Goal: Check status: Check status

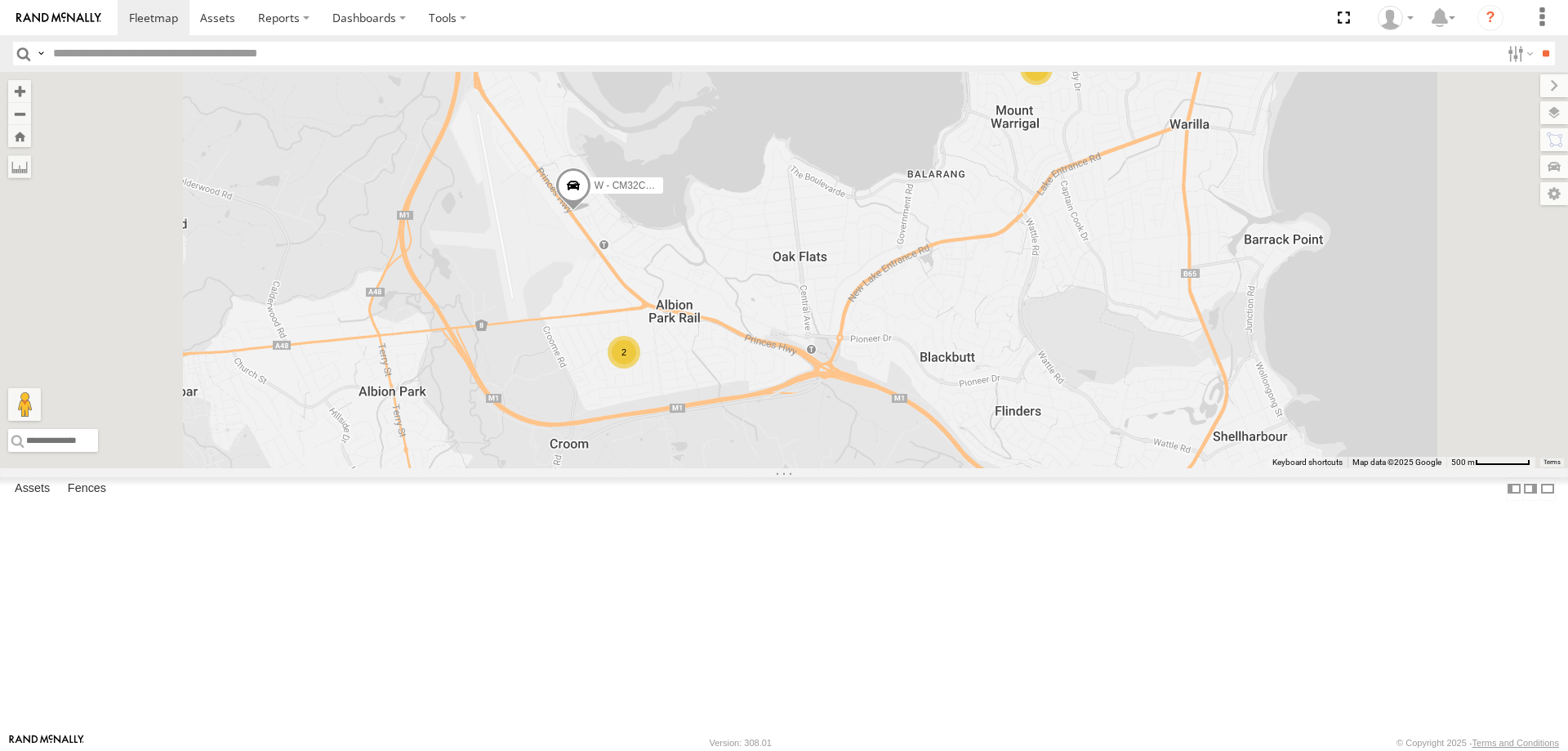
drag, startPoint x: 906, startPoint y: 212, endPoint x: 915, endPoint y: 284, distance: 72.6
click at [915, 284] on div "W - CN51ES - Cameron Ashby W - IHW009 - Geoff Cooper W - CM32CA - Cam Duffield …" at bounding box center [784, 270] width 1568 height 396
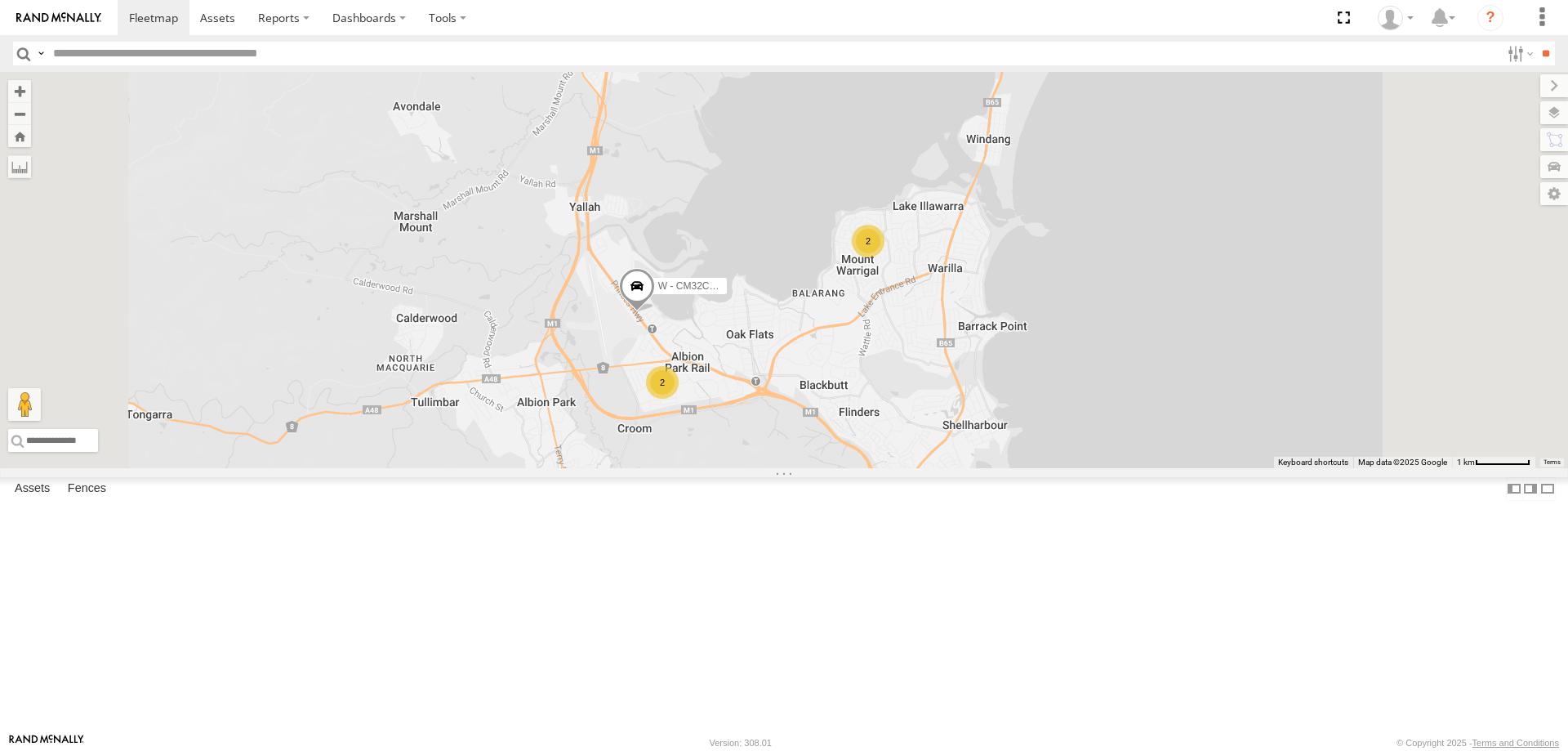
drag, startPoint x: 951, startPoint y: 227, endPoint x: 938, endPoint y: 297, distance: 71.2
click at [939, 297] on div "W - CN51ES - Cameron Ashby W - IHW009 - Geoff Cooper W - CM32CA - Cam Duffield …" at bounding box center [784, 270] width 1568 height 396
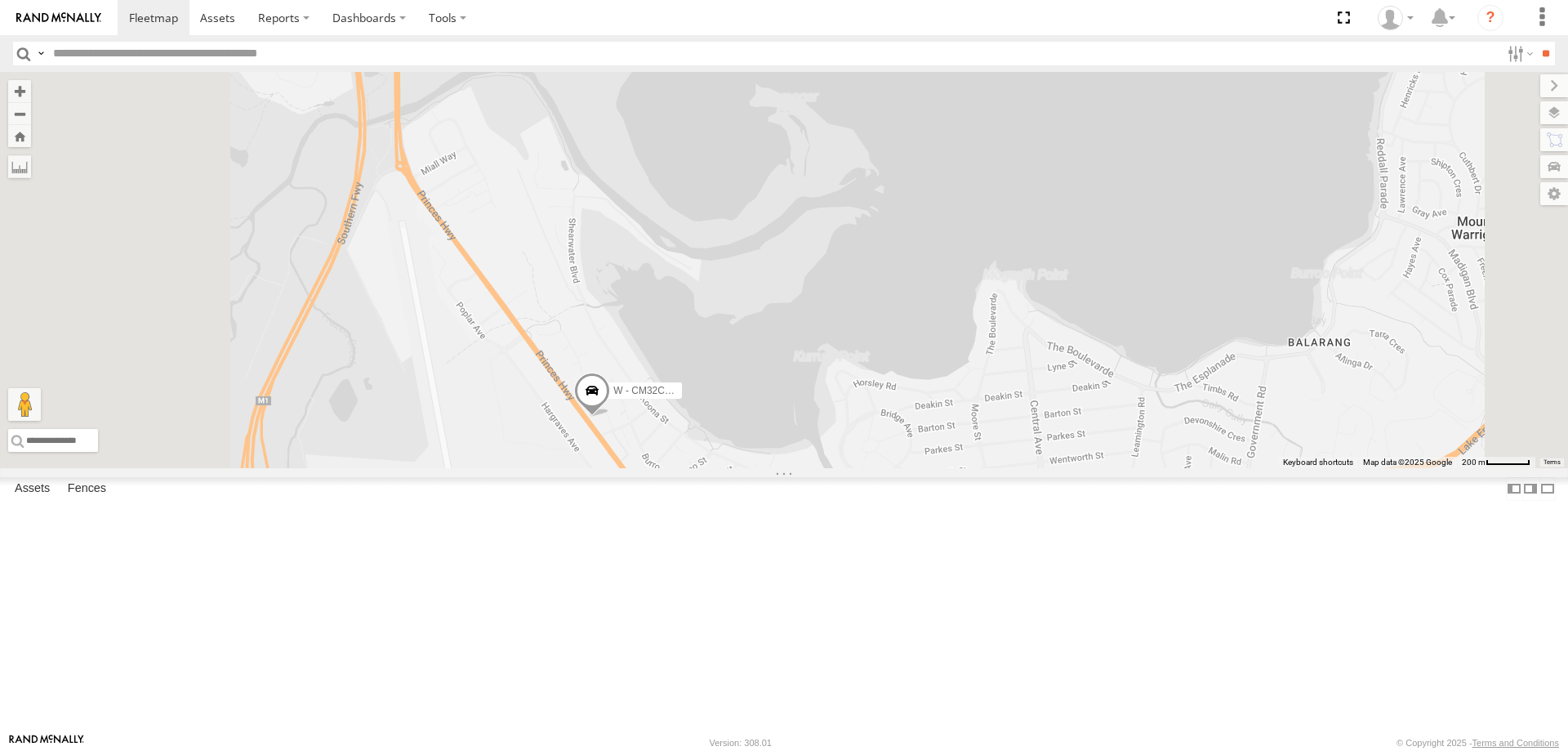
drag, startPoint x: 631, startPoint y: 242, endPoint x: 707, endPoint y: 604, distance: 369.9
click at [707, 469] on div "W - CN51ES - Cameron Ashby W - IHW009 - Geoff Cooper W - CM32CA - Cam Duffield 2" at bounding box center [784, 270] width 1568 height 396
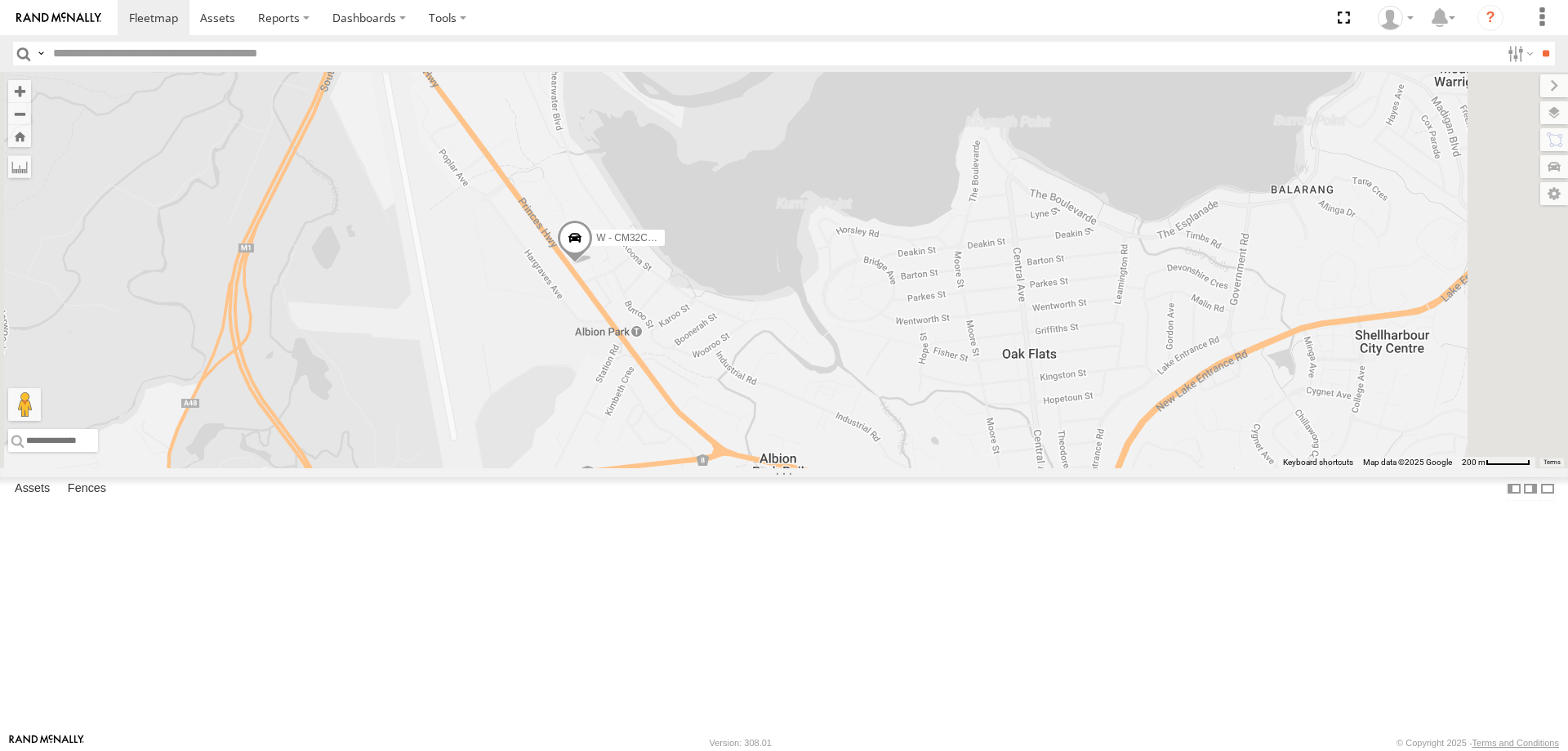
drag, startPoint x: 694, startPoint y: 507, endPoint x: 667, endPoint y: 390, distance: 120.1
click at [667, 390] on div "W - CN51ES - Cameron Ashby W - IHW009 - Geoff Cooper W - CM32CA - Cam Duffield 2" at bounding box center [784, 270] width 1568 height 396
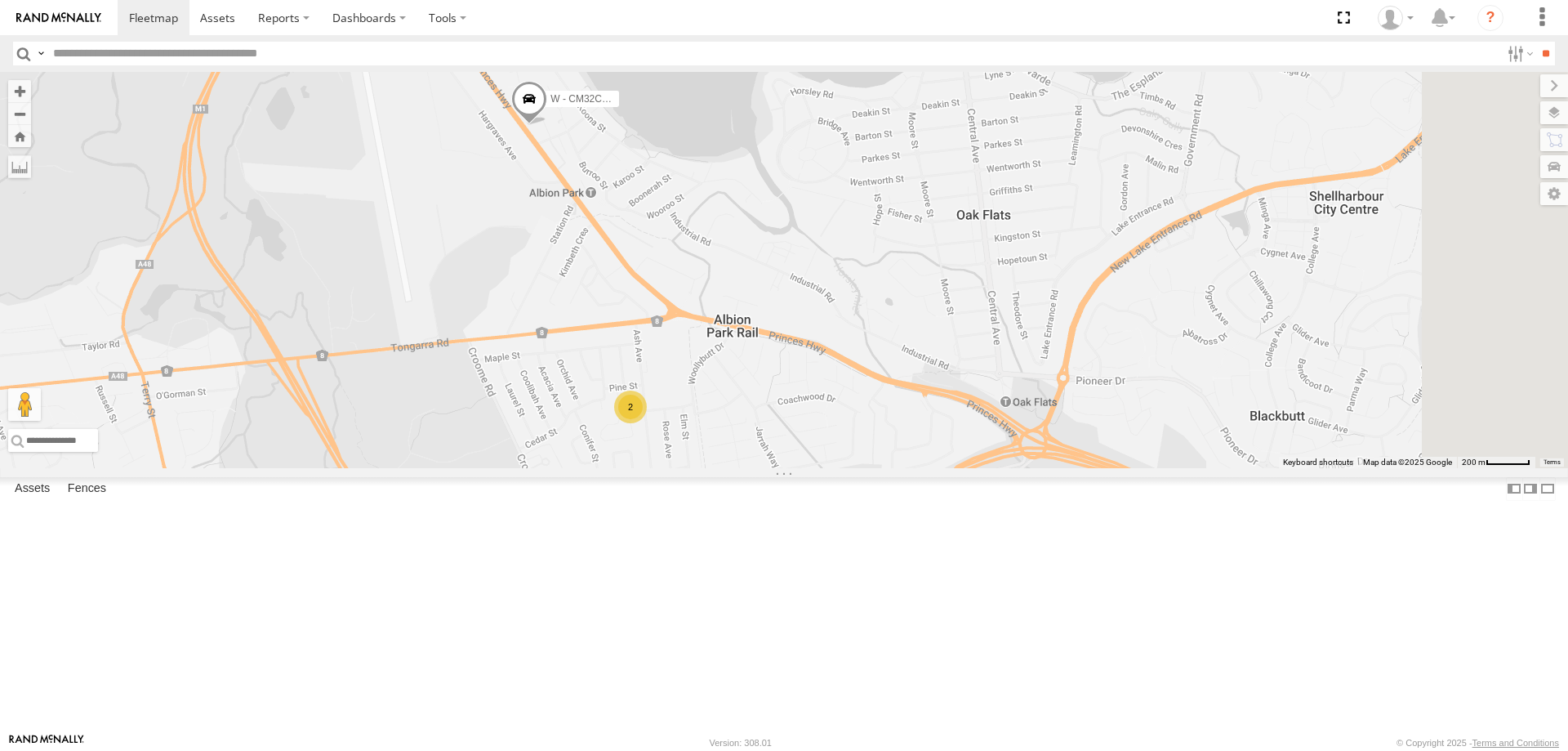
drag, startPoint x: 1004, startPoint y: 573, endPoint x: 970, endPoint y: 498, distance: 82.3
click at [978, 469] on div "W - CN51ES - Cameron Ashby W - IHW009 - Geoff Cooper W - CM32CA - Cam Duffield 2" at bounding box center [784, 270] width 1568 height 396
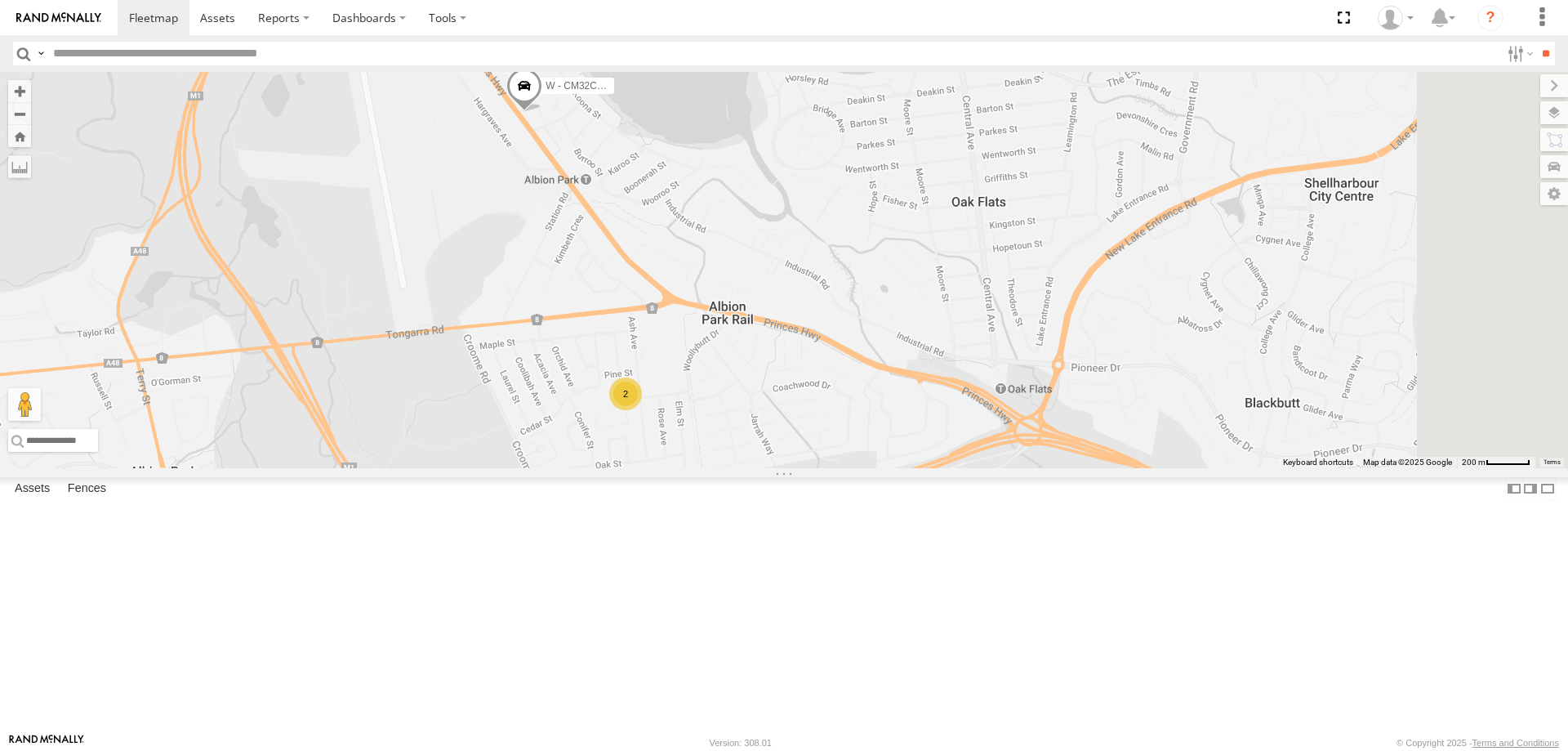
drag, startPoint x: 1034, startPoint y: 691, endPoint x: 1030, endPoint y: 637, distance: 54.1
click at [1030, 469] on div "W - CN51ES - Cameron Ashby W - IHW009 - Geoff Cooper W - CM32CA - Cam Duffield 2" at bounding box center [784, 270] width 1568 height 396
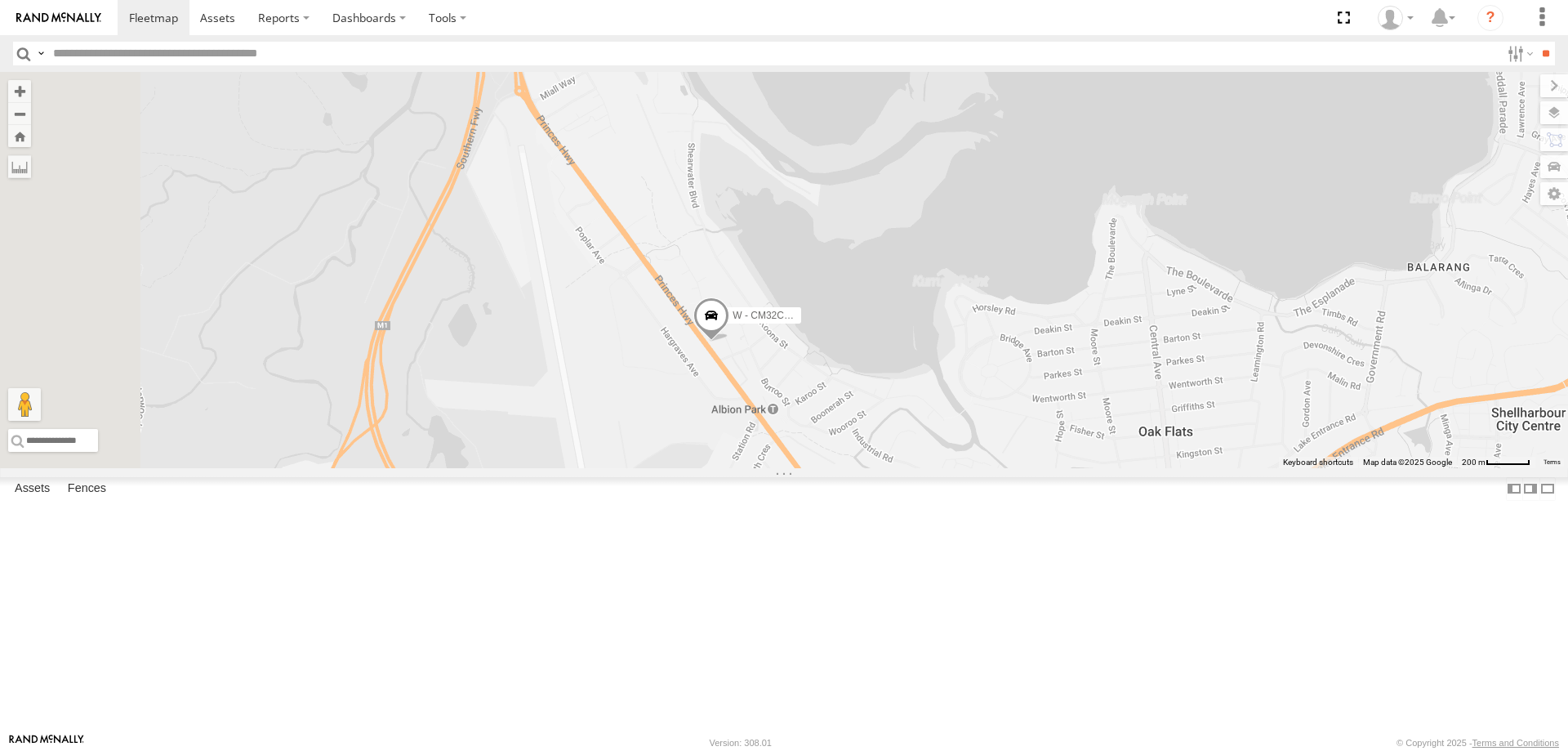
drag, startPoint x: 641, startPoint y: 219, endPoint x: 842, endPoint y: 528, distance: 368.6
click at [842, 469] on div "W - CN51ES - Cameron Ashby W - IHW009 - Geoff Cooper W - CM32CA - Cam Duffield 2" at bounding box center [784, 270] width 1568 height 396
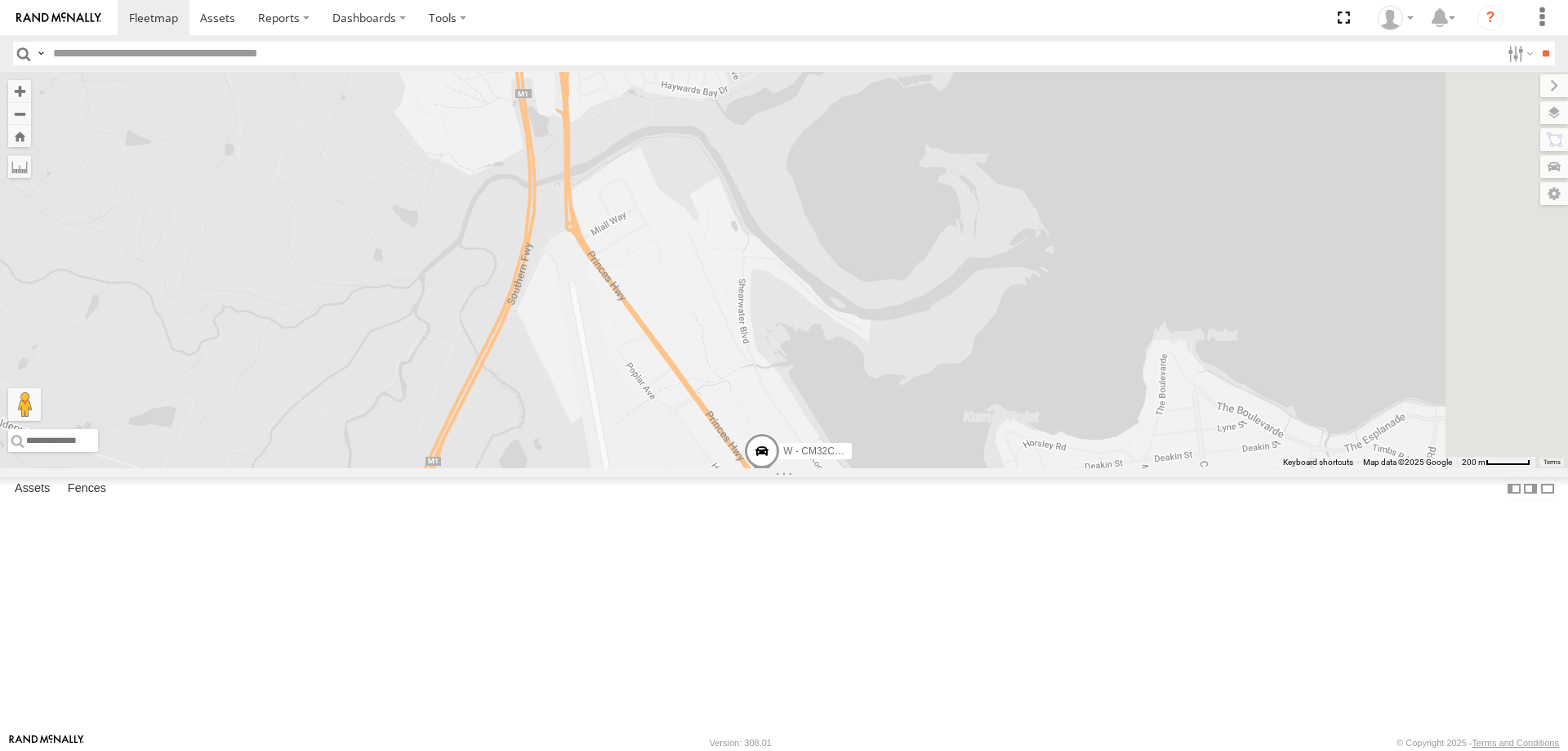
drag, startPoint x: 838, startPoint y: 523, endPoint x: 763, endPoint y: 407, distance: 138.1
click at [772, 418] on div "W - CN51ES - Cameron Ashby W - IHW009 - Geoff Cooper W - CM32CA - Cam Duffield" at bounding box center [784, 270] width 1568 height 396
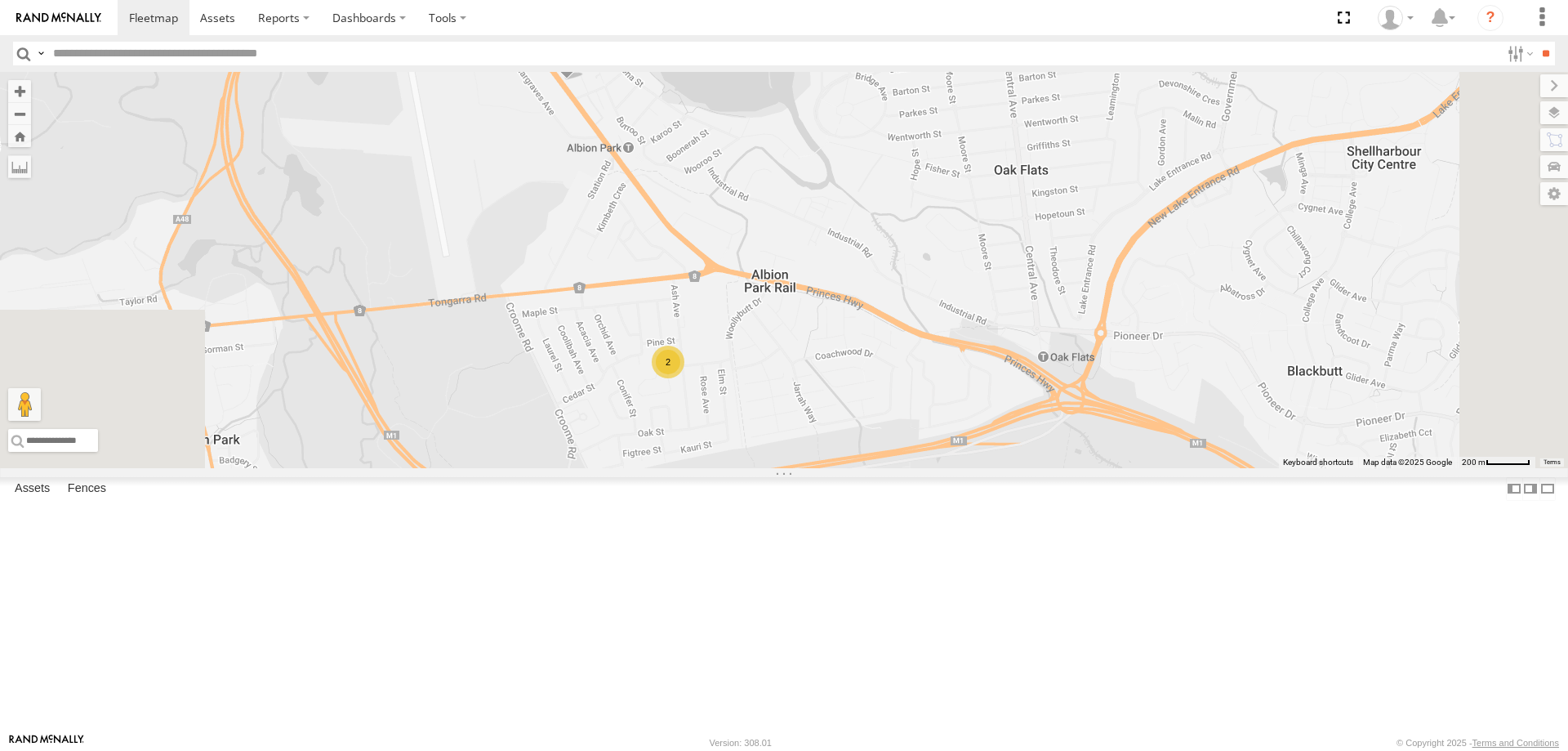
drag, startPoint x: 1156, startPoint y: 650, endPoint x: 1226, endPoint y: 650, distance: 70.0
click at [1226, 469] on div "W - CN51ES - Cameron Ashby W - IHW009 - Geoff Cooper W - CM32CA - Cam Duffield 2" at bounding box center [784, 270] width 1568 height 396
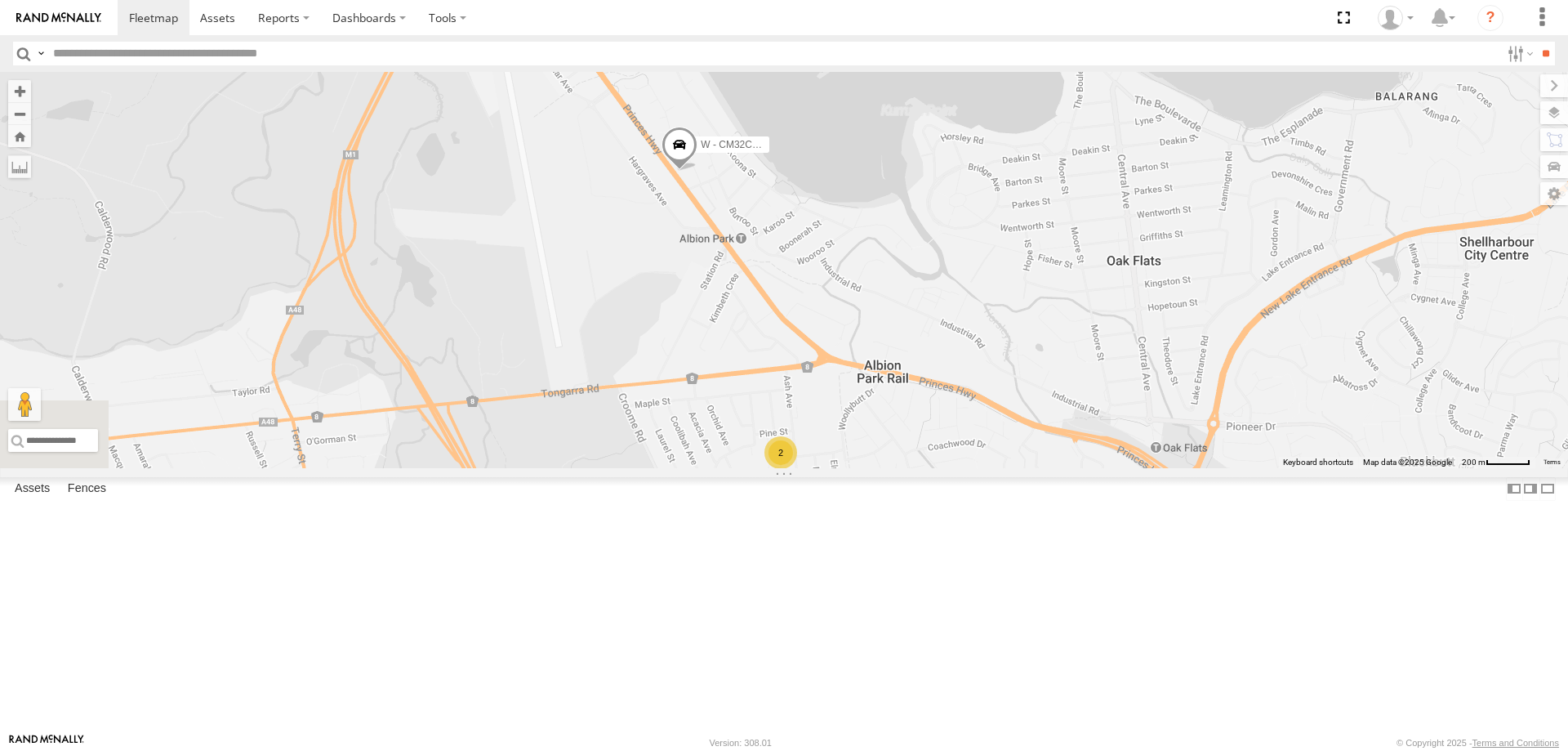
drag, startPoint x: 727, startPoint y: 267, endPoint x: 785, endPoint y: 363, distance: 112.2
click at [785, 363] on div "W - CN51ES - Cameron Ashby W - IHW009 - Geoff Cooper W - CM32CA - Cam Duffield 2" at bounding box center [784, 270] width 1568 height 396
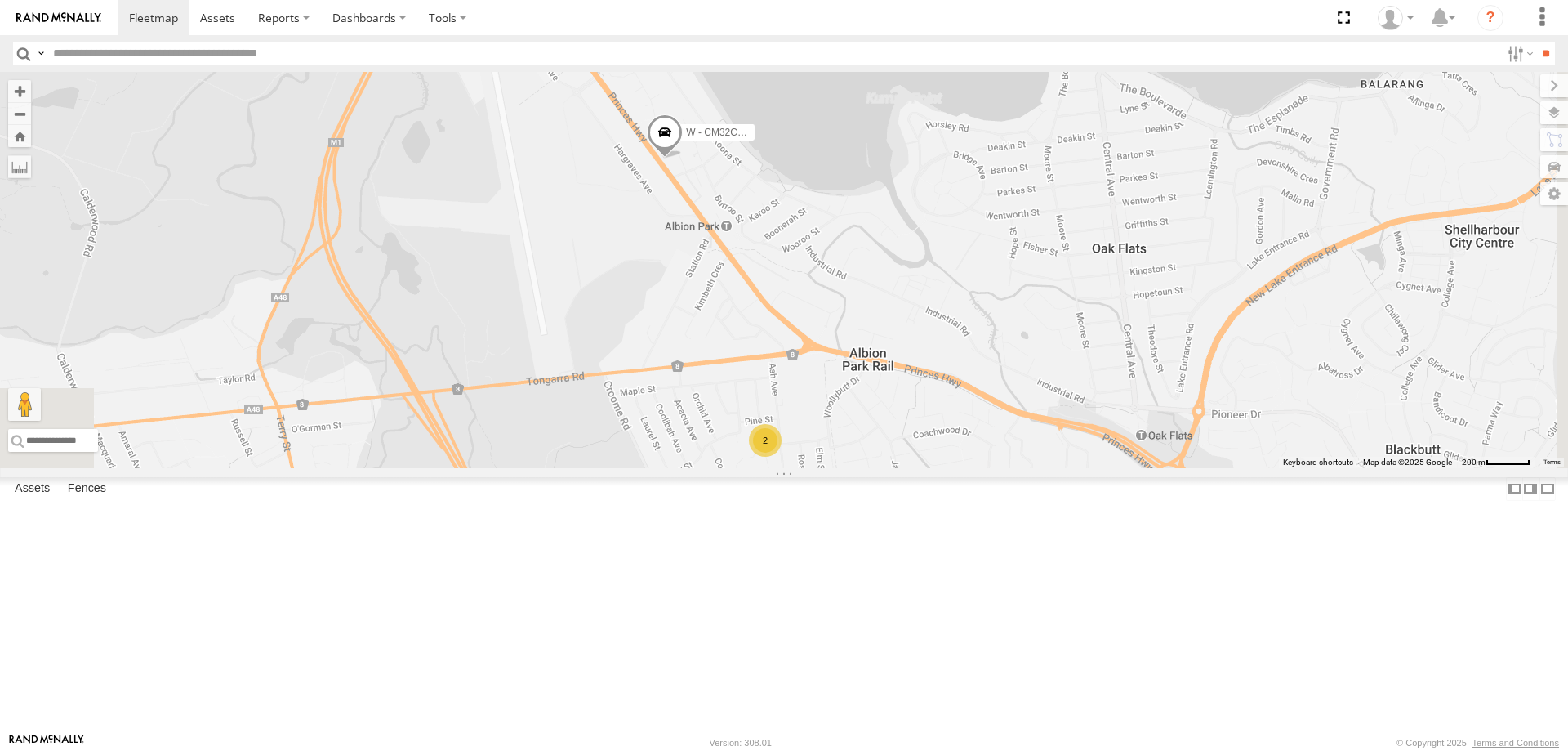
drag, startPoint x: 806, startPoint y: 340, endPoint x: 759, endPoint y: 284, distance: 73.1
click at [759, 284] on div "W - CN51ES - Cameron Ashby W - IHW009 - Geoff Cooper W - CM32CA - Cam Duffield 2" at bounding box center [784, 270] width 1568 height 396
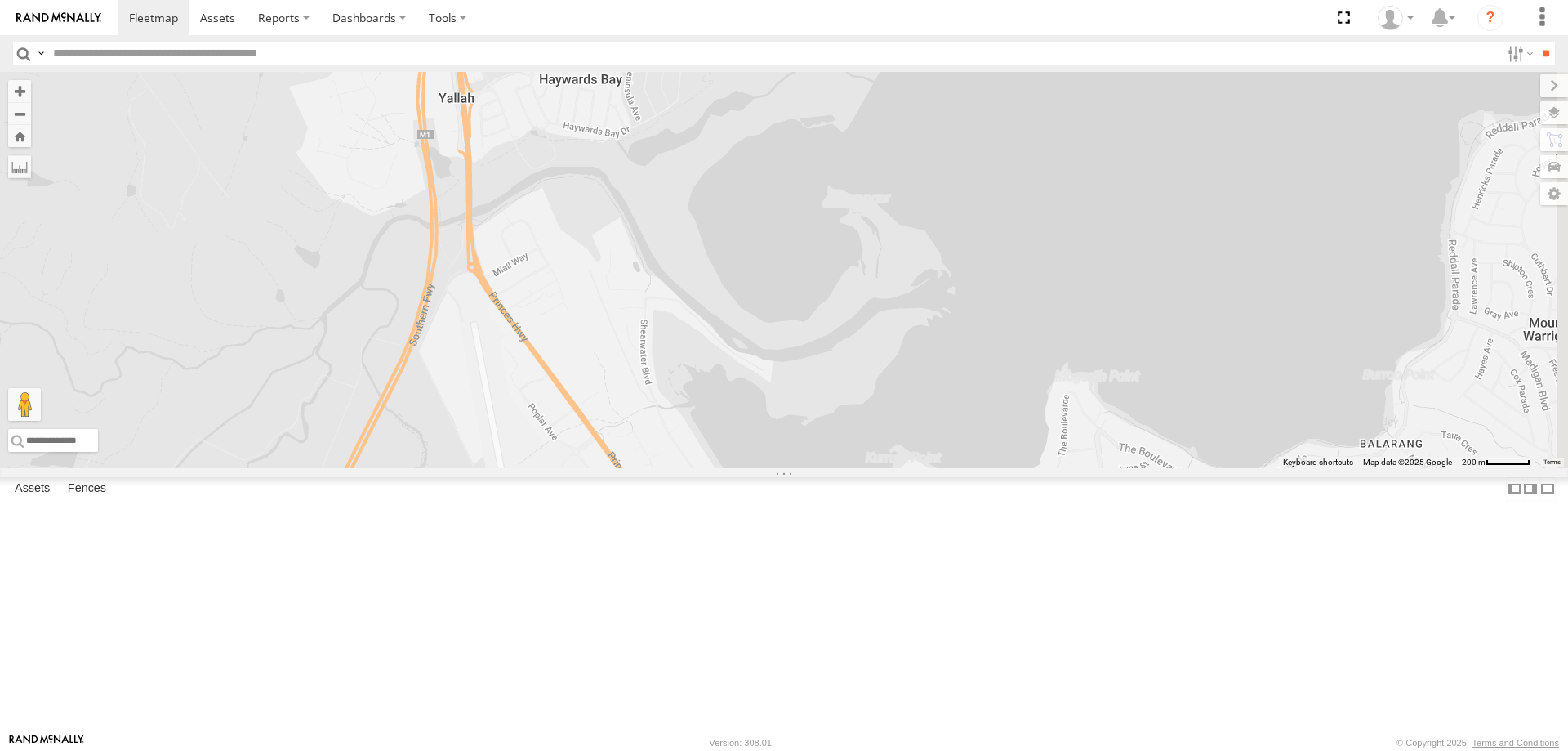
drag, startPoint x: 794, startPoint y: 245, endPoint x: 793, endPoint y: 624, distance: 379.0
click at [793, 469] on div "W - CN51ES - Cameron Ashby W - IHW009 - Geoff Cooper W - CM32CA - Cam Duffield 2" at bounding box center [784, 270] width 1568 height 396
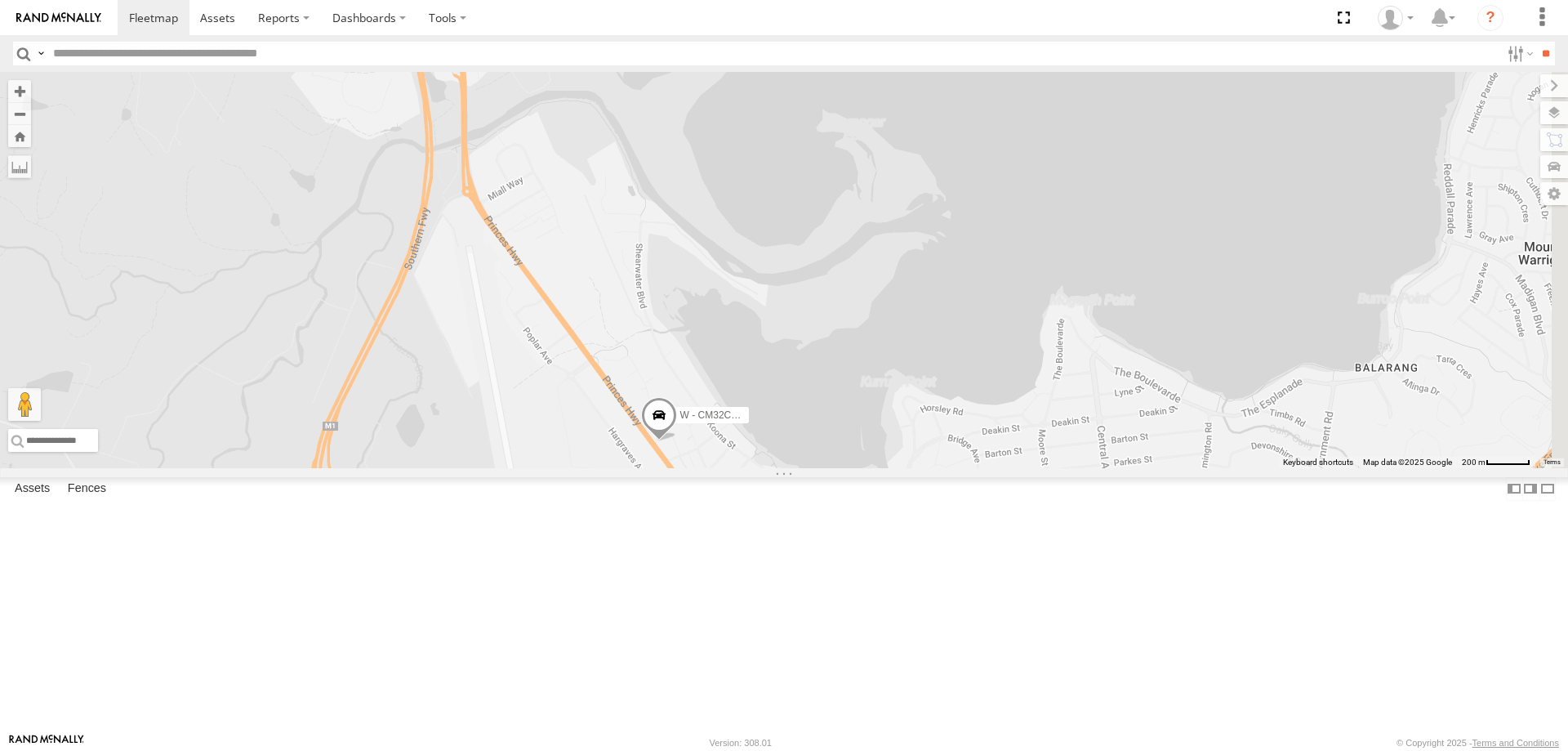
drag, startPoint x: 808, startPoint y: 446, endPoint x: 797, endPoint y: 352, distance: 94.6
click at [802, 345] on div "W - CN51ES - Cameron Ashby W - IHW009 - Geoff Cooper W - CM32CA - Cam Duffield 2" at bounding box center [784, 270] width 1568 height 396
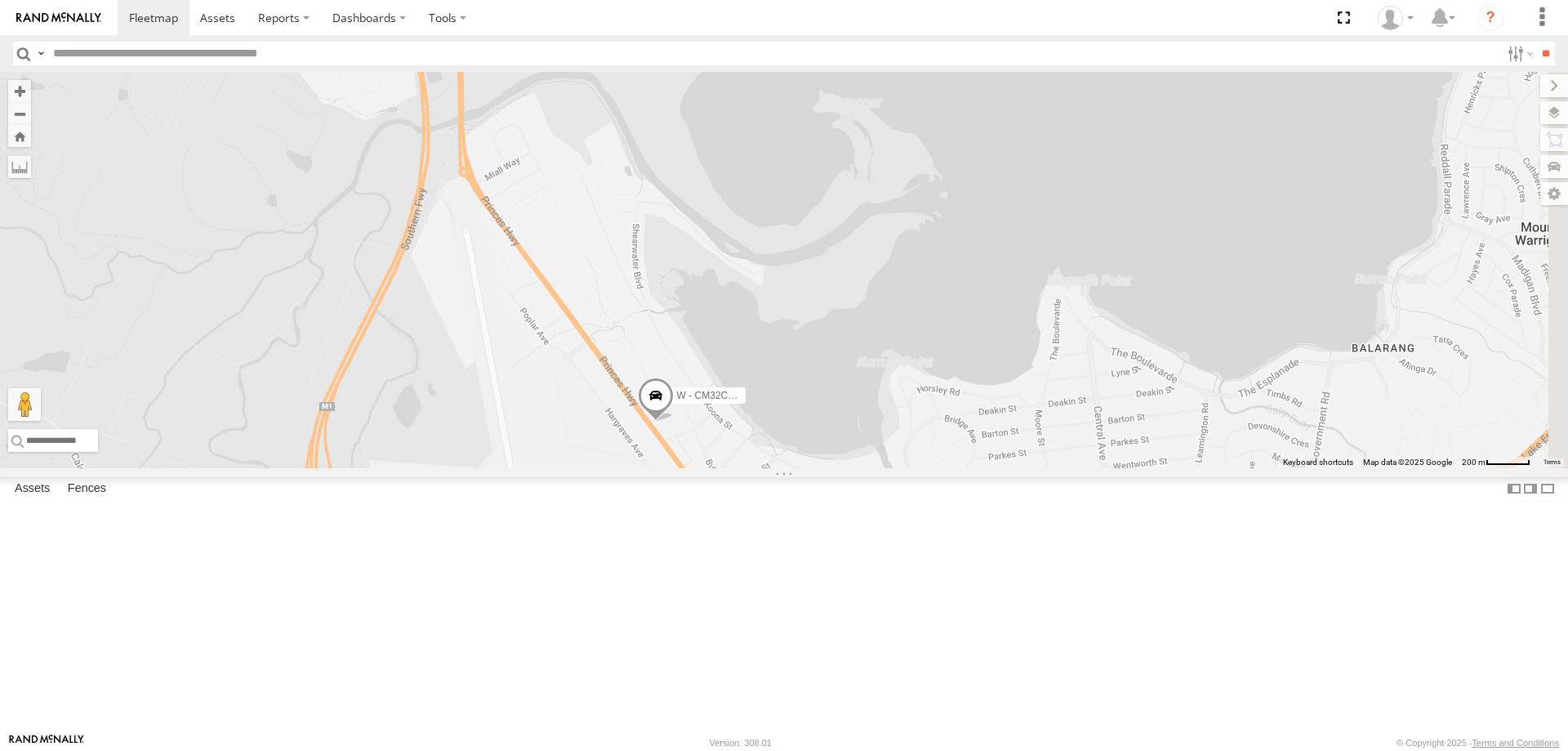
drag, startPoint x: 747, startPoint y: 609, endPoint x: 720, endPoint y: 506, distance: 106.5
click at [720, 469] on div "W - CN51ES - Cameron Ashby W - IHW009 - Geoff Cooper W - CM32CA - Cam Duffield 2" at bounding box center [784, 270] width 1568 height 396
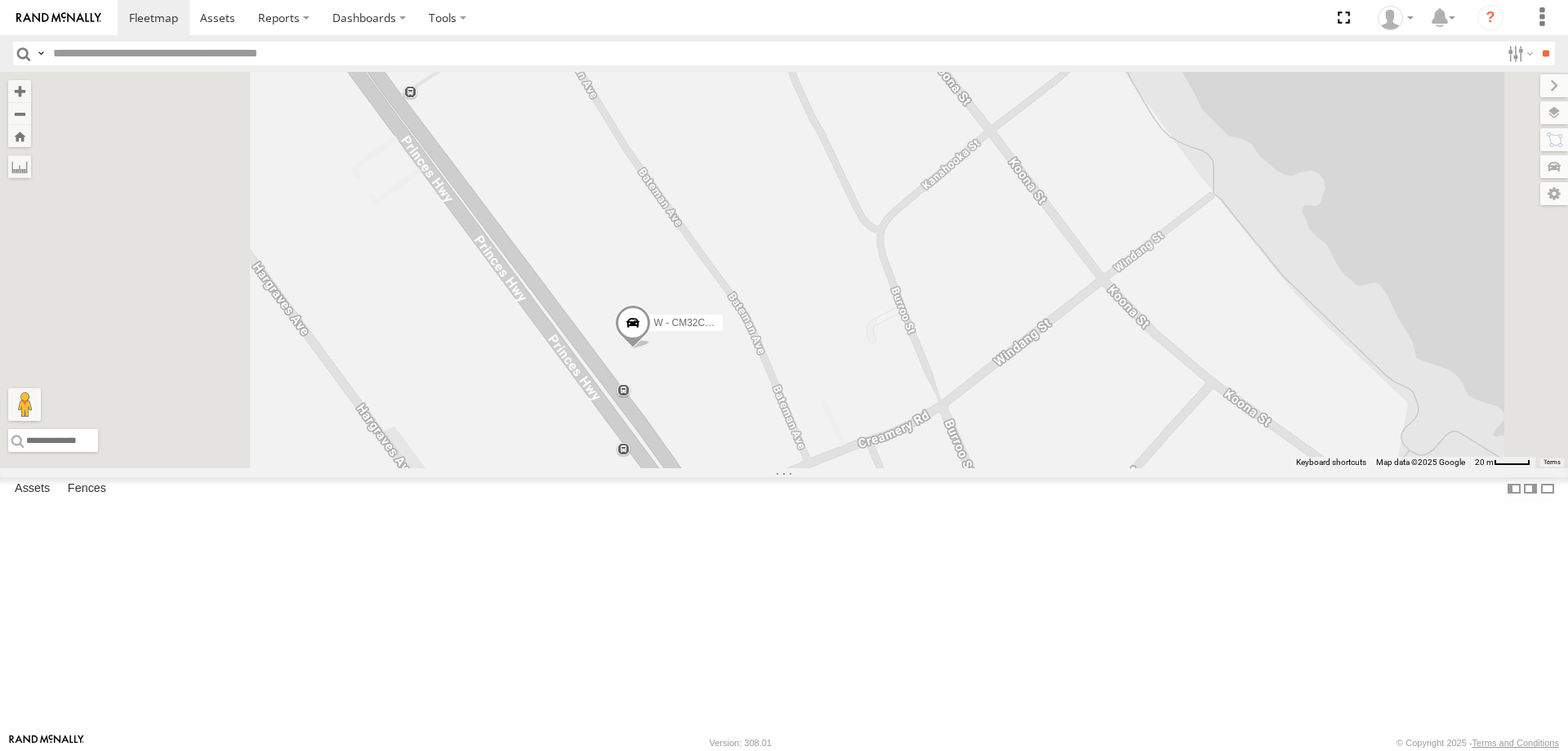
drag, startPoint x: 665, startPoint y: 216, endPoint x: 828, endPoint y: 381, distance: 231.9
click at [828, 381] on div "W - CN51ES - Cameron Ashby W - IHW009 - Geoff Cooper W - CM32CA - Cam Duffield" at bounding box center [784, 270] width 1568 height 396
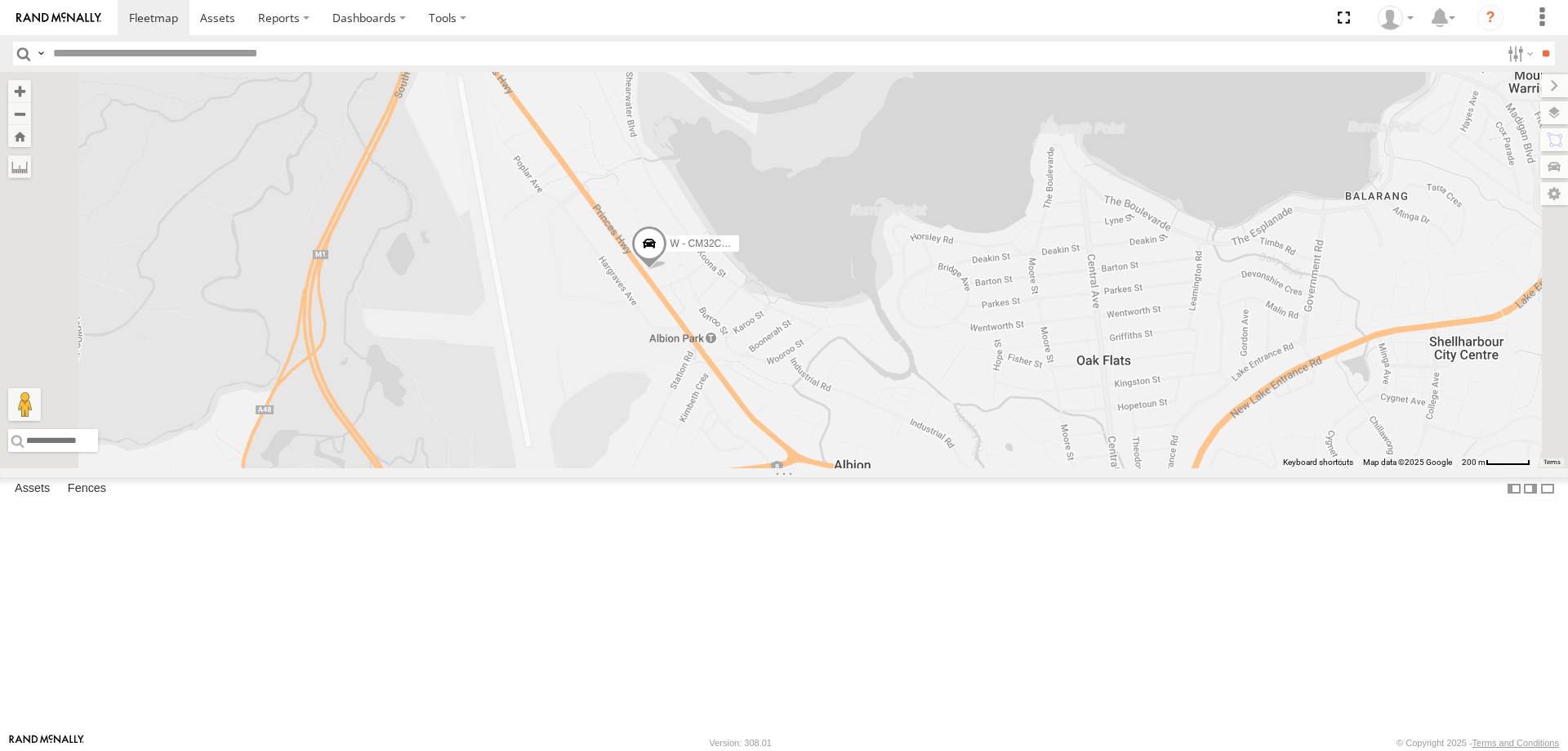
click at [767, 569] on div "2" at bounding box center [751, 553] width 33 height 33
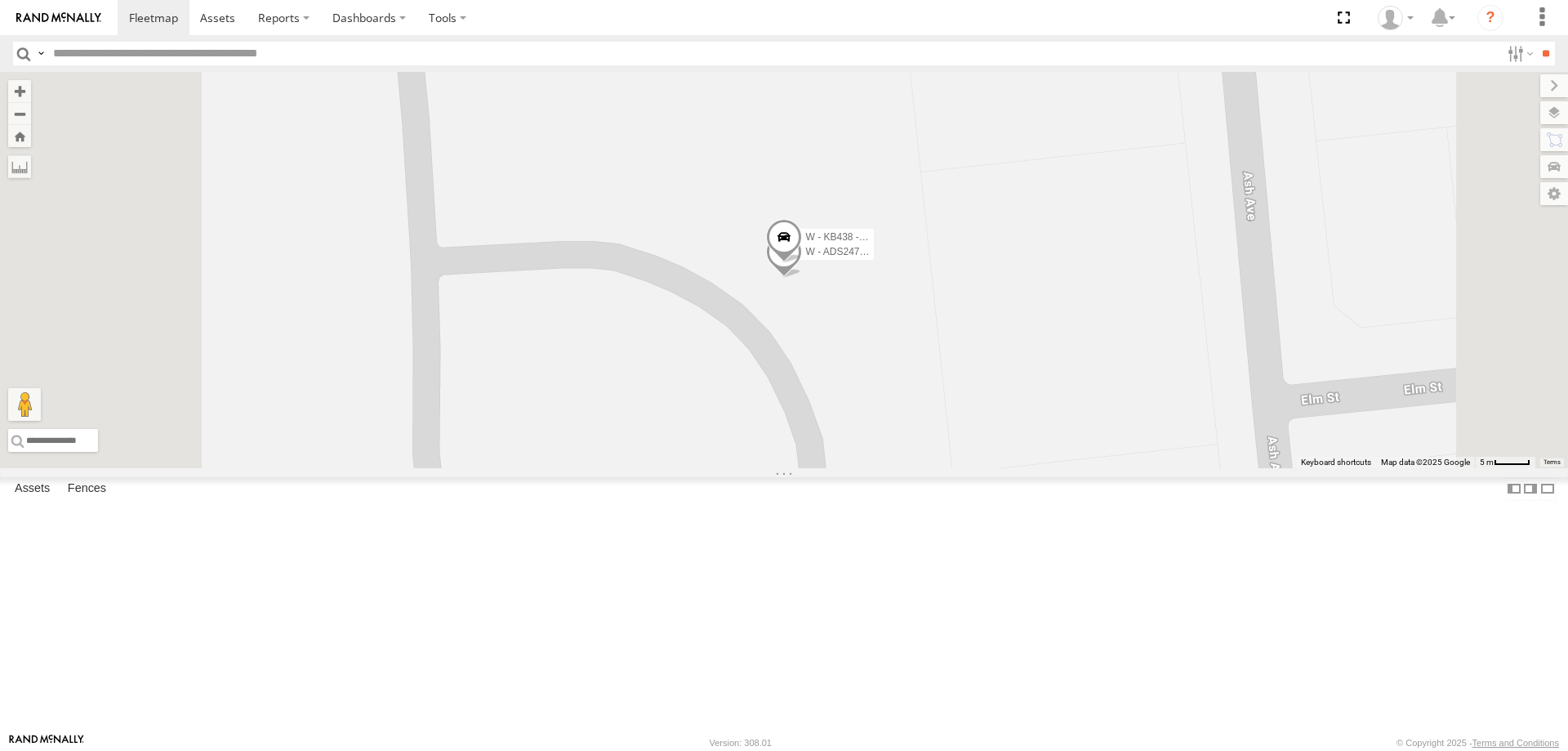
click at [802, 263] on span at bounding box center [784, 241] width 36 height 44
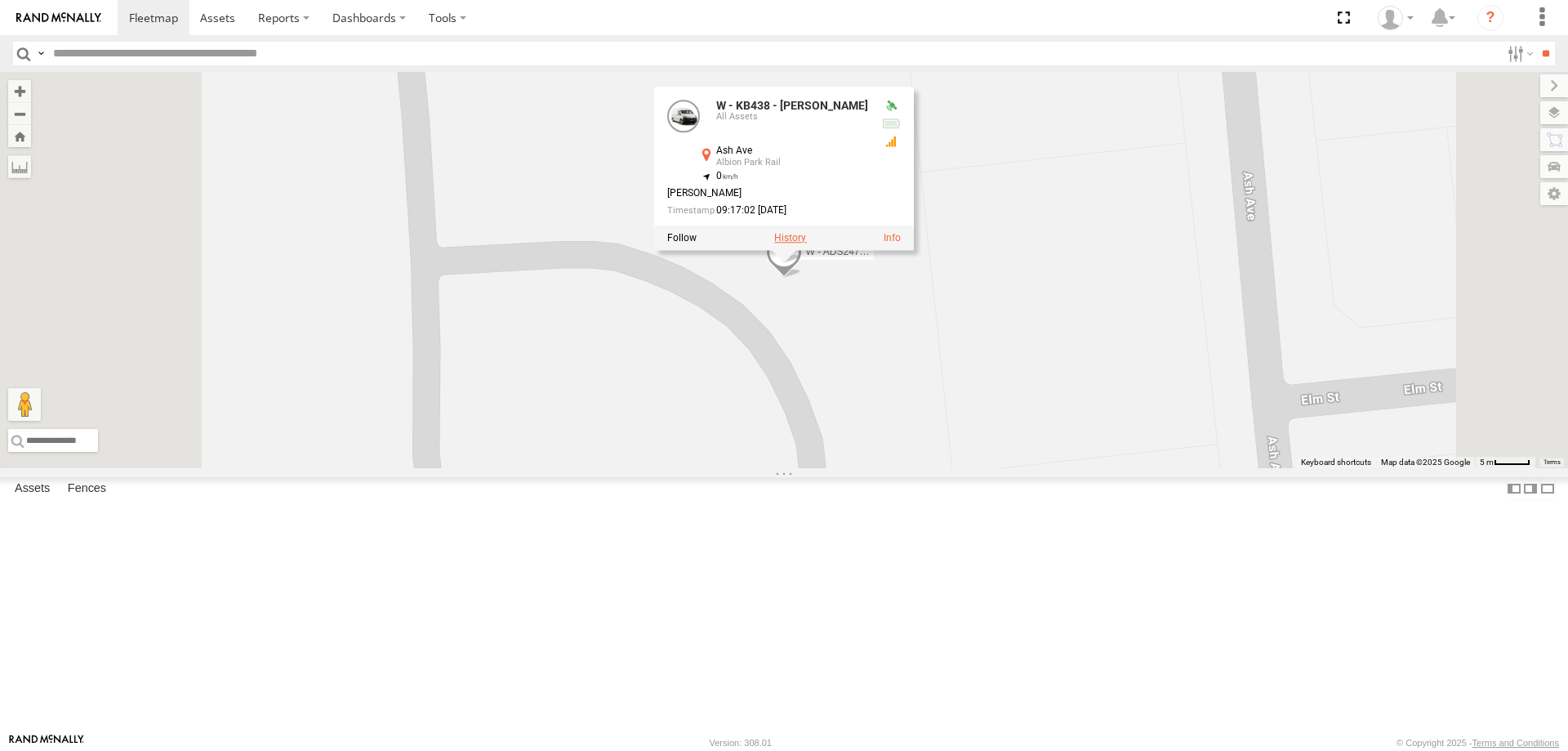
click at [806, 245] on label at bounding box center [790, 238] width 32 height 11
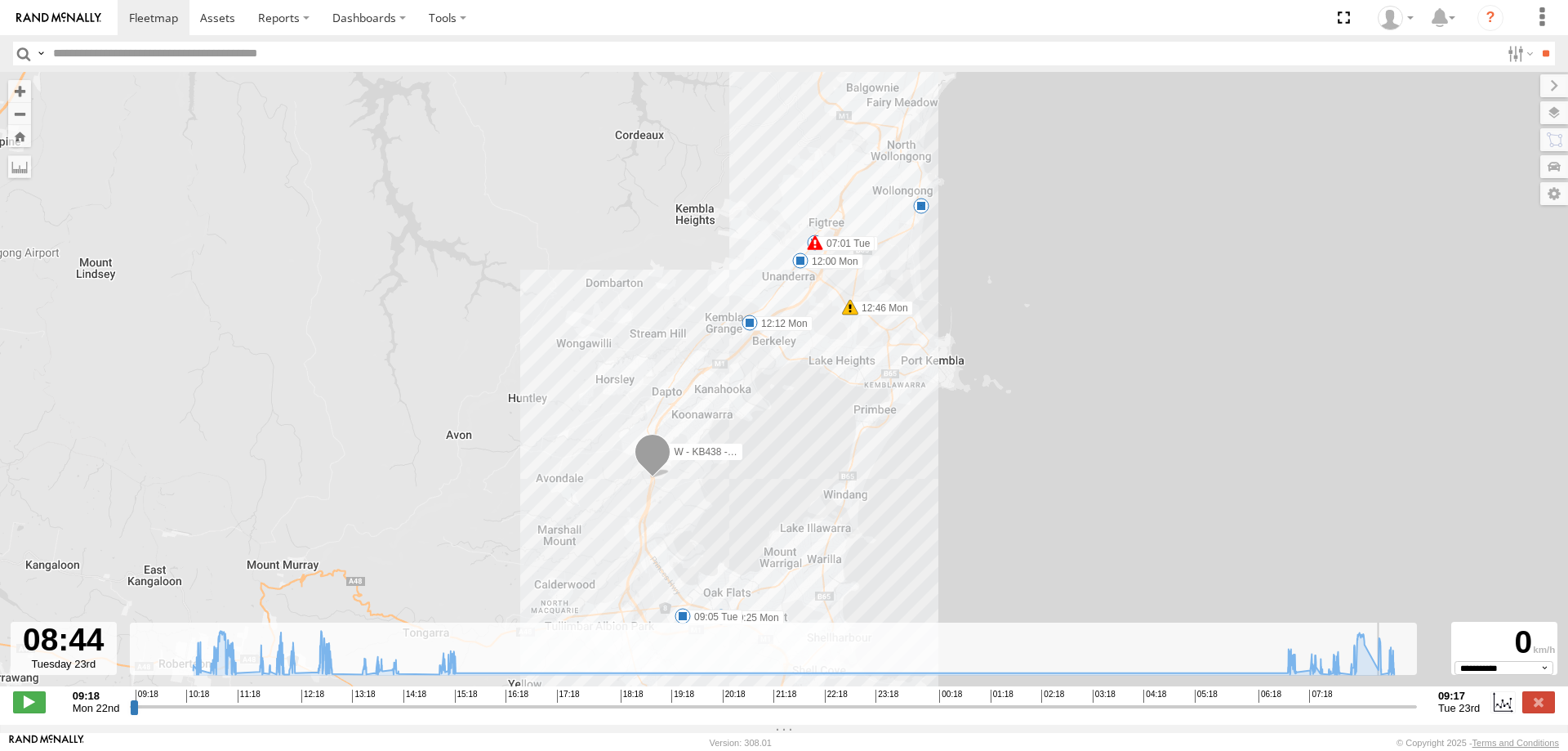
drag, startPoint x: 133, startPoint y: 714, endPoint x: 1383, endPoint y: 715, distance: 1250.0
click at [1383, 714] on input "range" at bounding box center [773, 706] width 1288 height 16
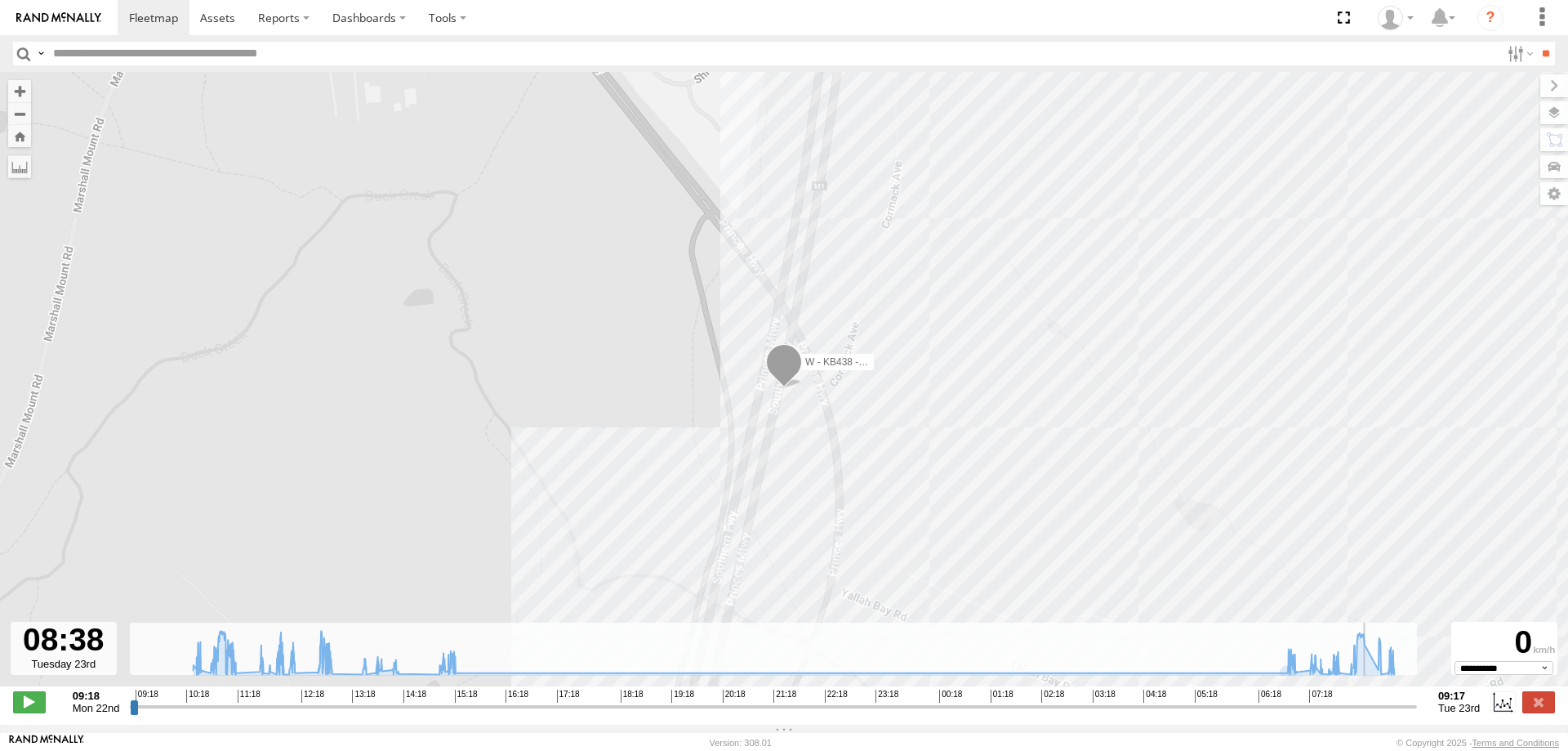
drag, startPoint x: 1385, startPoint y: 713, endPoint x: 1277, endPoint y: 653, distance: 123.5
type input "**********"
click at [1377, 699] on input "range" at bounding box center [773, 706] width 1288 height 16
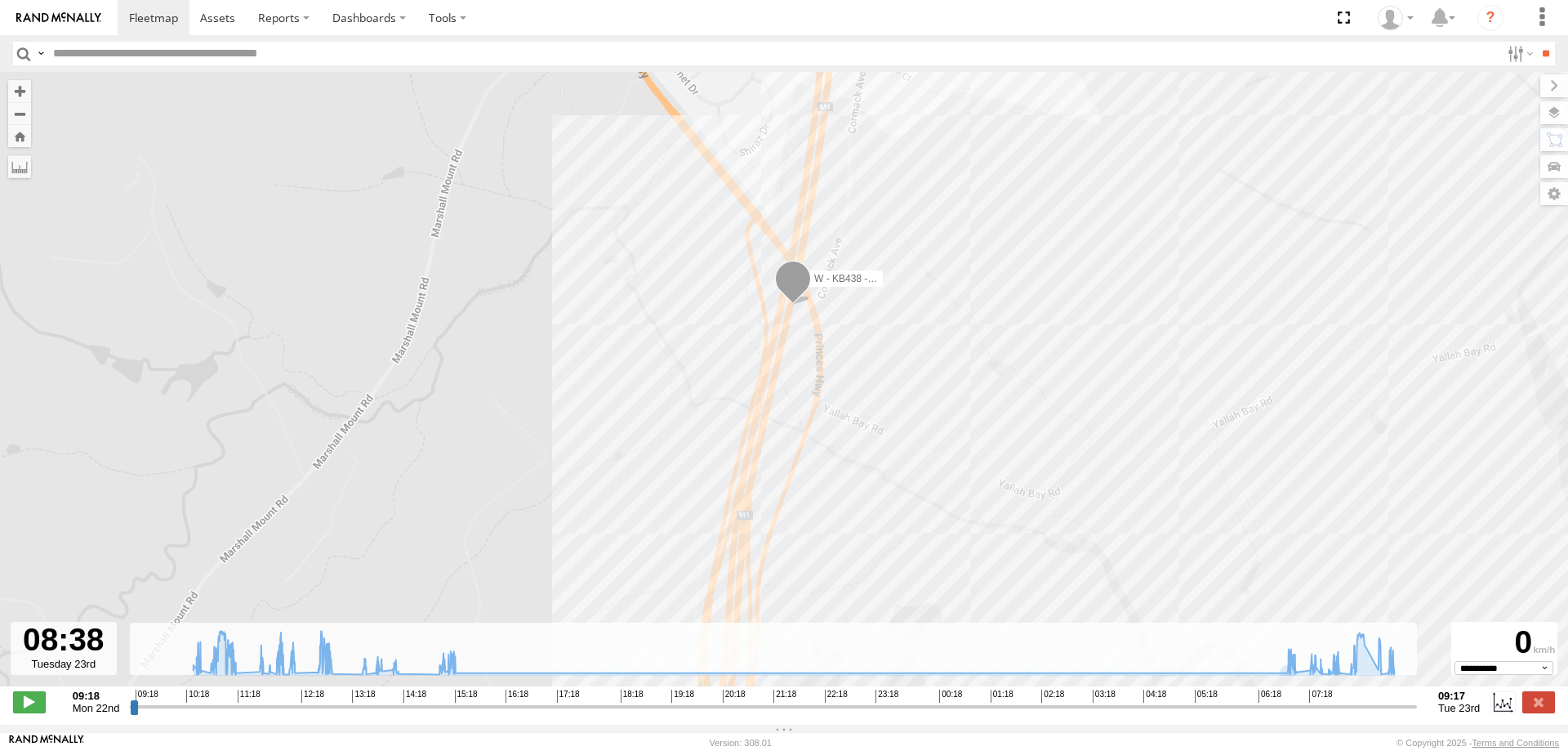
drag, startPoint x: 819, startPoint y: 428, endPoint x: 806, endPoint y: 371, distance: 58.5
click at [806, 371] on div "W - KB438 - [PERSON_NAME] 10:25 Mon 12:00 Mon 12:12 Mon 12:46 Mon 15:15 Mon 07:…" at bounding box center [784, 387] width 1568 height 632
drag, startPoint x: 787, startPoint y: 359, endPoint x: 789, endPoint y: 407, distance: 48.0
click at [787, 413] on div "W - KB438 - [PERSON_NAME] 10:25 Mon 12:00 Mon 12:12 Mon 12:46 Mon 15:15 Mon 07:…" at bounding box center [784, 387] width 1568 height 632
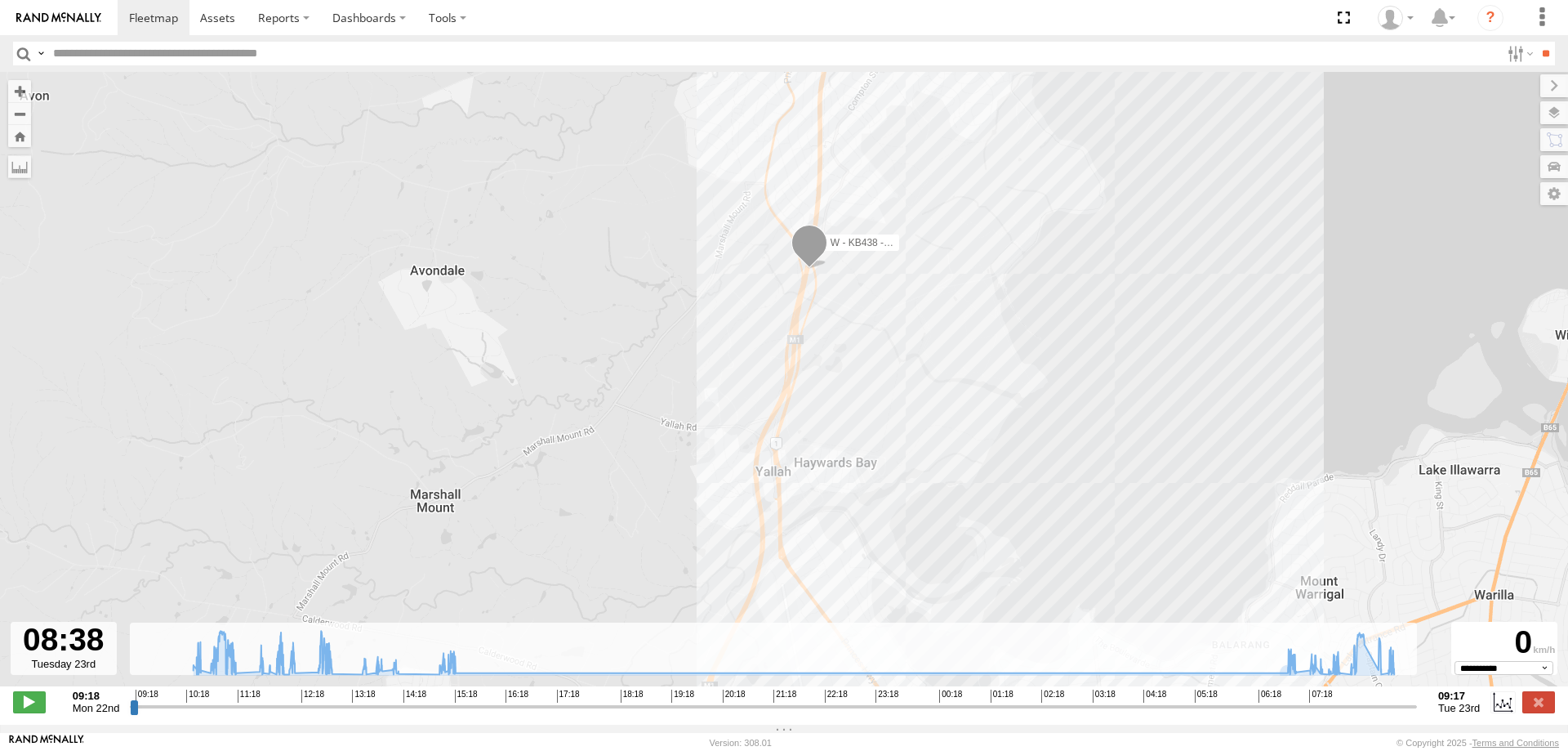
drag, startPoint x: 962, startPoint y: 359, endPoint x: 940, endPoint y: 182, distance: 178.4
click at [940, 182] on div "W - KB438 - [PERSON_NAME] 10:25 Mon 12:00 Mon 12:12 Mon 12:46 Mon 15:15 Mon 07:…" at bounding box center [784, 387] width 1568 height 632
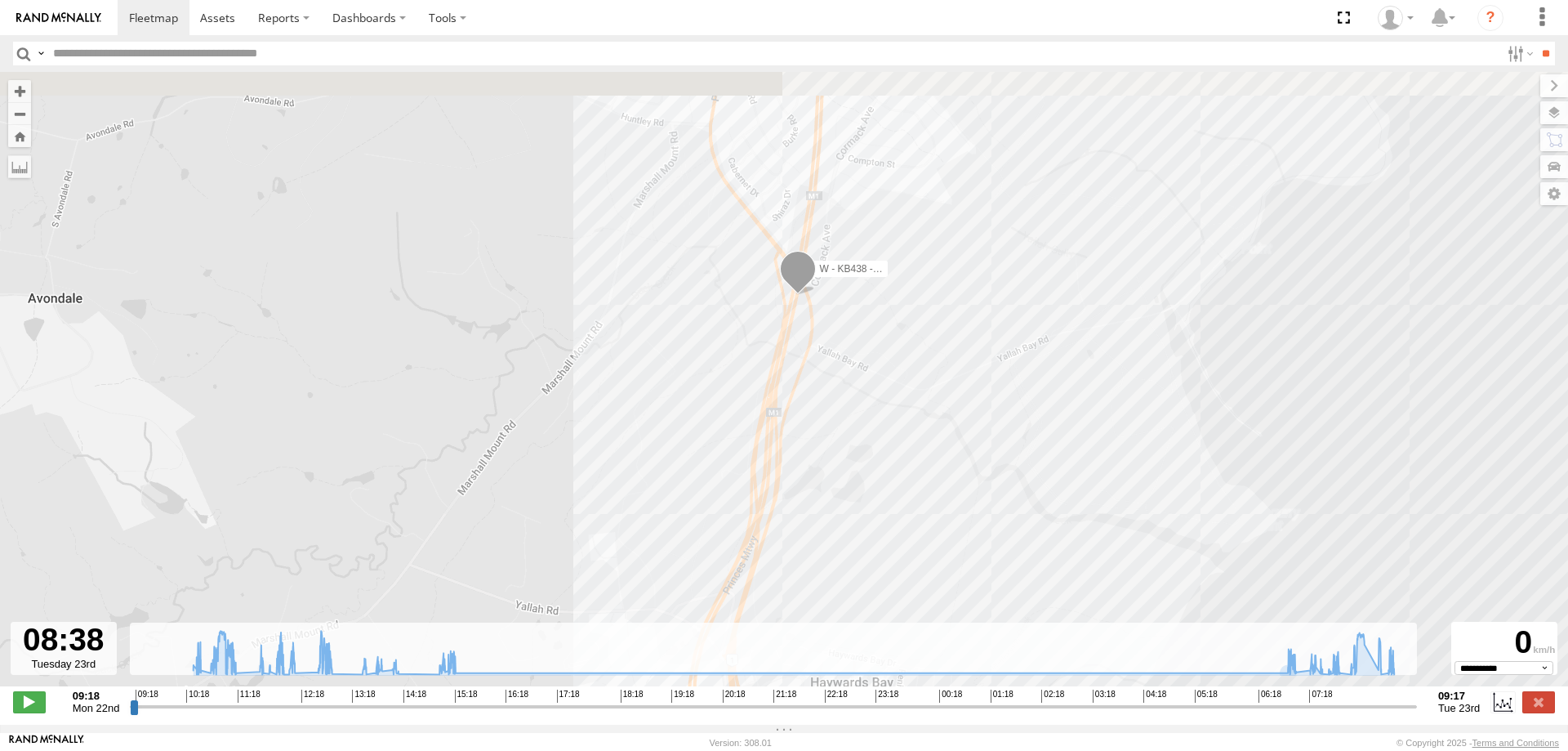
drag, startPoint x: 831, startPoint y: 263, endPoint x: 833, endPoint y: 425, distance: 162.0
click at [830, 494] on div "W - KB438 - [PERSON_NAME] 10:25 Mon 12:00 Mon 12:12 Mon 12:46 Mon 15:15 Mon 07:…" at bounding box center [784, 387] width 1568 height 632
drag, startPoint x: 889, startPoint y: 345, endPoint x: 891, endPoint y: 403, distance: 58.0
click at [891, 403] on div "W - KB438 - [PERSON_NAME] 10:25 Mon 12:00 Mon 12:12 Mon 12:46 Mon 15:15 Mon 07:…" at bounding box center [784, 387] width 1568 height 632
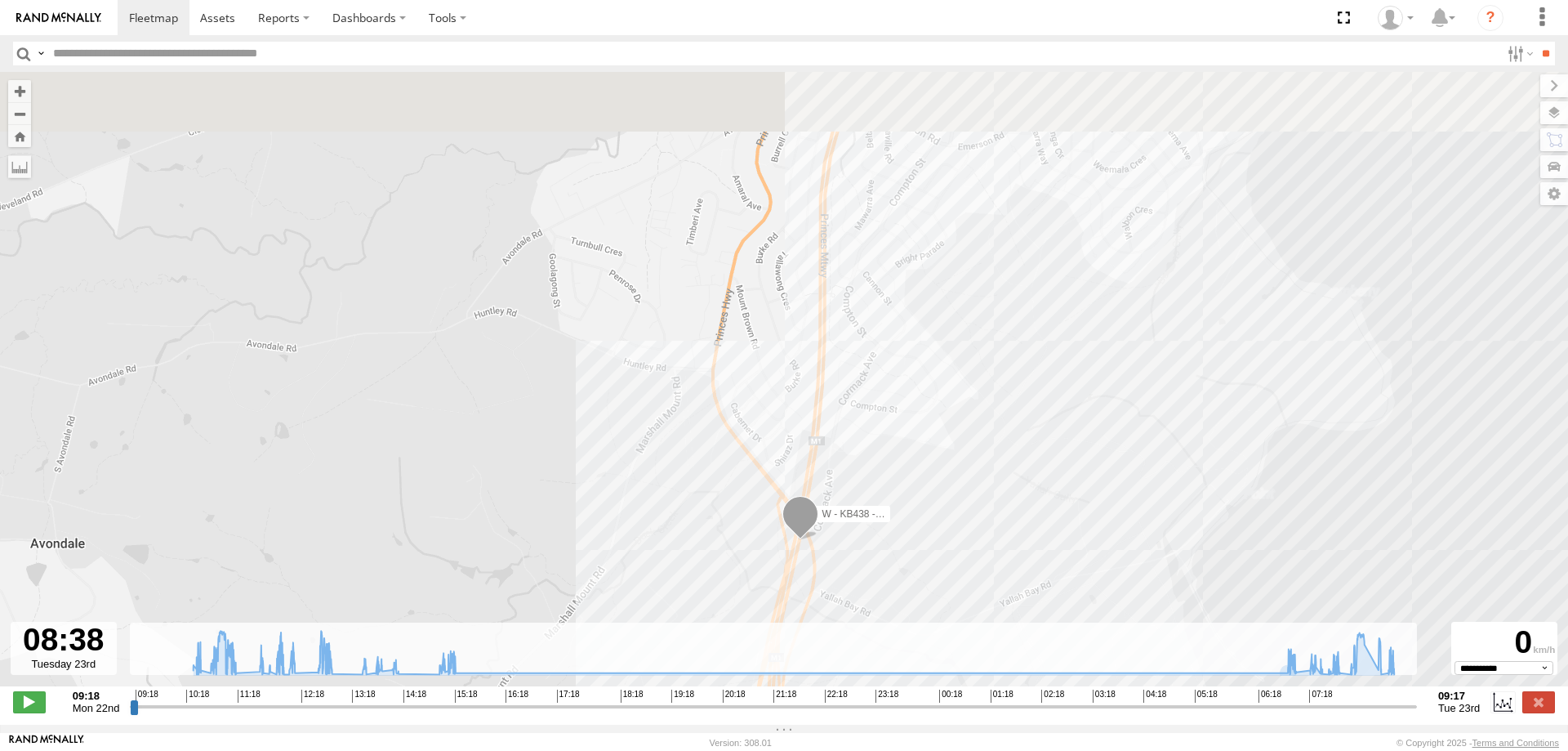
drag, startPoint x: 848, startPoint y: 298, endPoint x: 847, endPoint y: 439, distance: 141.0
click at [847, 439] on div "W - KB438 - [PERSON_NAME] 10:25 Mon 12:00 Mon 12:12 Mon 12:46 Mon 15:15 Mon 07:…" at bounding box center [784, 387] width 1568 height 632
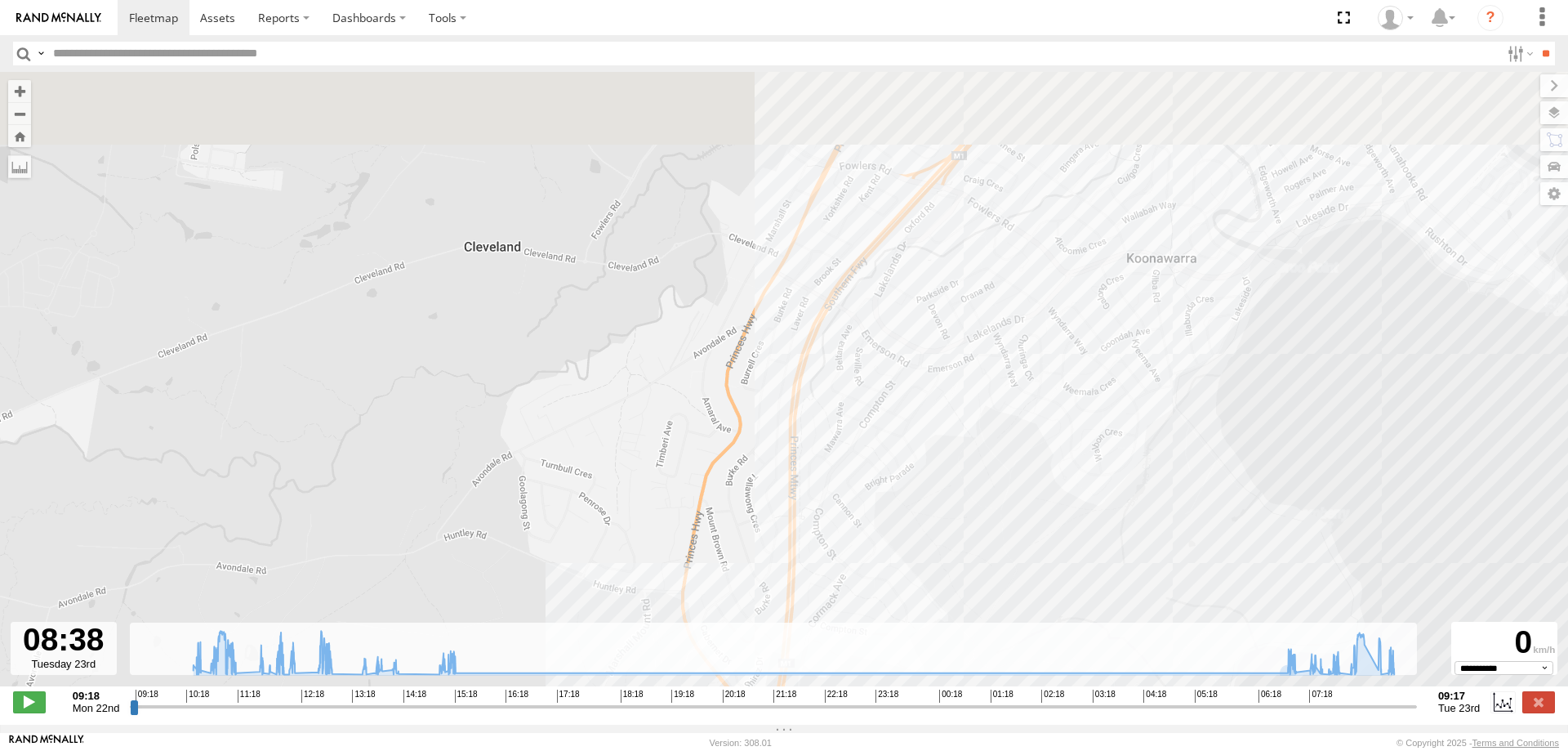
drag, startPoint x: 920, startPoint y: 414, endPoint x: 895, endPoint y: 538, distance: 126.5
click at [895, 538] on div "W - KB438 - [PERSON_NAME] 10:25 Mon 12:00 Mon 12:12 Mon 12:46 Mon 15:15 Mon 07:…" at bounding box center [784, 387] width 1568 height 632
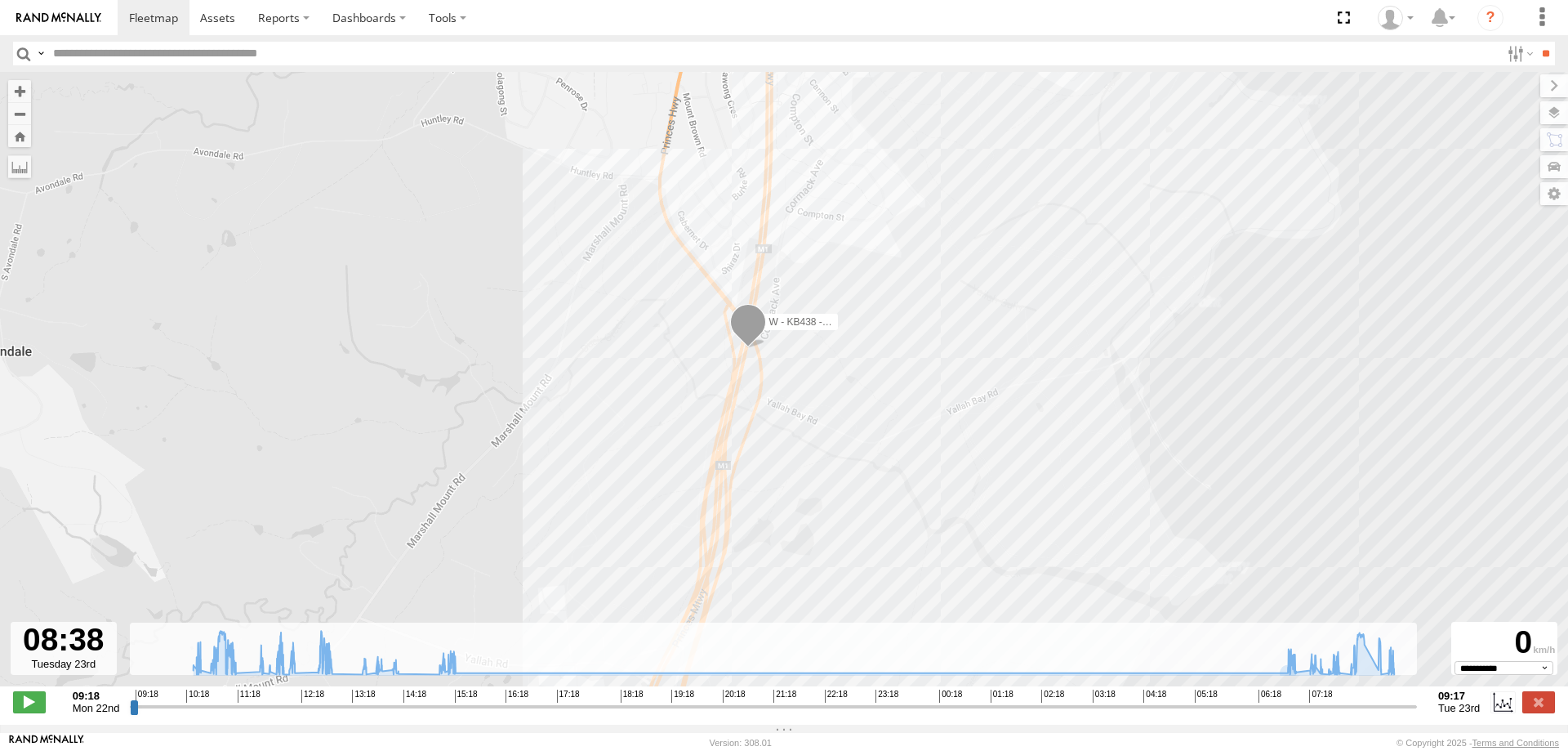
drag, startPoint x: 941, startPoint y: 538, endPoint x: 925, endPoint y: 85, distance: 453.3
click at [924, 102] on div "W - KB438 - [PERSON_NAME] 10:25 Mon 12:00 Mon 12:12 Mon 12:46 Mon 15:15 Mon 07:…" at bounding box center [784, 387] width 1568 height 632
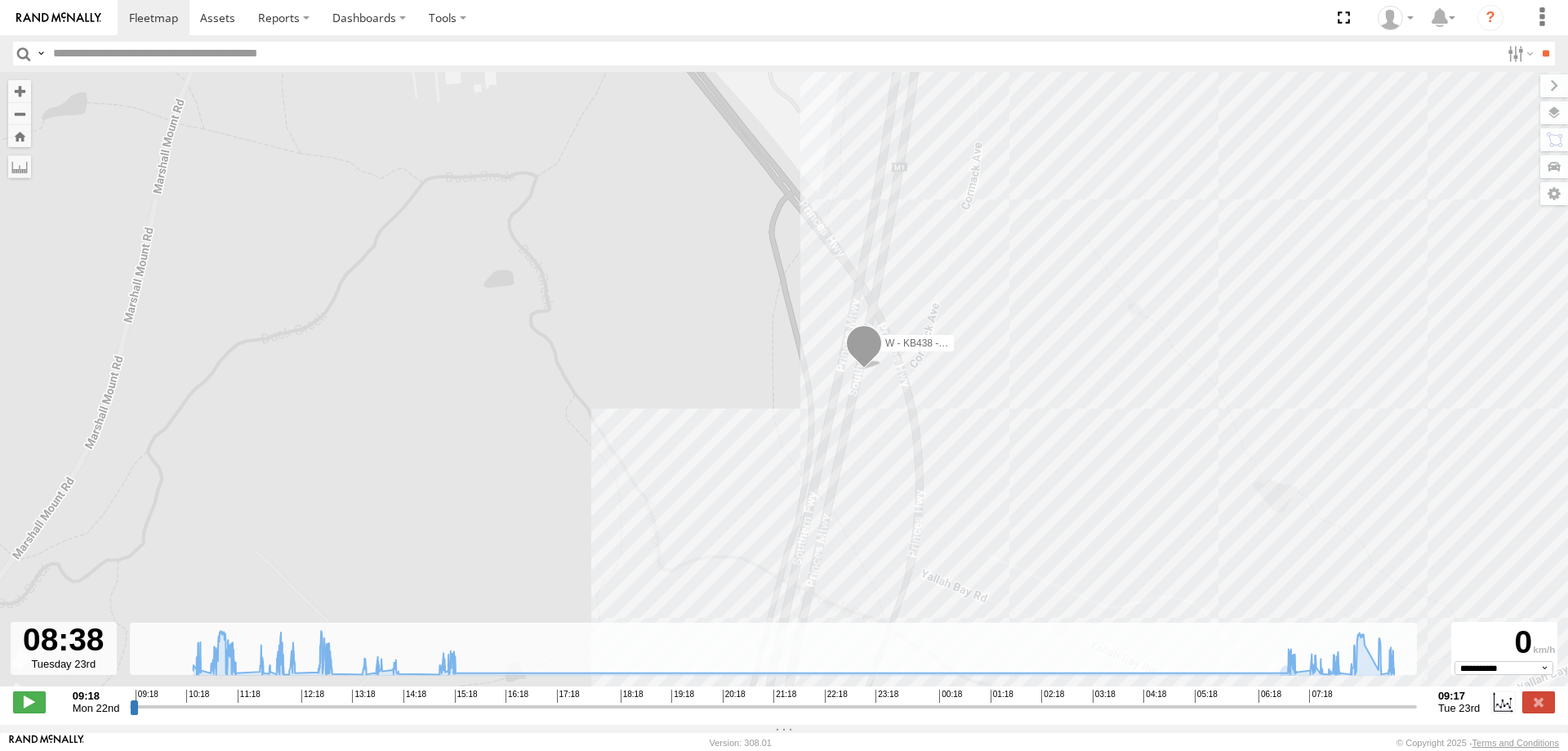
drag, startPoint x: 878, startPoint y: 387, endPoint x: 878, endPoint y: 410, distance: 23.0
click at [878, 410] on div "W - KB438 - [PERSON_NAME] 10:25 Mon 12:00 Mon 12:12 Mon 12:46 Mon 15:15 Mon 07:…" at bounding box center [784, 387] width 1568 height 632
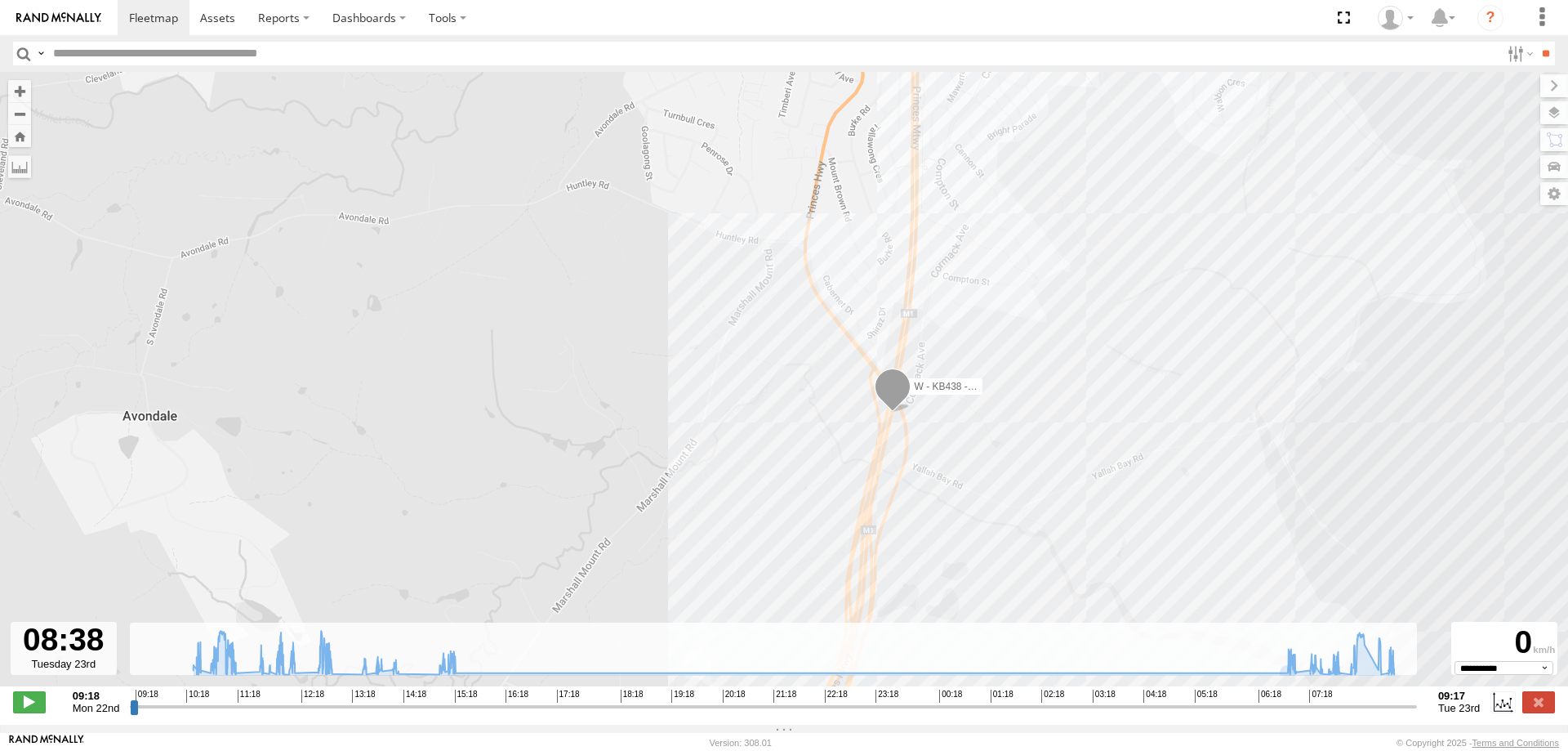
drag, startPoint x: 1034, startPoint y: 433, endPoint x: 983, endPoint y: 468, distance: 61.9
click at [983, 468] on div "W - KB438 - [PERSON_NAME] 10:25 Mon 12:00 Mon 12:12 Mon 12:46 Mon 15:15 Mon 07:…" at bounding box center [784, 387] width 1568 height 632
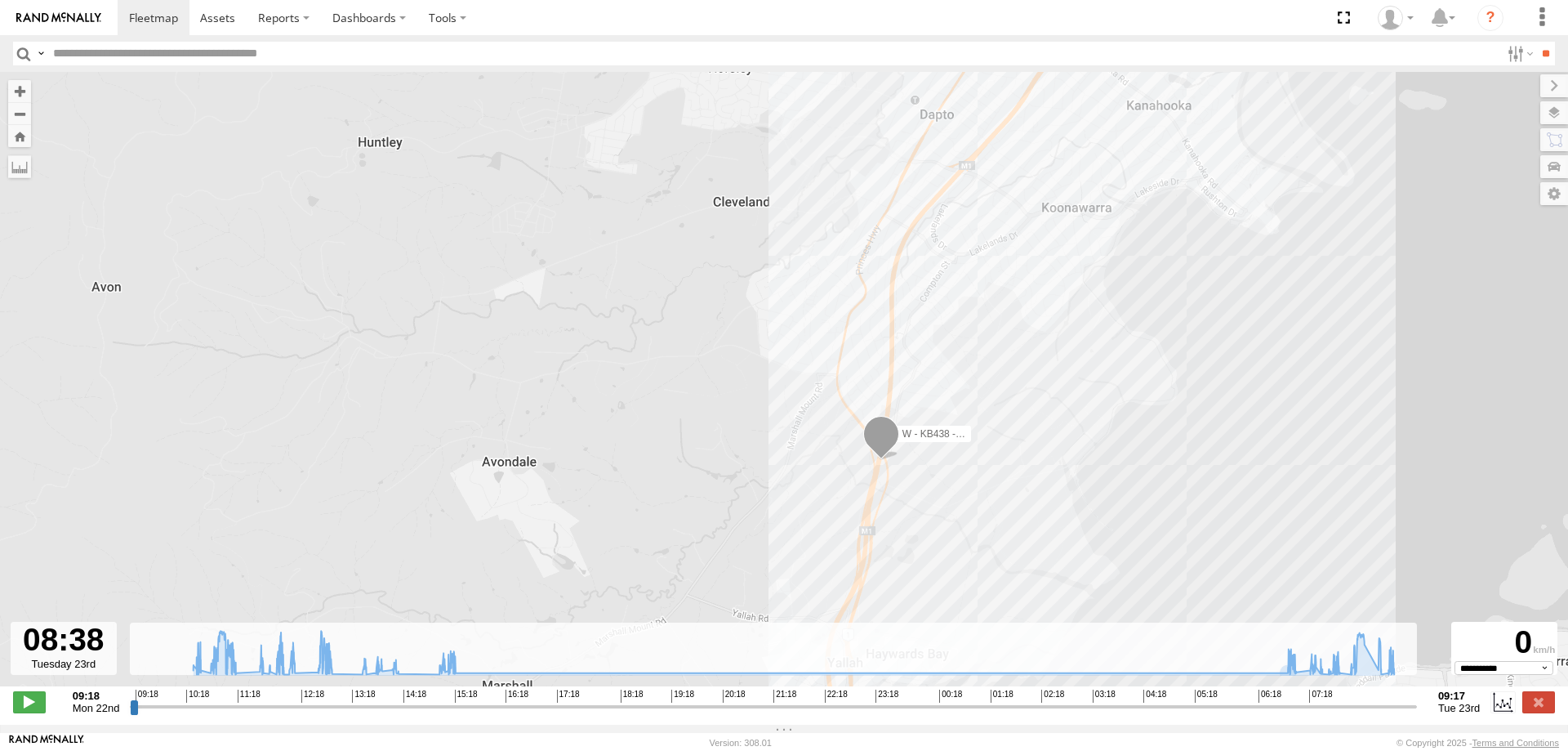
drag, startPoint x: 941, startPoint y: 492, endPoint x: 916, endPoint y: 483, distance: 26.6
click at [917, 484] on div "W - KB438 - [PERSON_NAME] 10:25 Mon 12:00 Mon 12:12 Mon 12:46 Mon 15:15 Mon 07:…" at bounding box center [784, 387] width 1568 height 632
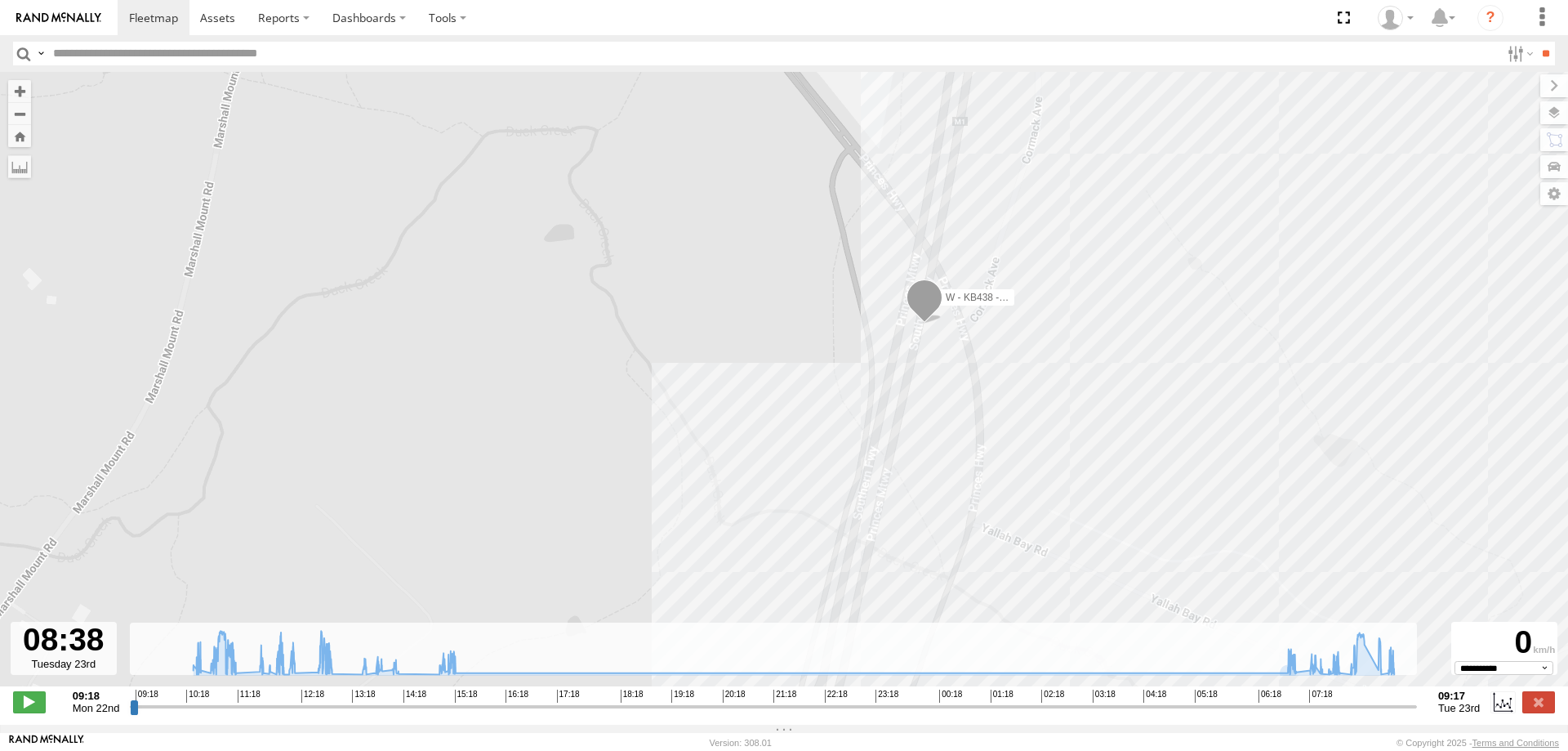
drag, startPoint x: 962, startPoint y: 354, endPoint x: 921, endPoint y: 463, distance: 116.5
click at [923, 463] on div "W - KB438 - [PERSON_NAME] 10:25 Mon 12:00 Mon 12:12 Mon 12:46 Mon 15:15 Mon 07:…" at bounding box center [784, 387] width 1568 height 632
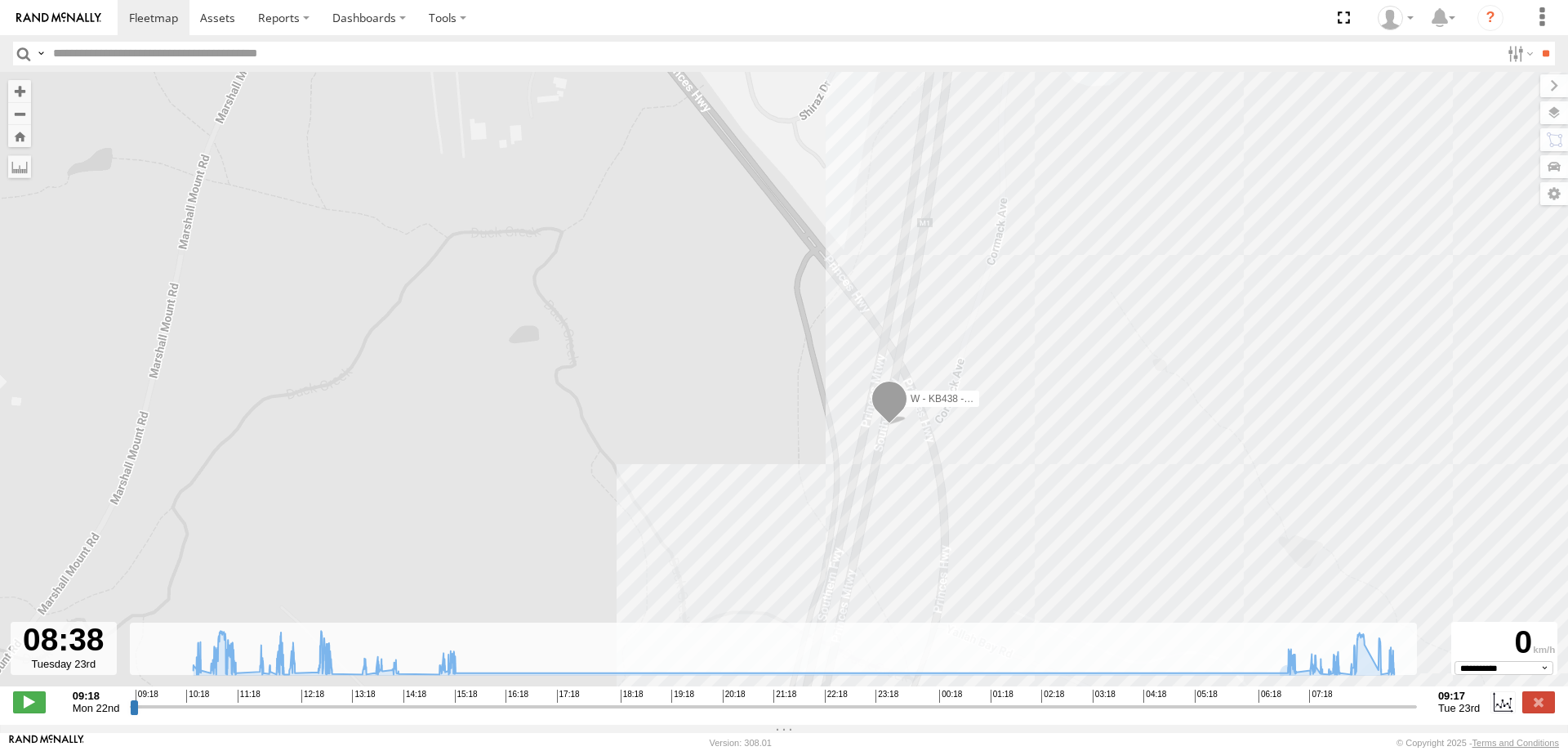
drag, startPoint x: 924, startPoint y: 434, endPoint x: 912, endPoint y: 480, distance: 47.5
click at [914, 480] on div "W - KB438 - [PERSON_NAME] 10:25 Mon 12:00 Mon 12:12 Mon 12:46 Mon 15:15 Mon 07:…" at bounding box center [784, 387] width 1568 height 632
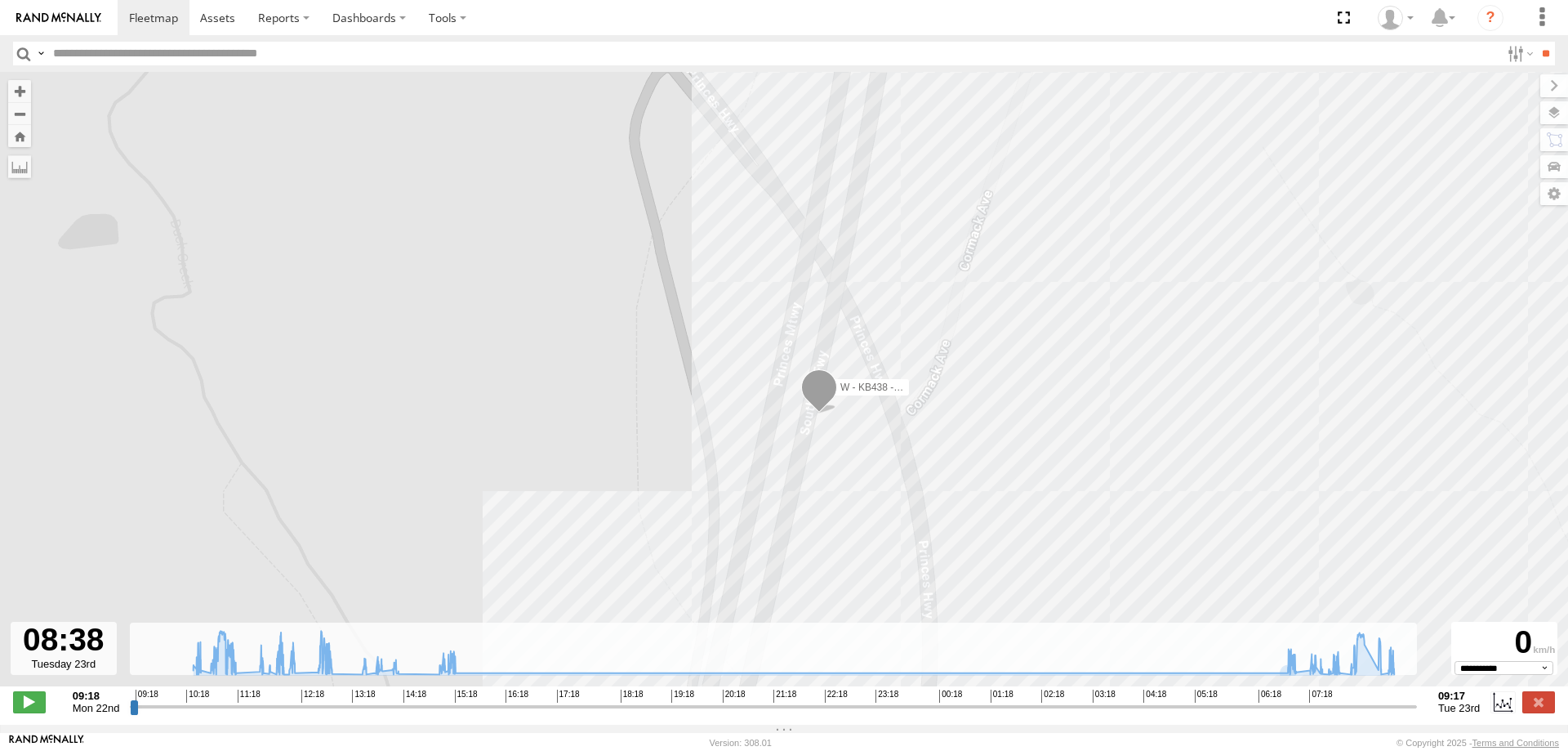
drag, startPoint x: 844, startPoint y: 478, endPoint x: 881, endPoint y: 487, distance: 38.1
click at [880, 485] on div "W - KB438 - [PERSON_NAME] 10:25 Mon 12:00 Mon 12:12 Mon 12:46 Mon 15:15 Mon 07:…" at bounding box center [784, 387] width 1568 height 632
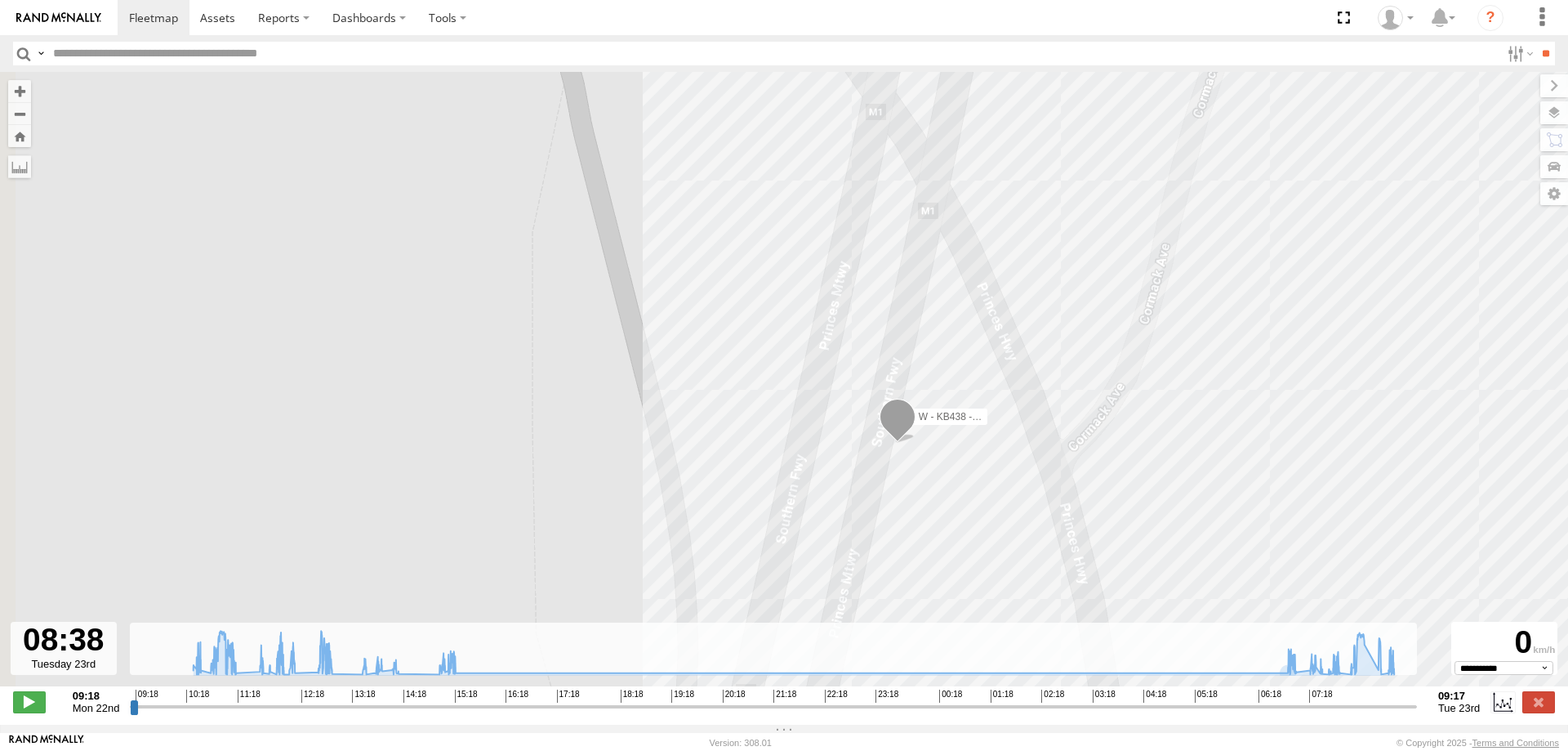
drag, startPoint x: 900, startPoint y: 440, endPoint x: 953, endPoint y: 469, distance: 60.4
click at [953, 469] on div "W - KB438 - [PERSON_NAME] 10:25 Mon 12:00 Mon 12:12 Mon 12:46 Mon 15:15 Mon 07:…" at bounding box center [784, 387] width 1568 height 632
drag, startPoint x: 964, startPoint y: 505, endPoint x: 994, endPoint y: 491, distance: 33.1
click at [994, 491] on div "W - KB438 - [PERSON_NAME] 10:25 Mon 12:00 Mon 12:12 Mon 12:46 Mon 15:15 Mon 07:…" at bounding box center [784, 387] width 1568 height 632
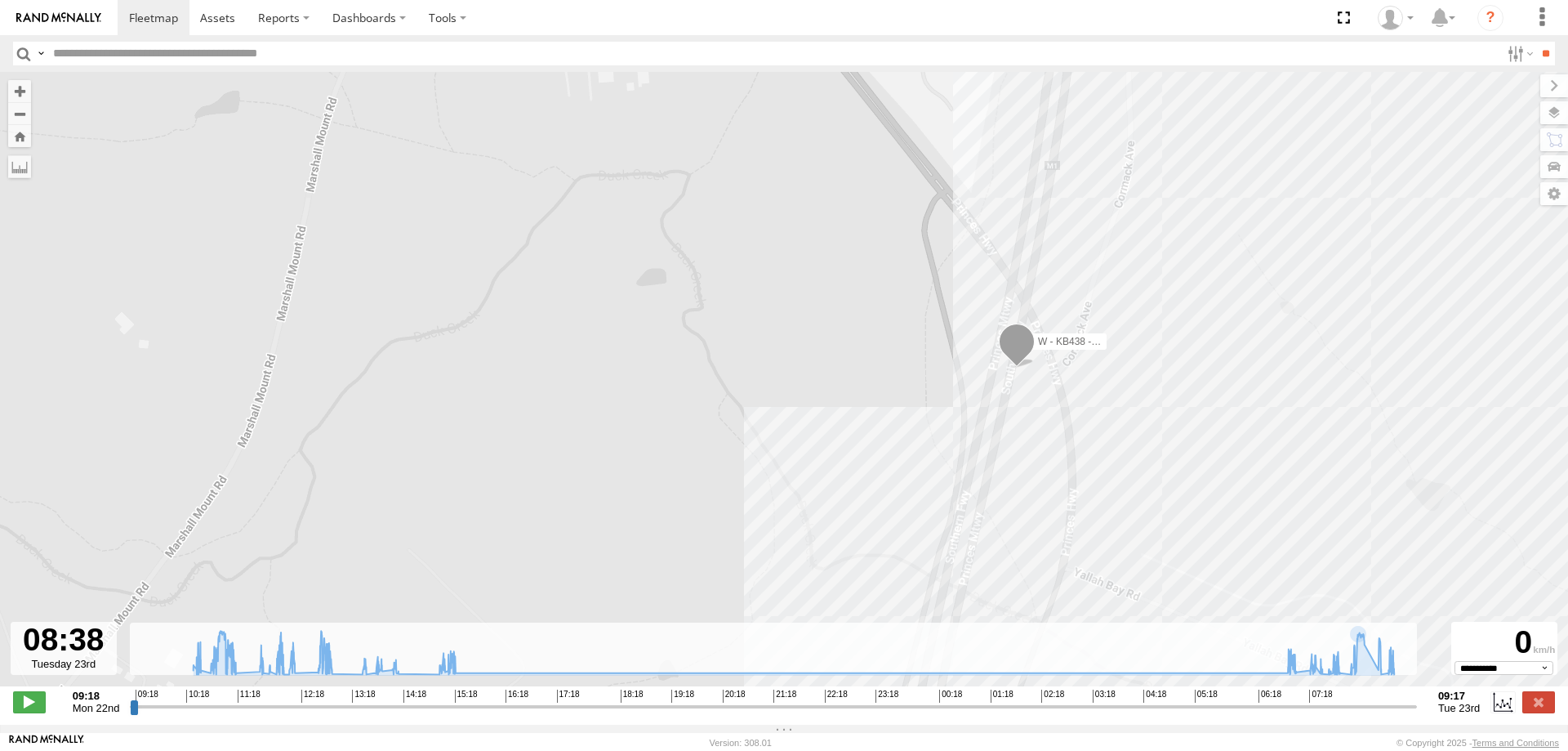
drag, startPoint x: 1059, startPoint y: 425, endPoint x: 1049, endPoint y: 375, distance: 51.0
click at [1059, 359] on div "W - KB438 - [PERSON_NAME] 10:25 Mon 12:00 Mon 12:12 Mon 12:46 Mon 15:15 Mon 07:…" at bounding box center [784, 387] width 1568 height 632
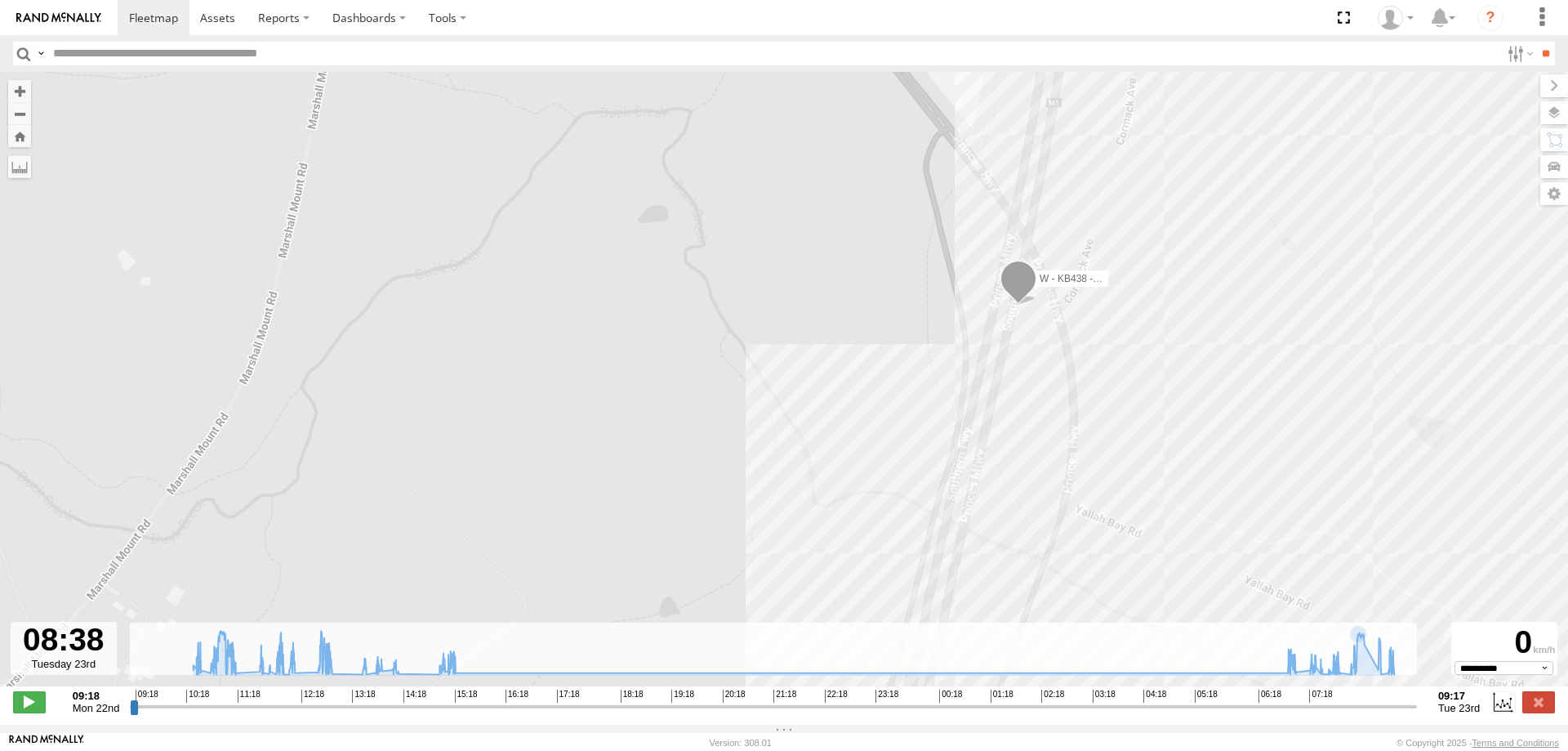
drag, startPoint x: 1026, startPoint y: 482, endPoint x: 1034, endPoint y: 191, distance: 291.1
click at [1034, 203] on div "W - KB438 - [PERSON_NAME] 10:25 Mon 12:00 Mon 12:12 Mon 12:46 Mon 15:15 Mon 07:…" at bounding box center [784, 387] width 1568 height 632
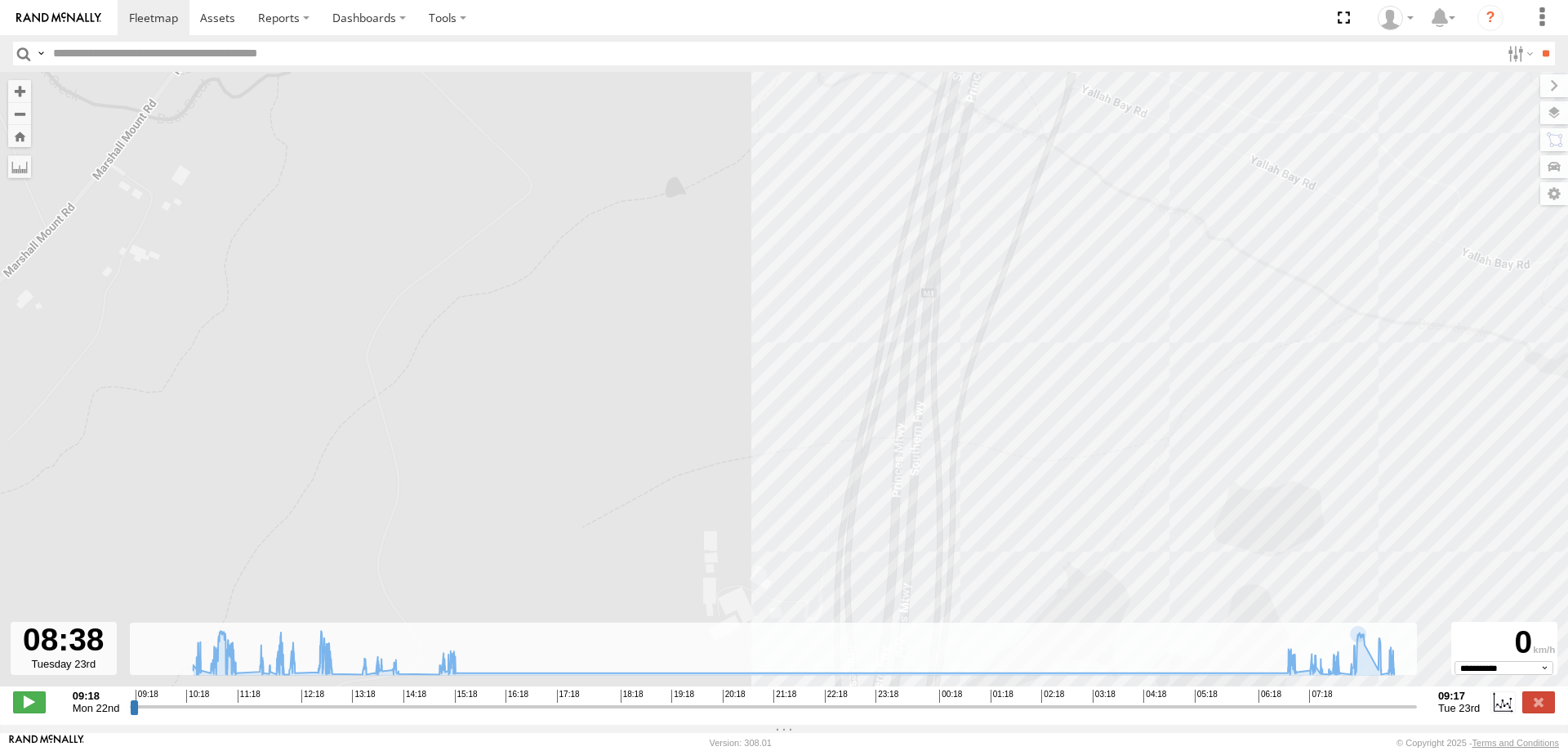
drag, startPoint x: 1064, startPoint y: 321, endPoint x: 1057, endPoint y: 538, distance: 217.1
click at [1057, 538] on div "W - KB438 - [PERSON_NAME] 10:25 Mon 12:00 Mon 12:12 Mon 12:46 Mon 15:15 Mon 07:…" at bounding box center [784, 387] width 1568 height 632
drag, startPoint x: 974, startPoint y: 378, endPoint x: 974, endPoint y: 315, distance: 63.0
click at [974, 316] on div "W - KB438 - [PERSON_NAME] 10:25 Mon 12:00 Mon 12:12 Mon 12:46 Mon 15:15 Mon 07:…" at bounding box center [784, 387] width 1568 height 632
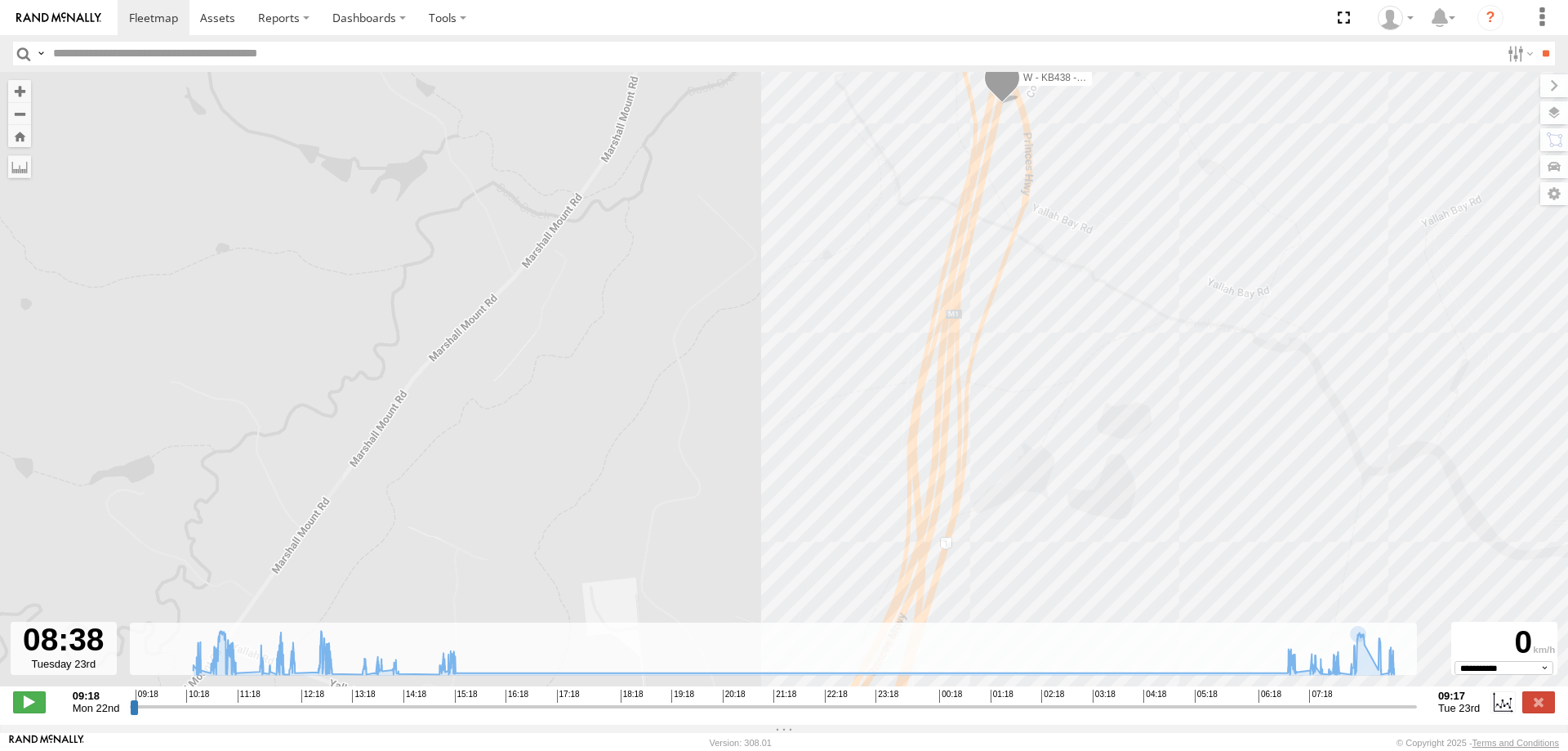
drag, startPoint x: 1035, startPoint y: 464, endPoint x: 1014, endPoint y: 237, distance: 228.0
click at [1014, 237] on div "W - KB438 - [PERSON_NAME] 10:25 Mon 12:00 Mon 12:12 Mon 12:46 Mon 15:15 Mon 07:…" at bounding box center [784, 387] width 1568 height 632
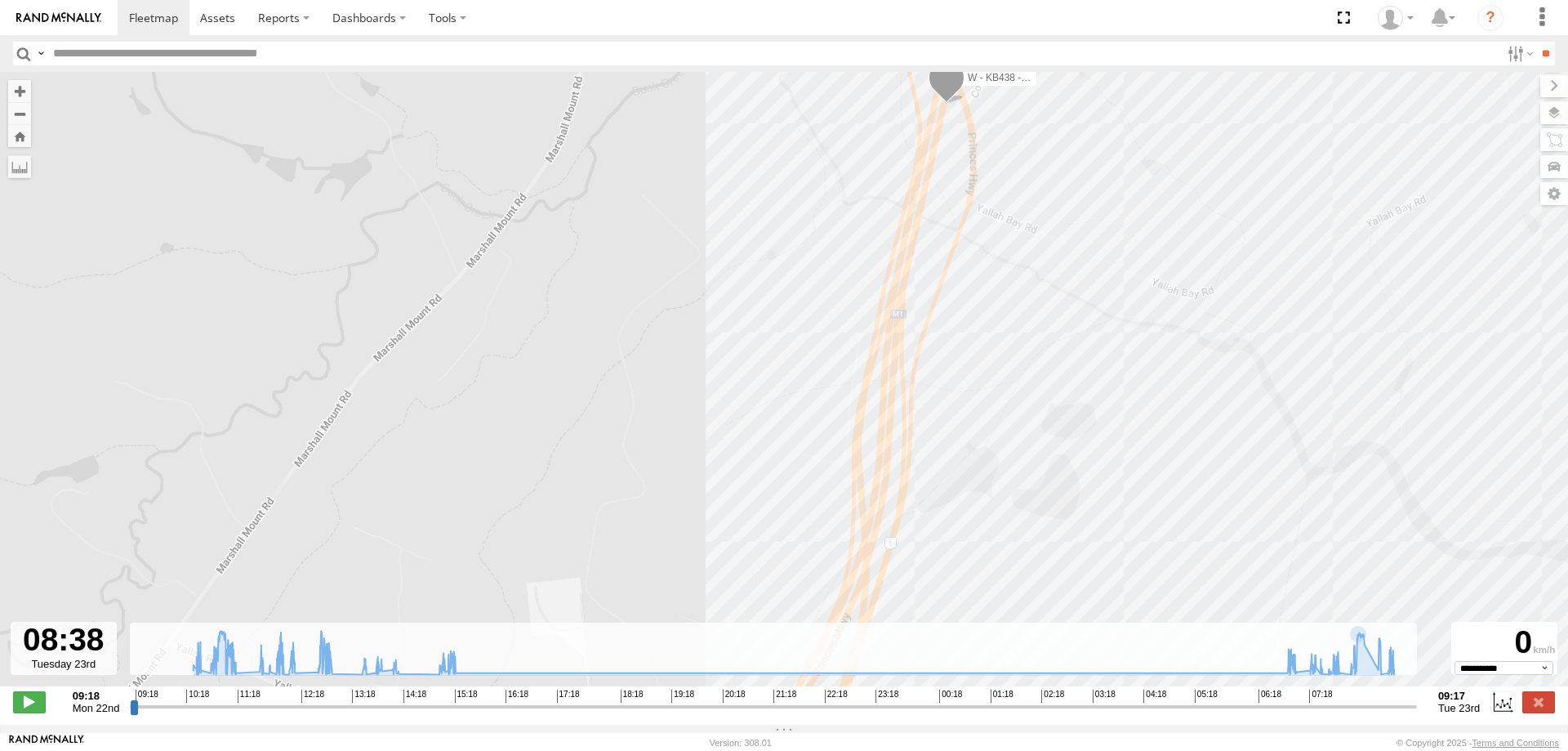
drag, startPoint x: 984, startPoint y: 108, endPoint x: 981, endPoint y: 445, distance: 337.0
click at [981, 445] on div "W - KB438 - [PERSON_NAME] 10:25 Mon 12:00 Mon 12:12 Mon 12:46 Mon 15:15 Mon 07:…" at bounding box center [784, 387] width 1568 height 632
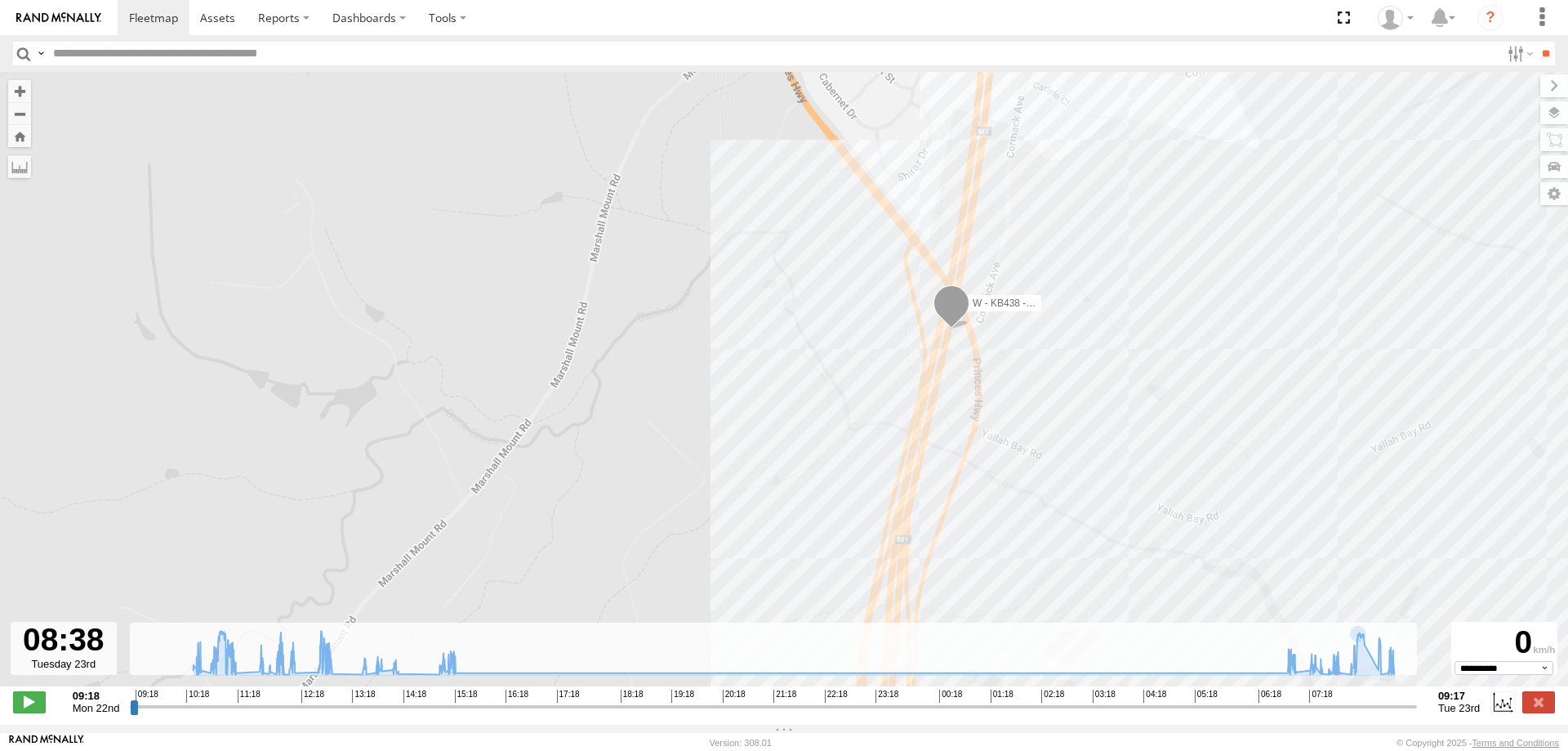
drag, startPoint x: 1024, startPoint y: 207, endPoint x: 1028, endPoint y: 395, distance: 188.0
click at [1028, 395] on div "W - KB438 - [PERSON_NAME] 10:25 Mon 12:00 Mon 12:12 Mon 12:46 Mon 15:15 Mon 07:…" at bounding box center [784, 387] width 1568 height 632
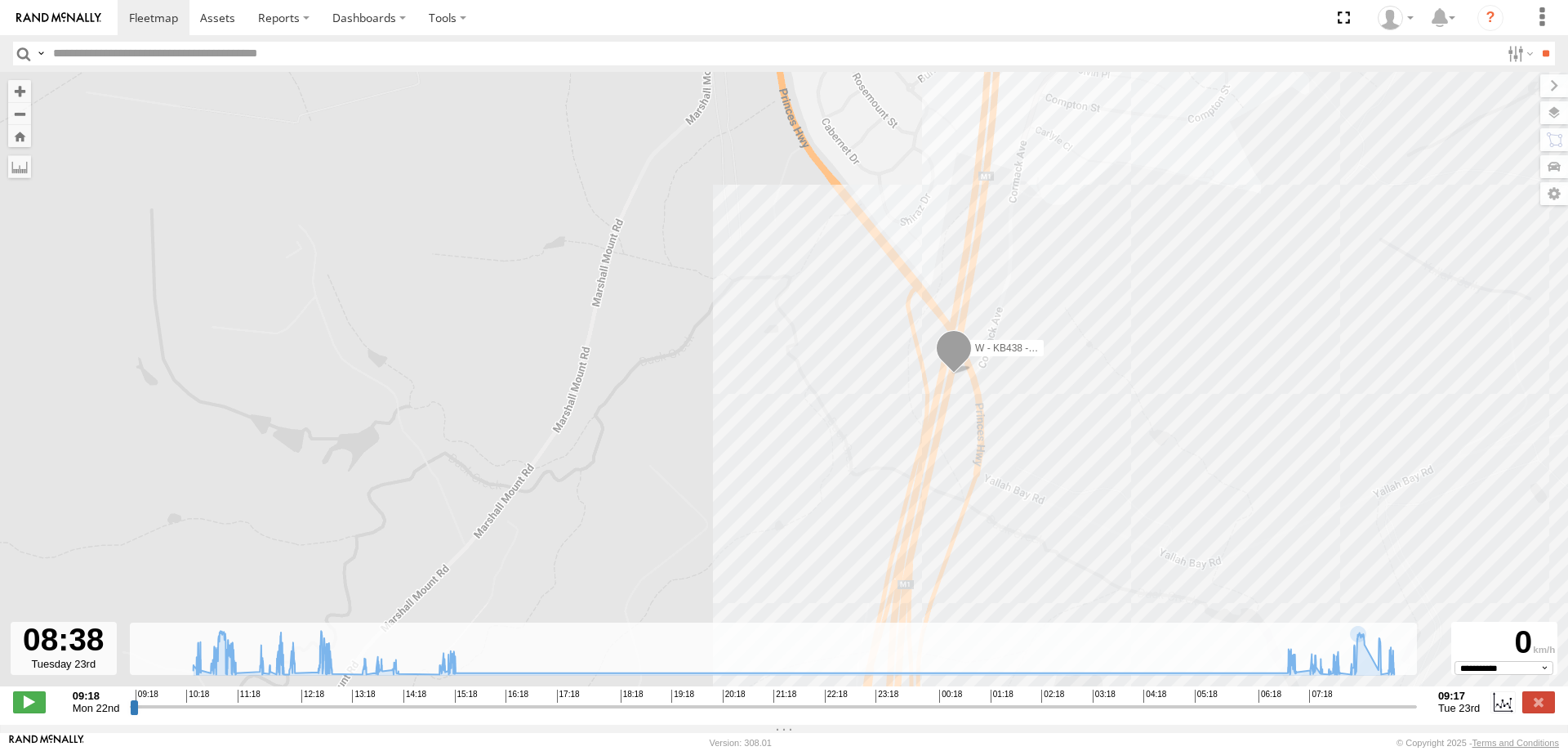
click at [1107, 287] on div "W - KB438 - [PERSON_NAME] 10:25 Mon 12:00 Mon 12:12 Mon 12:46 Mon 15:15 Mon 07:…" at bounding box center [784, 387] width 1568 height 632
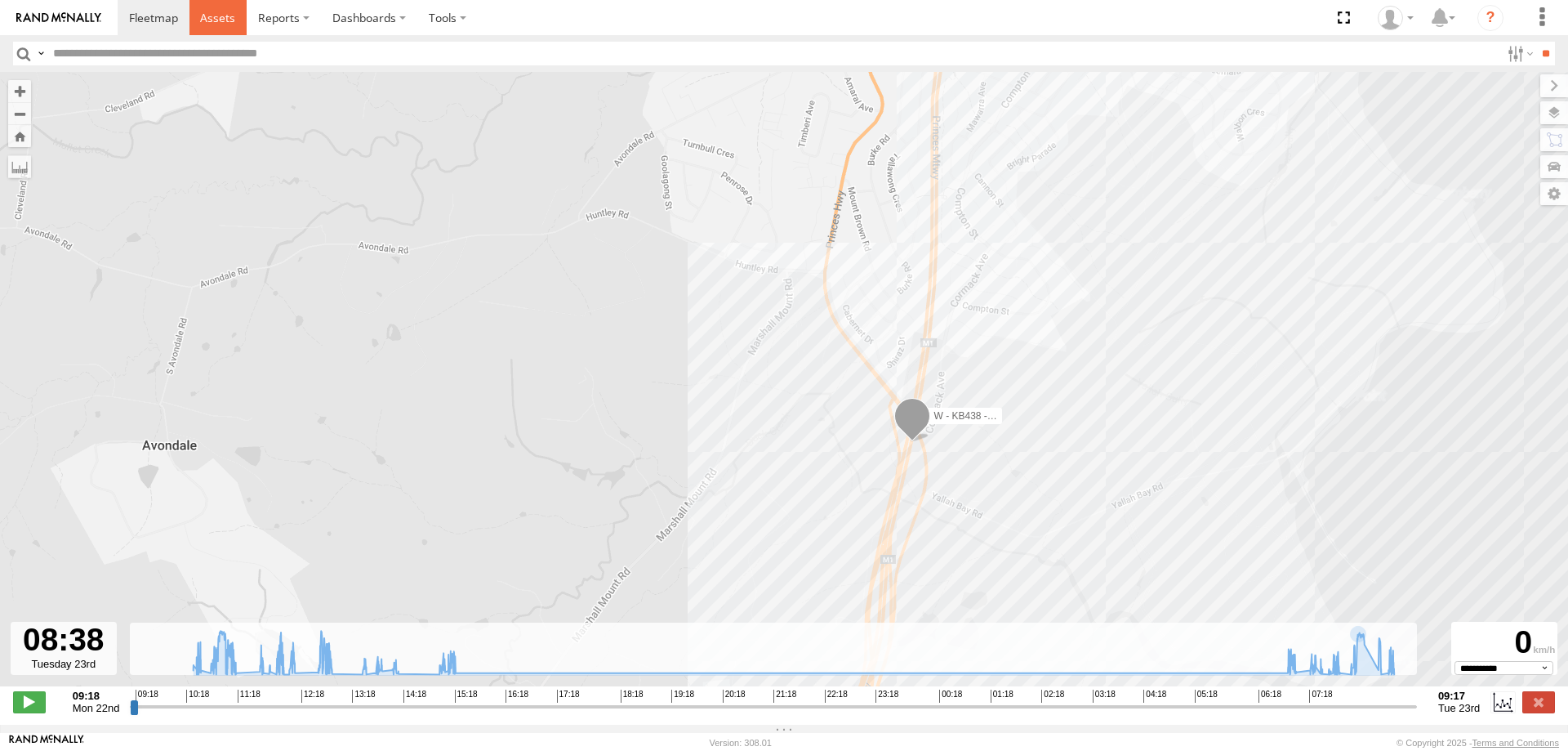
drag, startPoint x: 221, startPoint y: 19, endPoint x: 138, endPoint y: 19, distance: 83.0
click at [220, 19] on span at bounding box center [217, 17] width 35 height 16
click at [147, 17] on span at bounding box center [153, 17] width 49 height 16
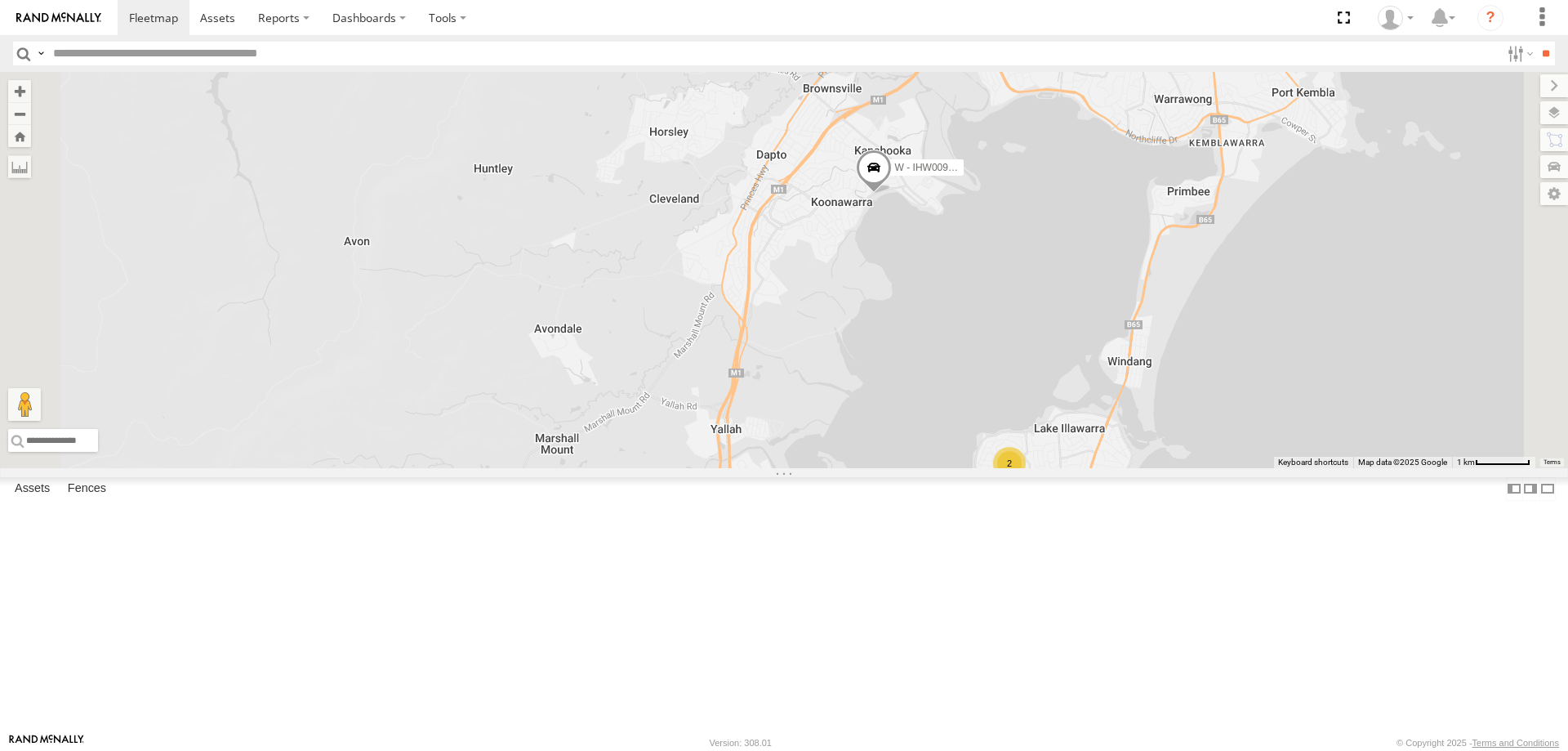
drag, startPoint x: 1102, startPoint y: 495, endPoint x: 1100, endPoint y: 621, distance: 126.0
click at [1101, 469] on div "B - DG93WL - [PERSON_NAME] S - CQ32LY - [PERSON_NAME] S - YIQ01Q - [PERSON_NAME…" at bounding box center [784, 270] width 1568 height 396
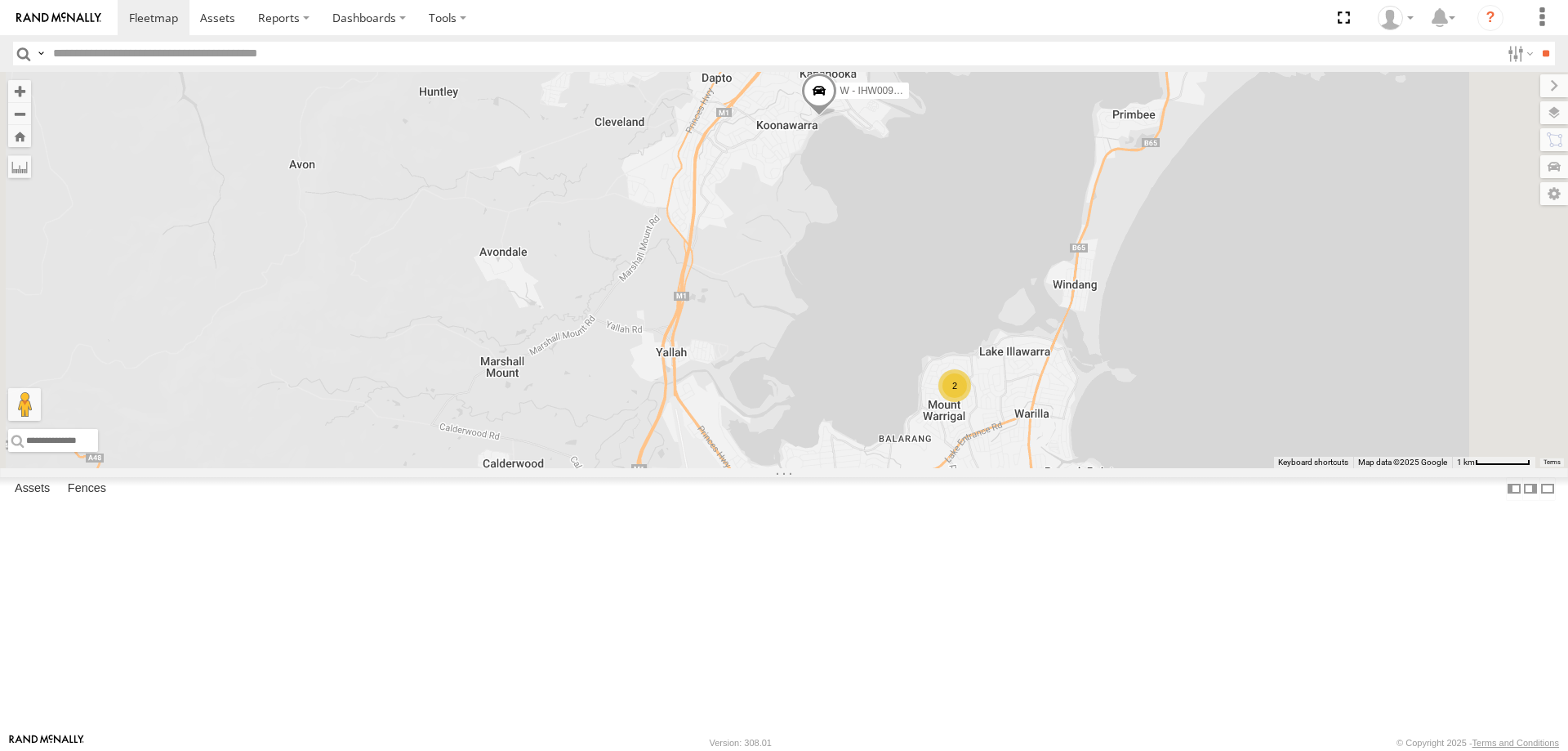
drag, startPoint x: 1460, startPoint y: 524, endPoint x: 1292, endPoint y: 343, distance: 247.0
click at [1407, 285] on div "B - DG93WL - [PERSON_NAME] S - CQ32LY - [PERSON_NAME] S - YIQ01Q - [PERSON_NAME…" at bounding box center [784, 270] width 1568 height 396
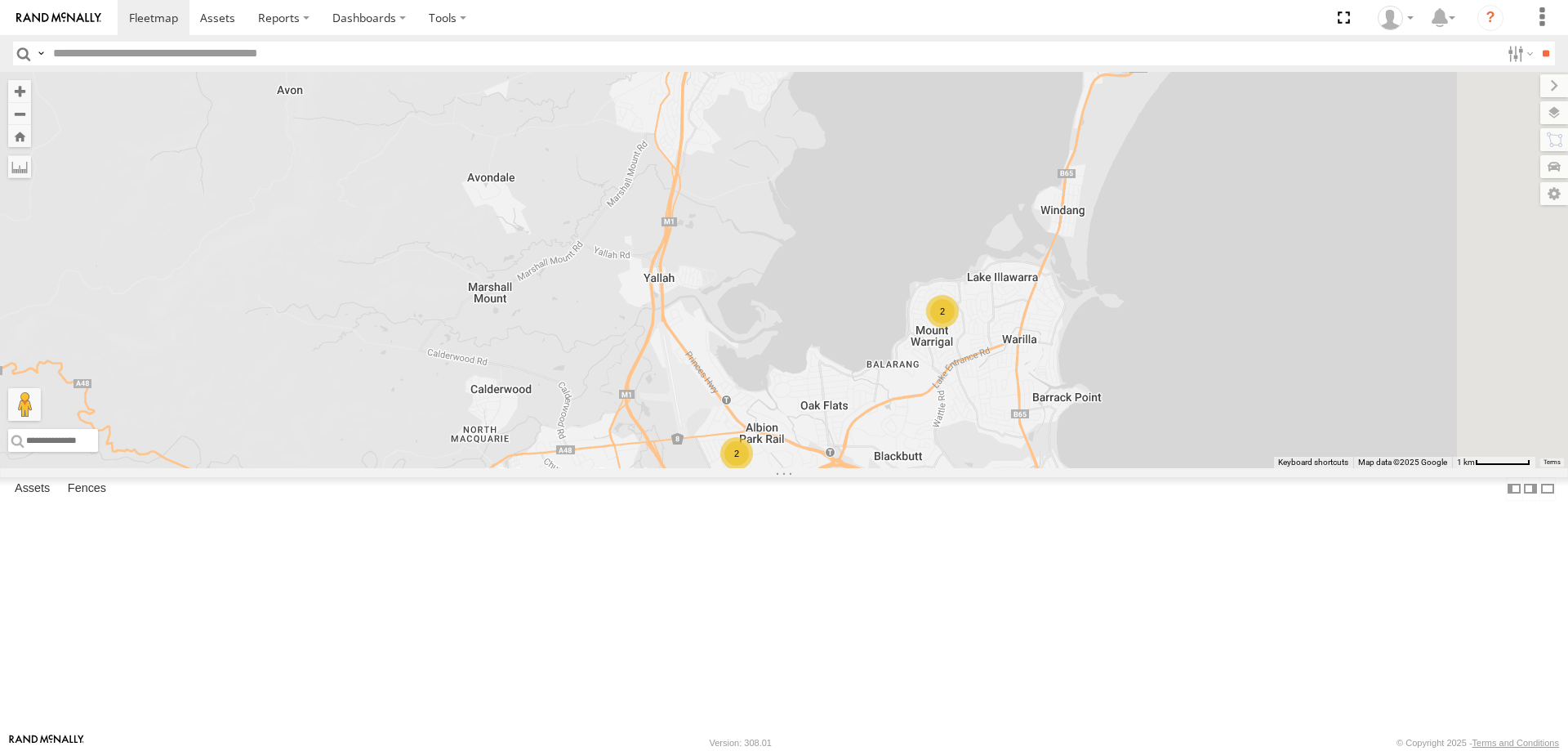
drag, startPoint x: 1414, startPoint y: 506, endPoint x: 1388, endPoint y: 344, distance: 164.1
click at [1389, 348] on div "B - DG93WL - [PERSON_NAME] S - CQ32LY - [PERSON_NAME] S - YIQ01Q - [PERSON_NAME…" at bounding box center [784, 270] width 1568 height 396
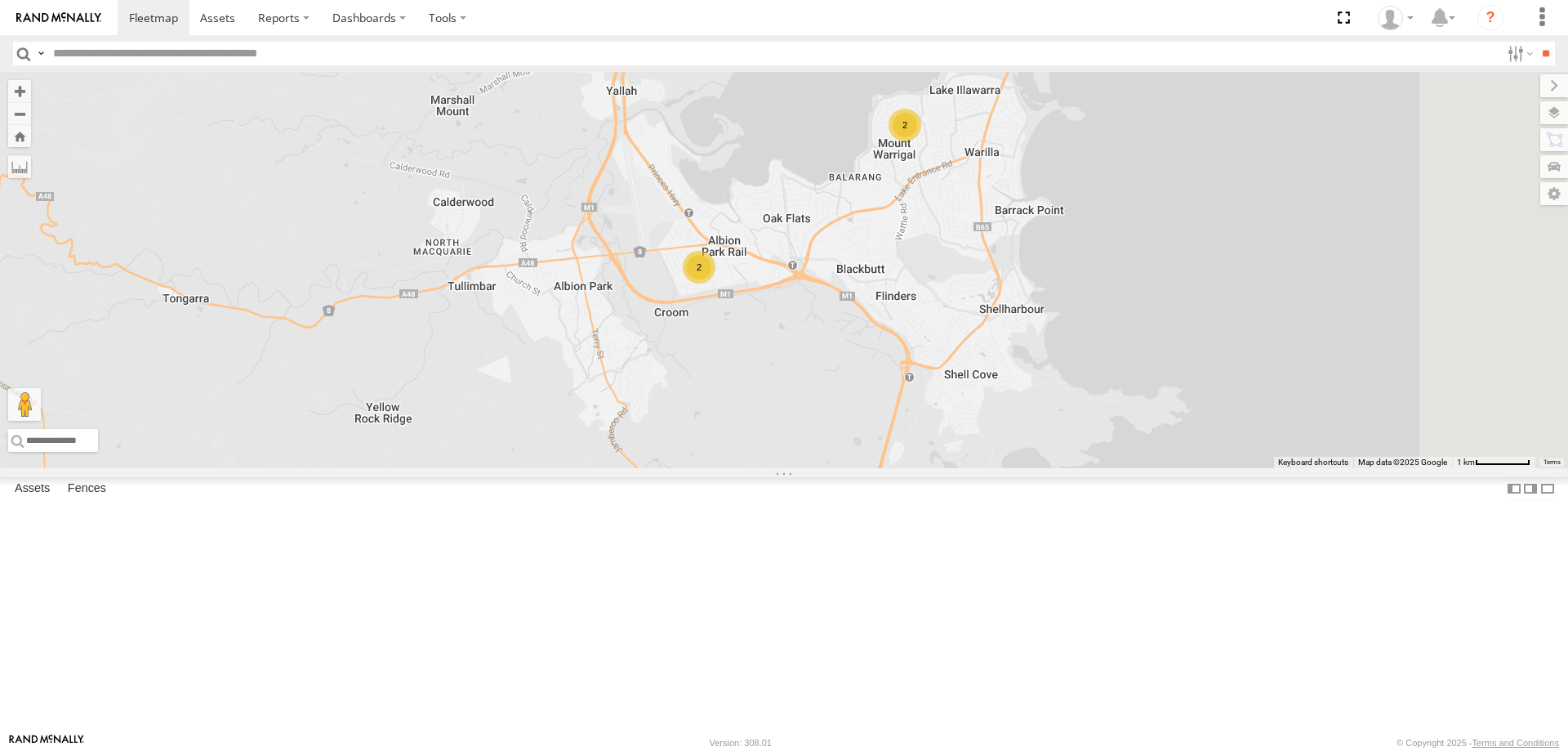
drag, startPoint x: 954, startPoint y: 430, endPoint x: 954, endPoint y: 553, distance: 123.0
click at [954, 469] on div "B - DG93WL - [PERSON_NAME] S - CQ32LY - [PERSON_NAME] S - YIQ01Q - [PERSON_NAME…" at bounding box center [784, 270] width 1568 height 396
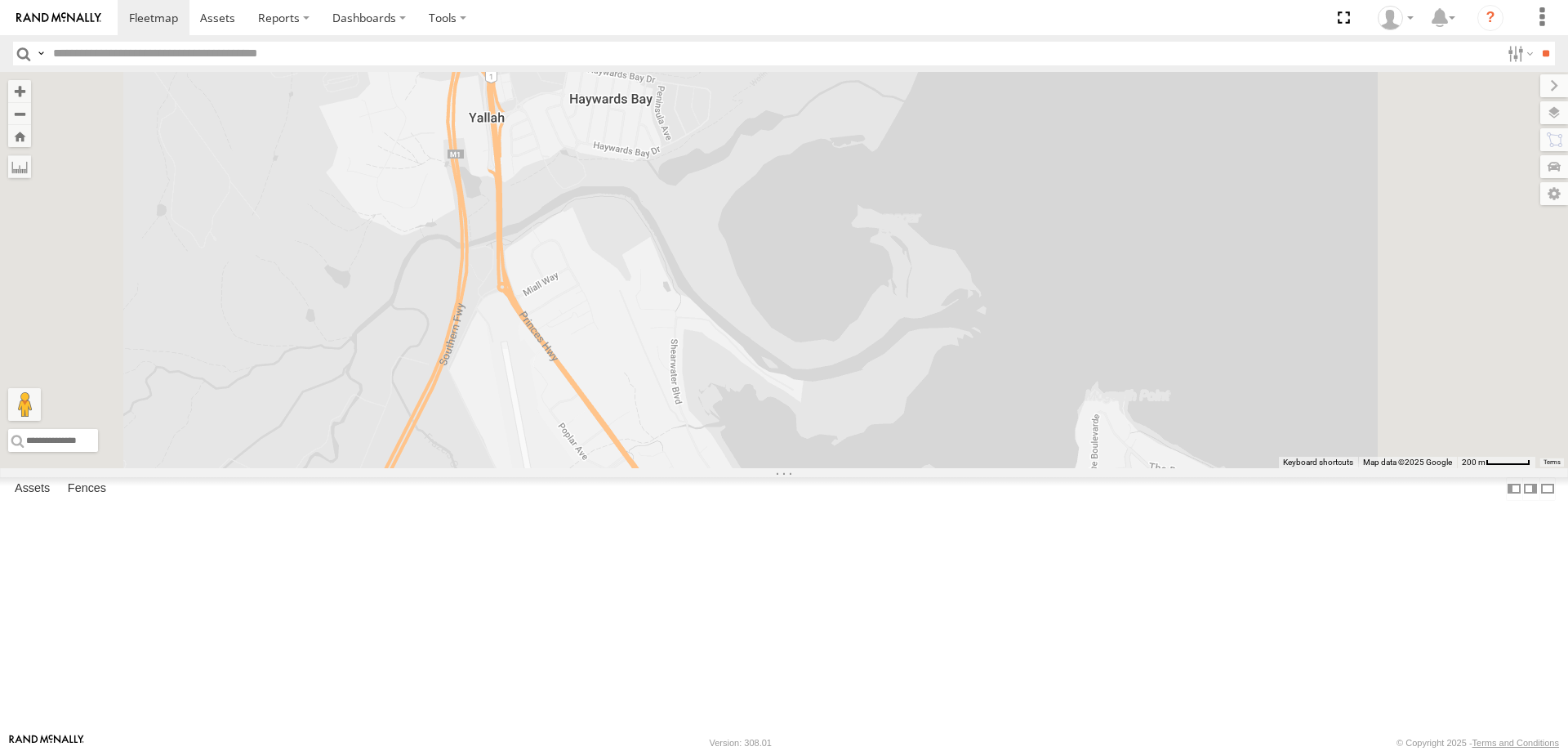
drag, startPoint x: 827, startPoint y: 239, endPoint x: 841, endPoint y: 536, distance: 297.3
click at [841, 469] on div "B - DG93WL - [PERSON_NAME] S - CQ32LY - [PERSON_NAME] S - YIQ01Q - [PERSON_NAME…" at bounding box center [784, 270] width 1568 height 396
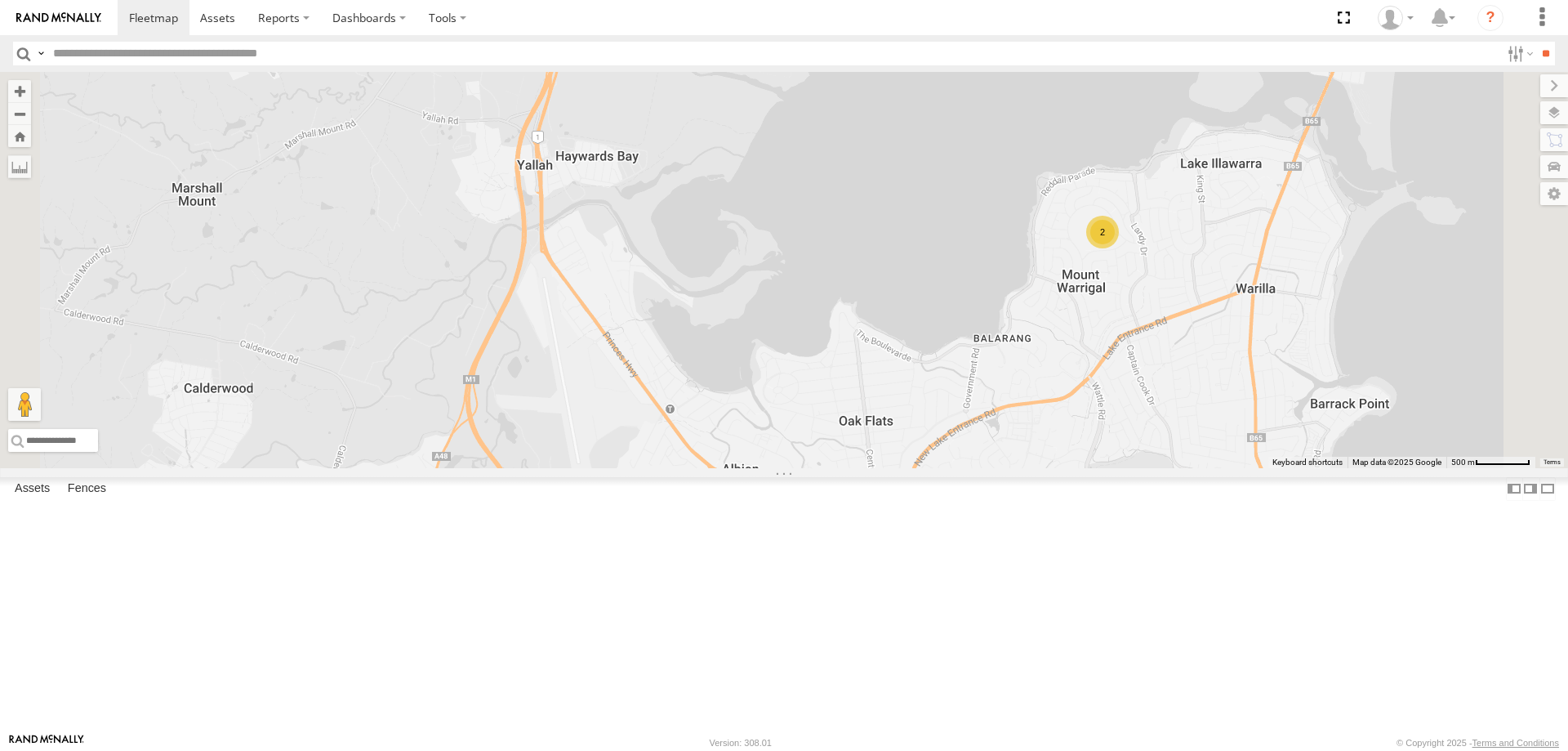
drag, startPoint x: 897, startPoint y: 410, endPoint x: 884, endPoint y: 376, distance: 36.4
click at [885, 377] on div "B - DG93WL - [PERSON_NAME] S - CQ32LY - [PERSON_NAME] S - YIQ01Q - [PERSON_NAME…" at bounding box center [784, 270] width 1568 height 396
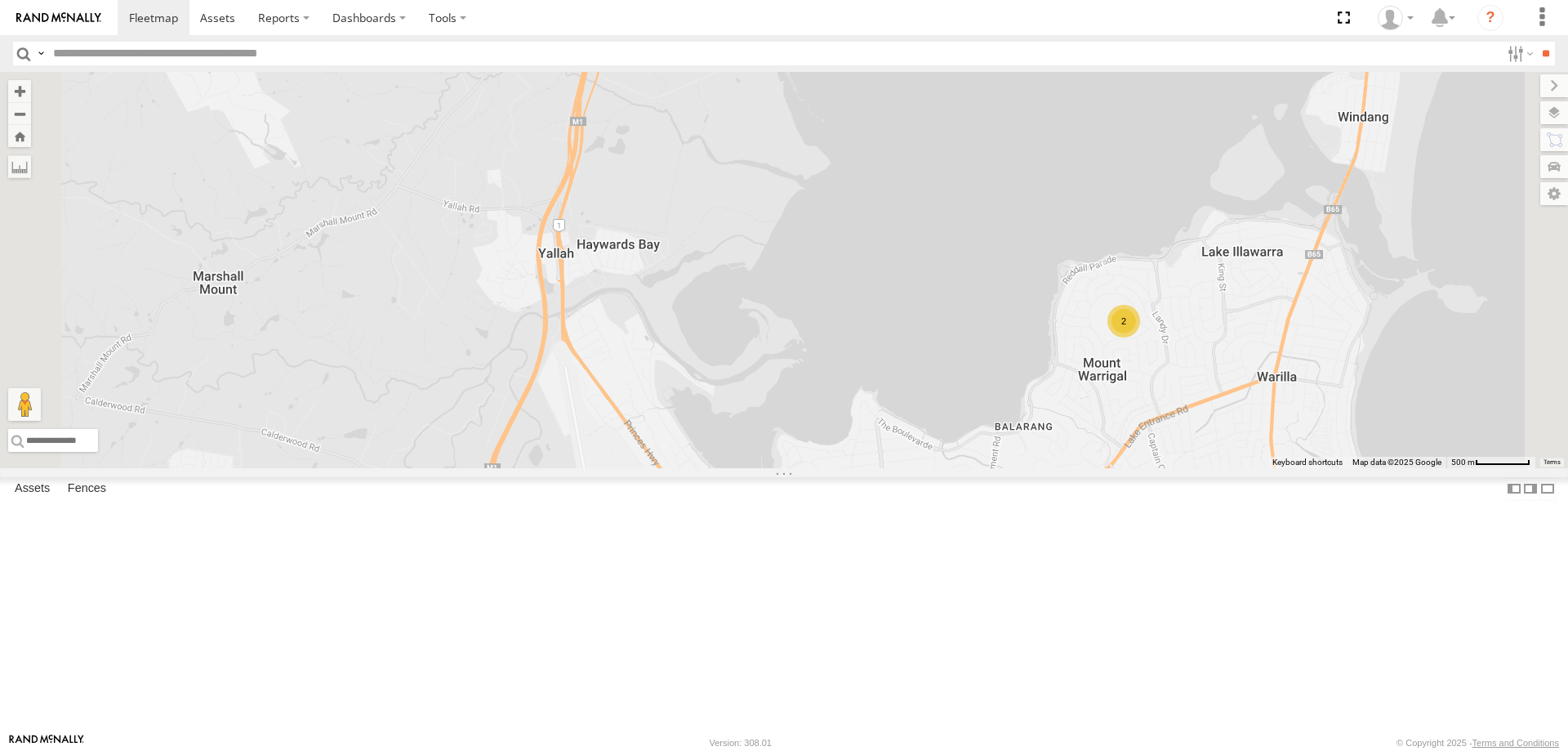
click at [827, 463] on div "B - DG93WL - [PERSON_NAME] S - CQ32LY - [PERSON_NAME] S - YIQ01Q - [PERSON_NAME…" at bounding box center [784, 270] width 1568 height 396
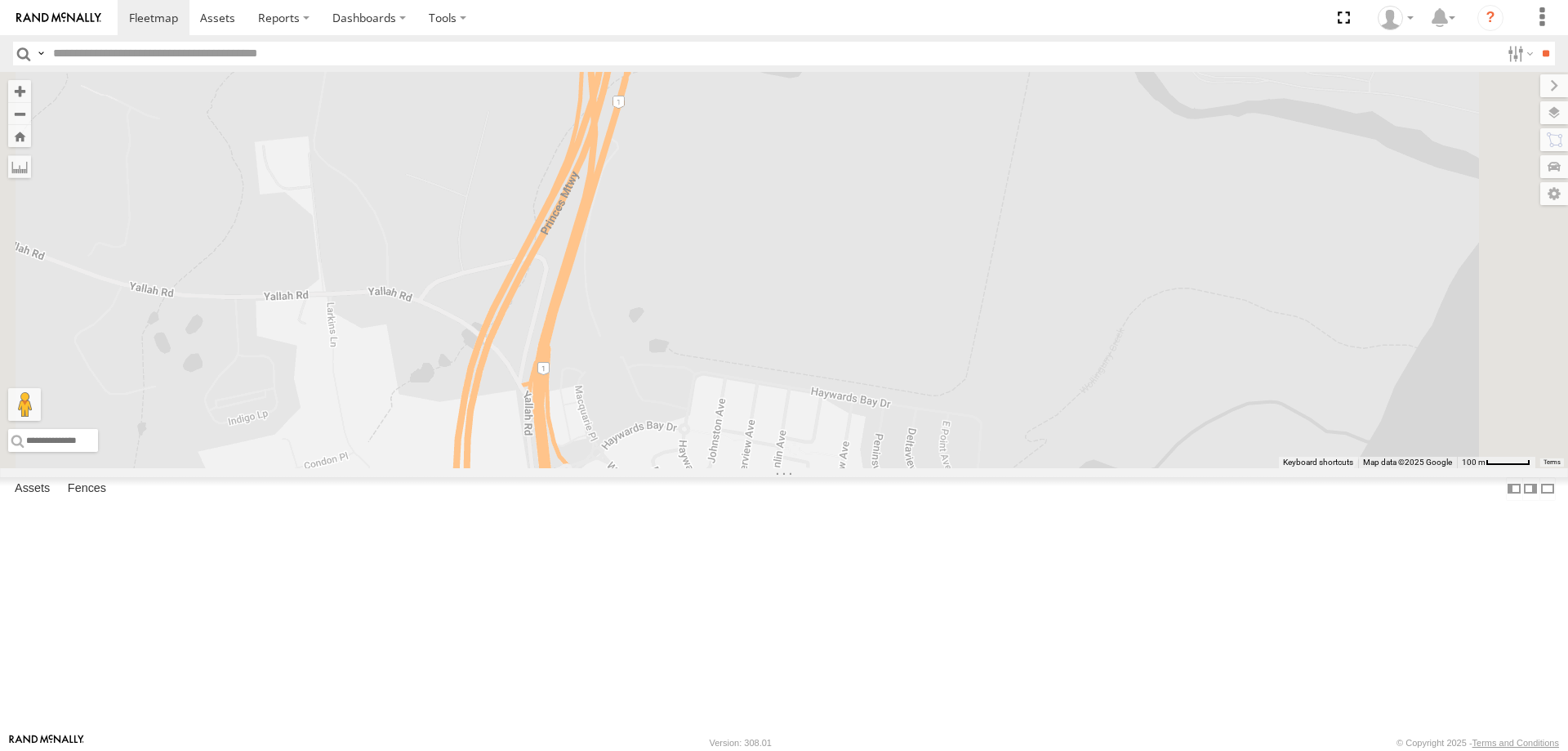
drag, startPoint x: 860, startPoint y: 477, endPoint x: 839, endPoint y: 295, distance: 183.2
click at [842, 301] on div "B - DG93WL - [PERSON_NAME] S - CQ32LY - [PERSON_NAME] S - YIQ01Q - [PERSON_NAME…" at bounding box center [784, 270] width 1568 height 396
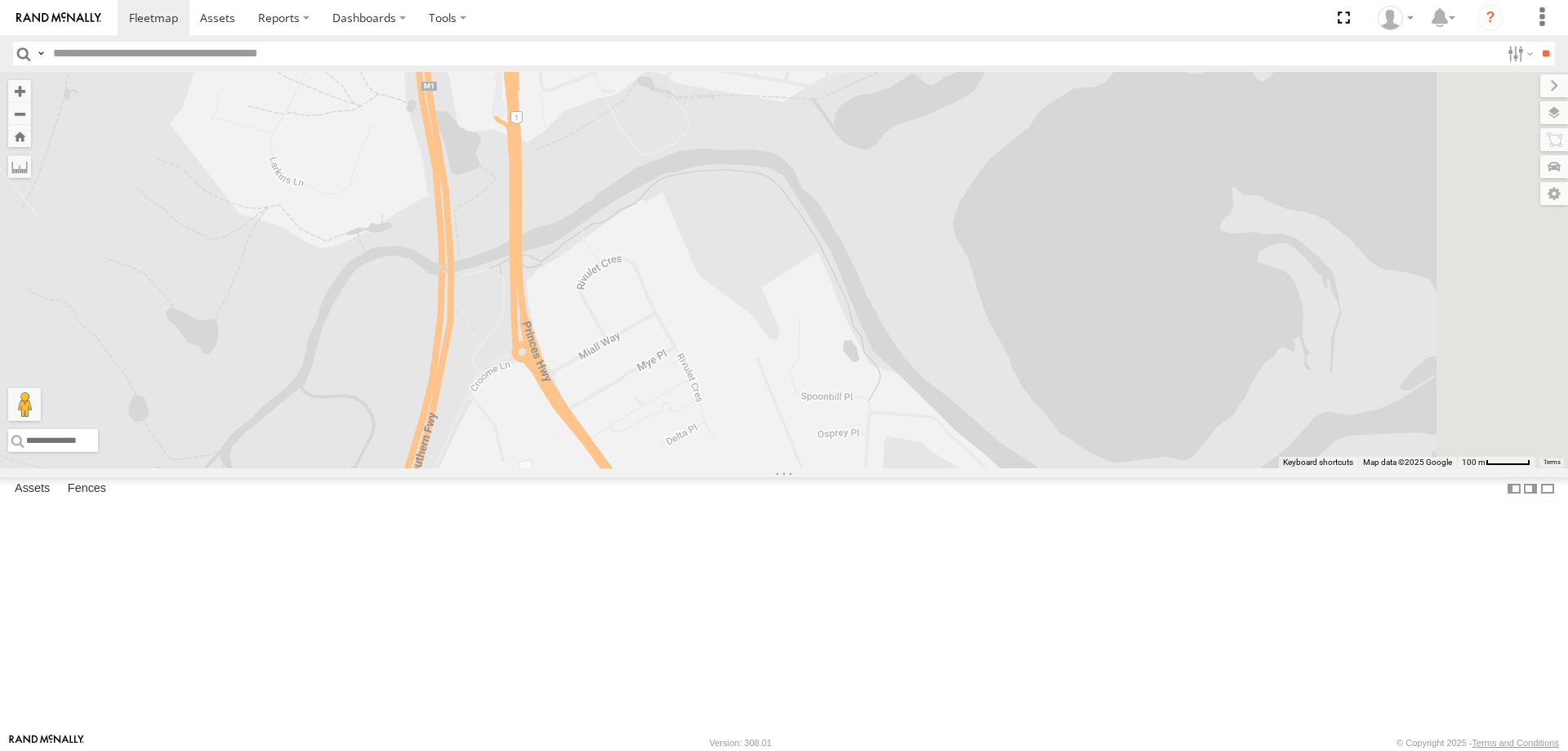
drag, startPoint x: 883, startPoint y: 423, endPoint x: 885, endPoint y: 313, distance: 110.0
click at [883, 317] on div "B - DG93WL - [PERSON_NAME] S - CQ32LY - [PERSON_NAME] S - YIQ01Q - [PERSON_NAME…" at bounding box center [784, 270] width 1568 height 396
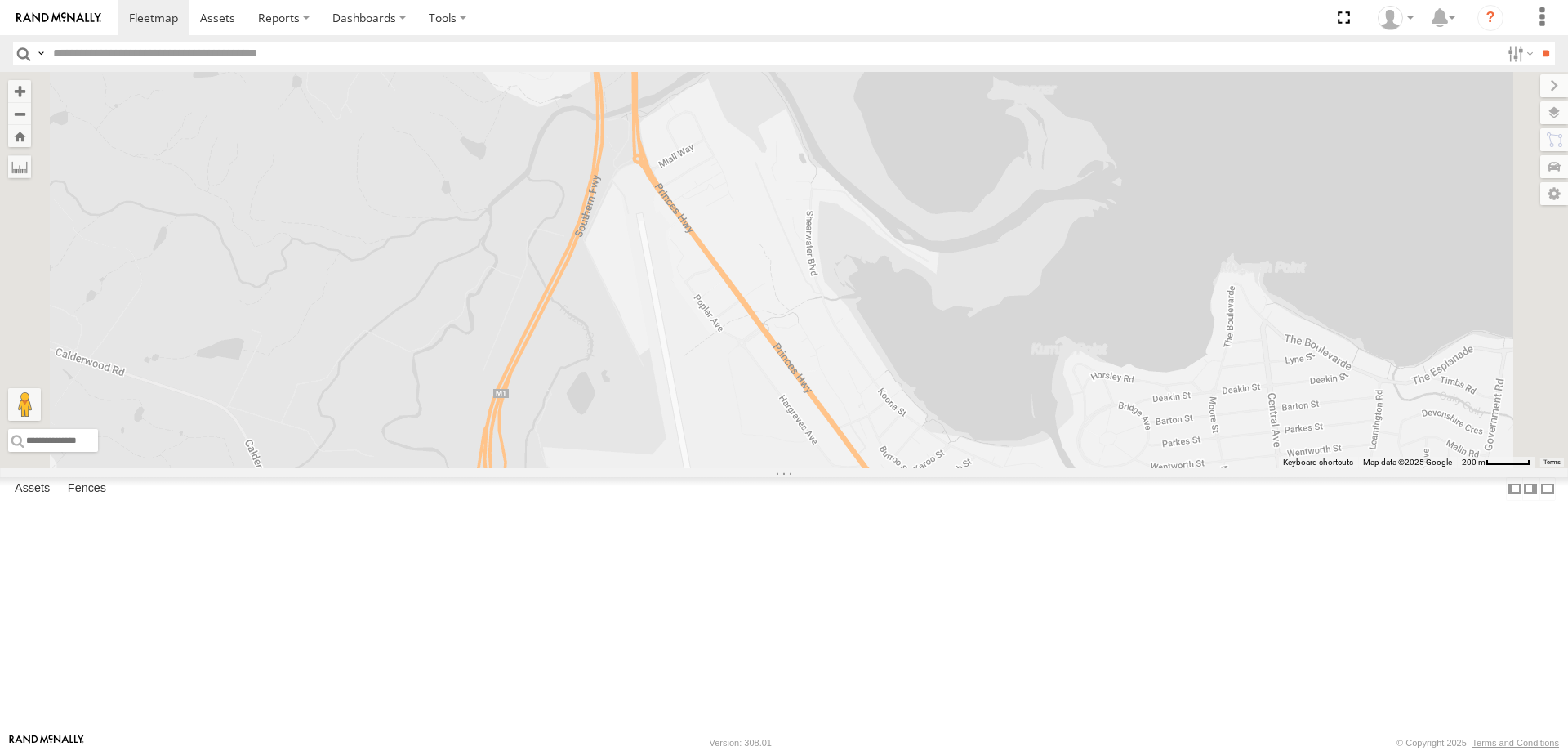
drag, startPoint x: 964, startPoint y: 201, endPoint x: 955, endPoint y: 372, distance: 171.2
click at [955, 372] on div "B - DG93WL - [PERSON_NAME] S - CQ32LY - [PERSON_NAME] S - YIQ01Q - [PERSON_NAME…" at bounding box center [784, 270] width 1568 height 396
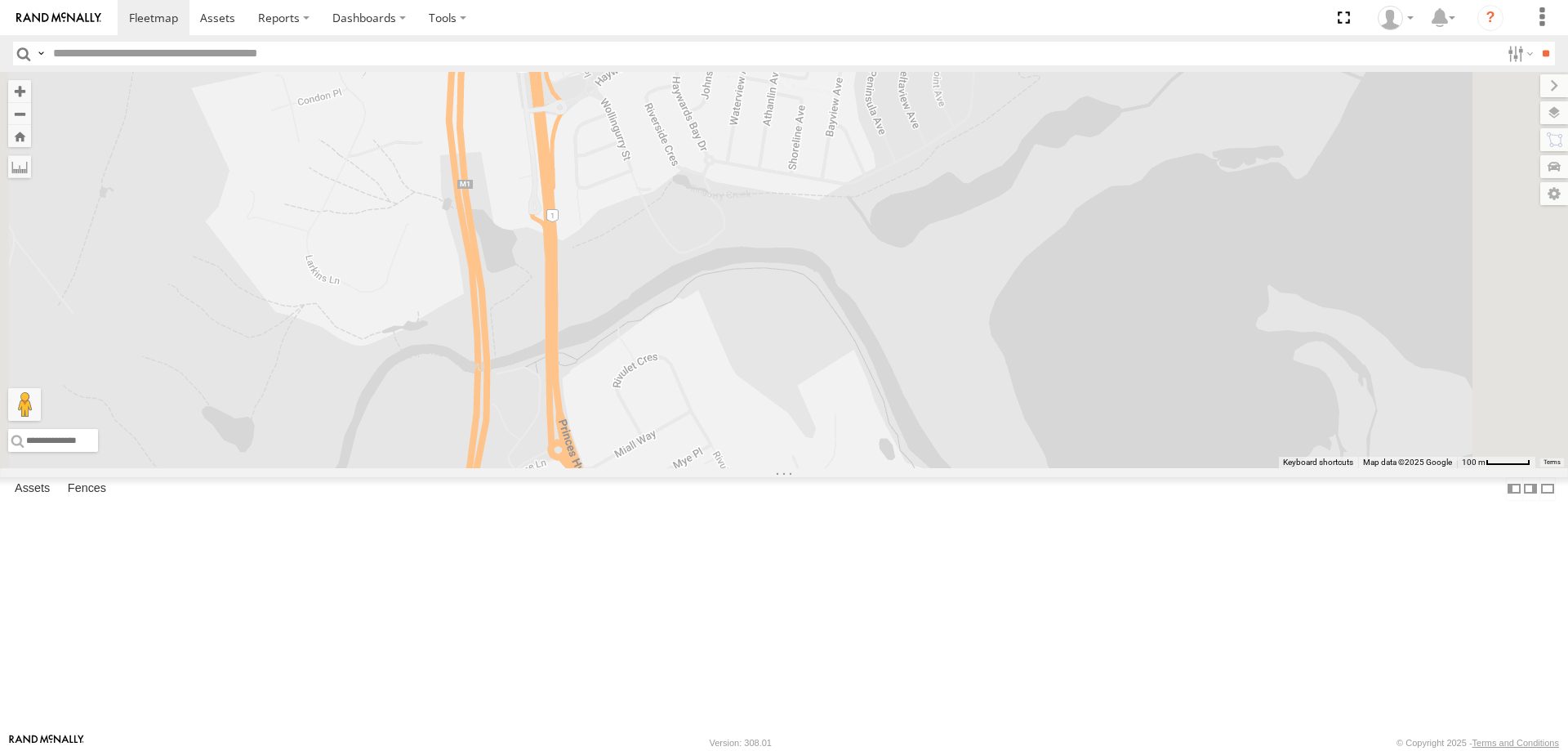
drag, startPoint x: 850, startPoint y: 232, endPoint x: 843, endPoint y: 213, distance: 20.2
click at [844, 215] on div "B - DG93WL - [PERSON_NAME] S - CQ32LY - [PERSON_NAME] S - YIQ01Q - [PERSON_NAME…" at bounding box center [784, 270] width 1568 height 396
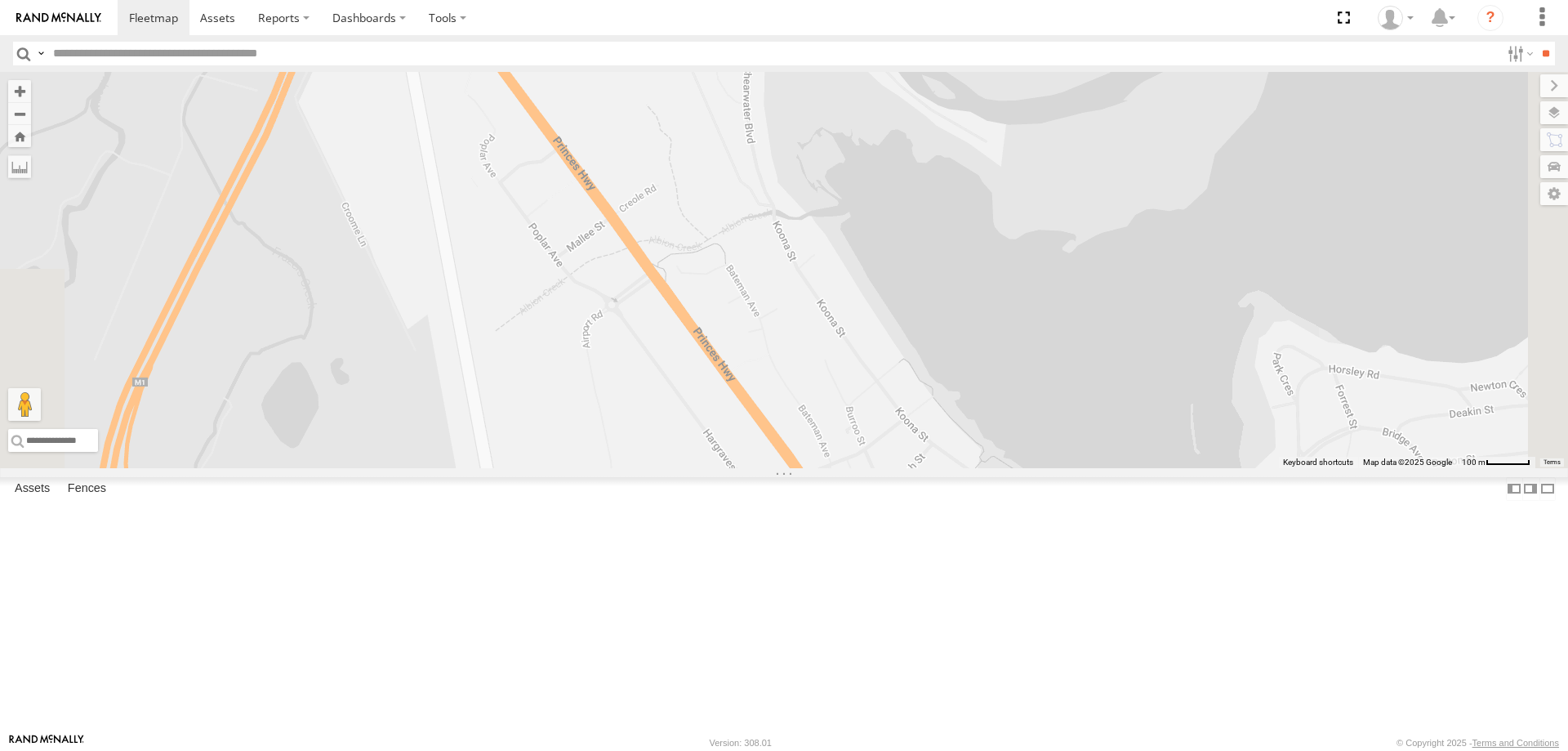
drag, startPoint x: 1039, startPoint y: 525, endPoint x: 954, endPoint y: 245, distance: 292.6
click at [956, 248] on div "B - DG93WL - [PERSON_NAME] S - CQ32LY - [PERSON_NAME] S - YIQ01Q - [PERSON_NAME…" at bounding box center [784, 270] width 1568 height 396
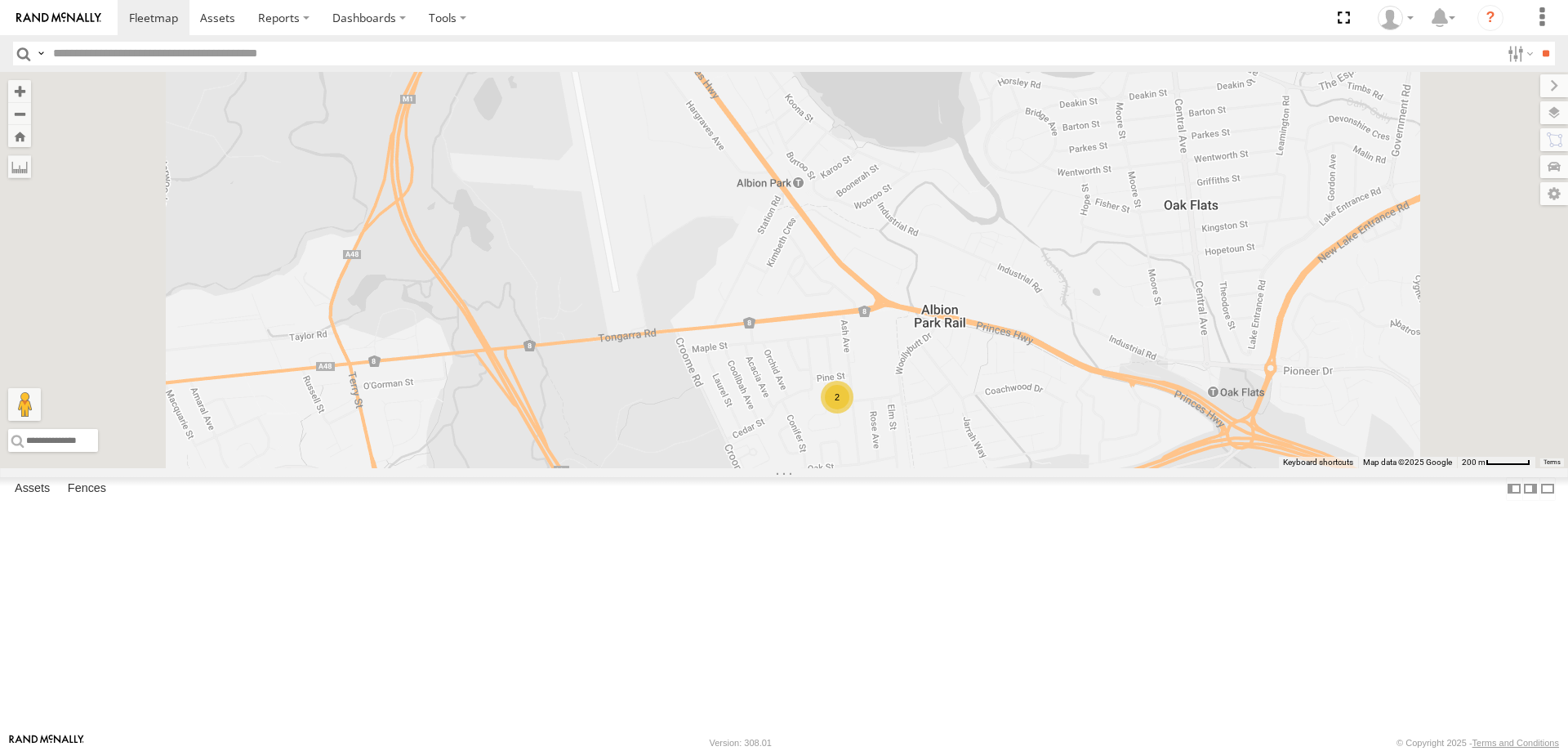
drag, startPoint x: 1050, startPoint y: 288, endPoint x: 1114, endPoint y: 557, distance: 276.5
click at [1114, 469] on div "B - DG93WL - [PERSON_NAME] S - CQ32LY - [PERSON_NAME] S - YIQ01Q - [PERSON_NAME…" at bounding box center [784, 270] width 1568 height 396
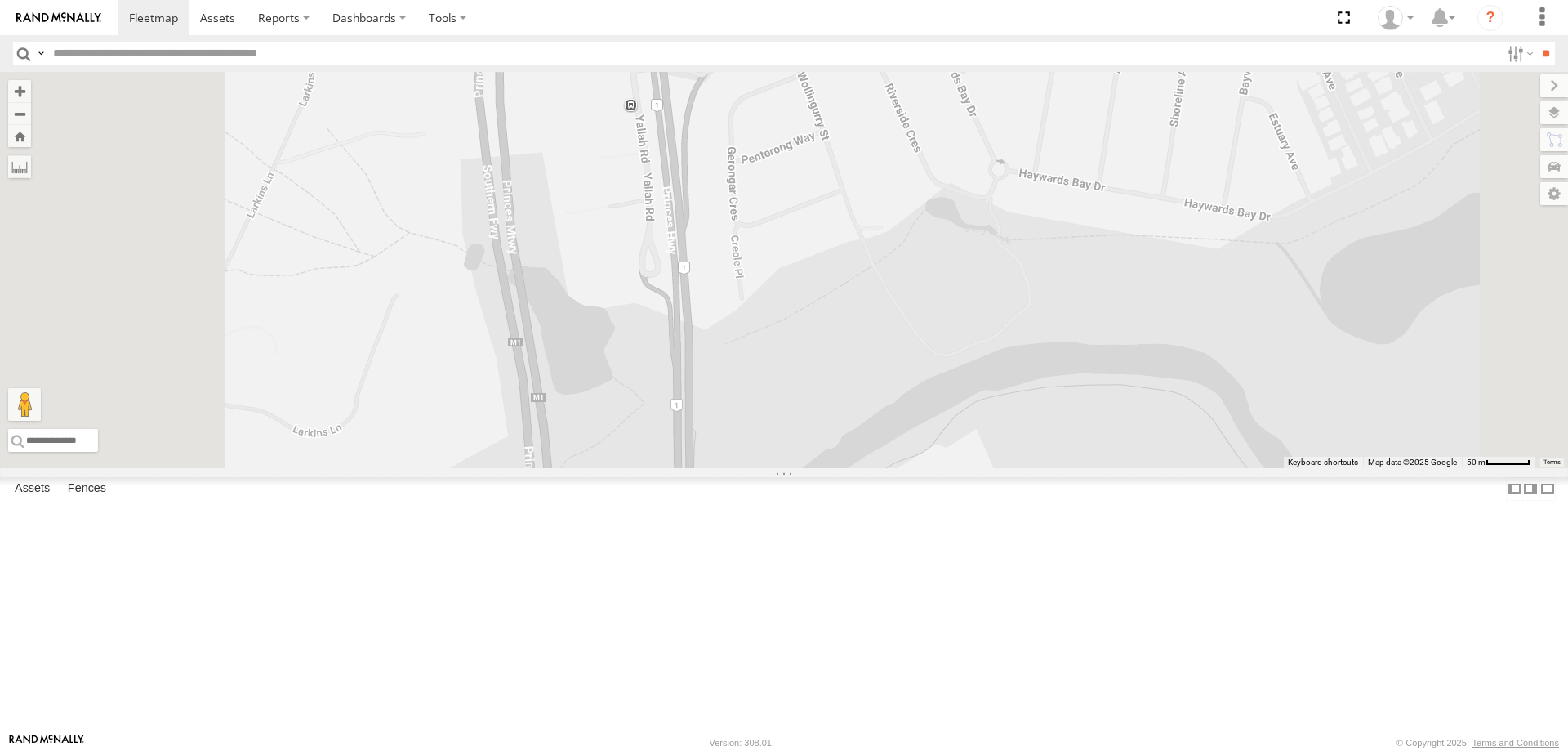
drag, startPoint x: 921, startPoint y: 320, endPoint x: 992, endPoint y: 536, distance: 227.4
click at [992, 469] on div "B - DG93WL - [PERSON_NAME] S - CQ32LY - [PERSON_NAME] S - YIQ01Q - [PERSON_NAME…" at bounding box center [784, 270] width 1568 height 396
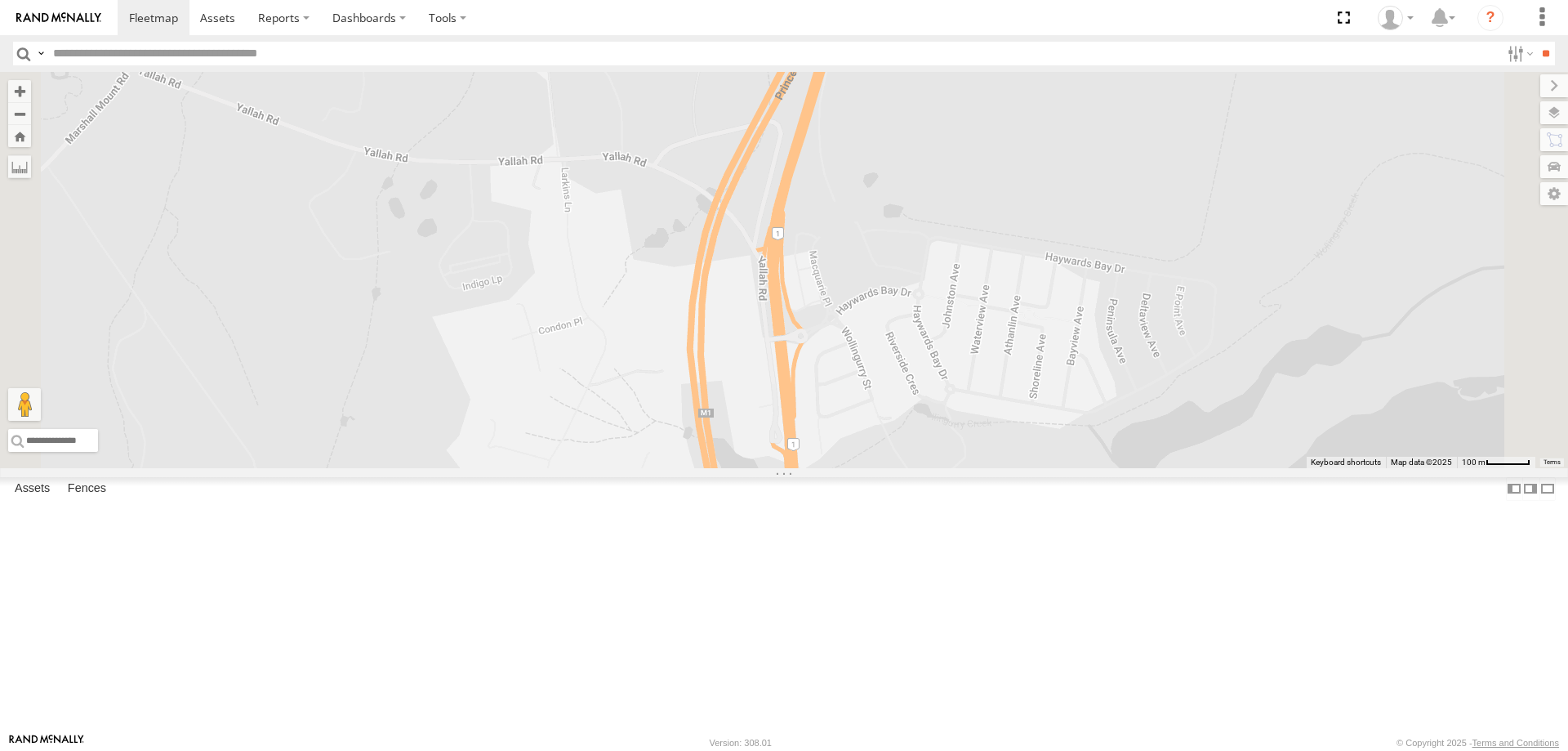
drag, startPoint x: 1069, startPoint y: 439, endPoint x: 1048, endPoint y: 388, distance: 55.2
click at [1051, 389] on div "B - DG93WL - [PERSON_NAME] S - CQ32LY - [PERSON_NAME] S - YIQ01Q - [PERSON_NAME…" at bounding box center [784, 270] width 1568 height 396
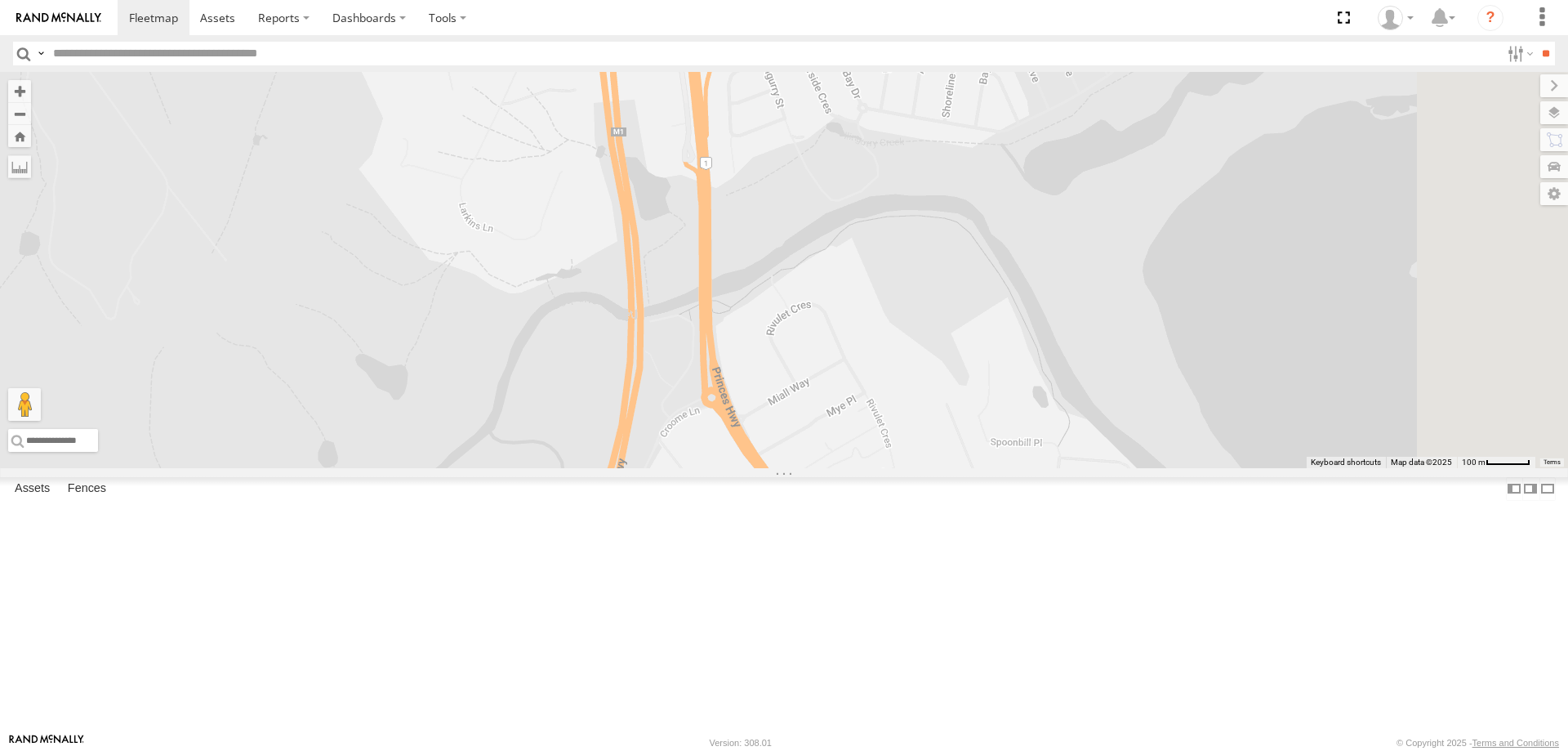
drag, startPoint x: 1124, startPoint y: 422, endPoint x: 1082, endPoint y: 292, distance: 136.6
click at [1085, 297] on div "B - DG93WL - [PERSON_NAME] S - CQ32LY - [PERSON_NAME] S - YIQ01Q - [PERSON_NAME…" at bounding box center [784, 270] width 1568 height 396
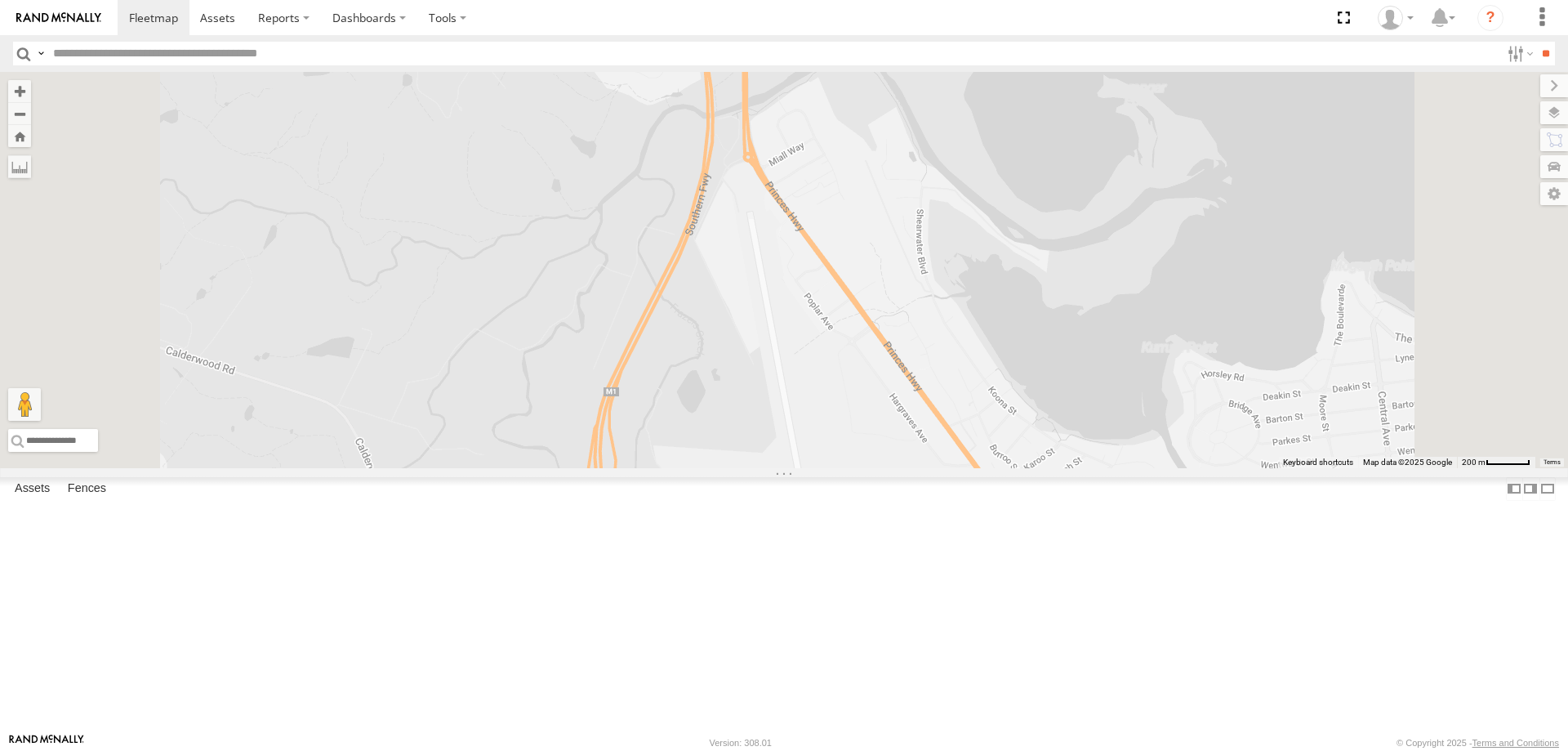
drag, startPoint x: 1211, startPoint y: 359, endPoint x: 1157, endPoint y: 258, distance: 114.5
click at [1157, 260] on div "B - DG93WL - [PERSON_NAME] S - CQ32LY - [PERSON_NAME] S - YIQ01Q - [PERSON_NAME…" at bounding box center [784, 270] width 1568 height 396
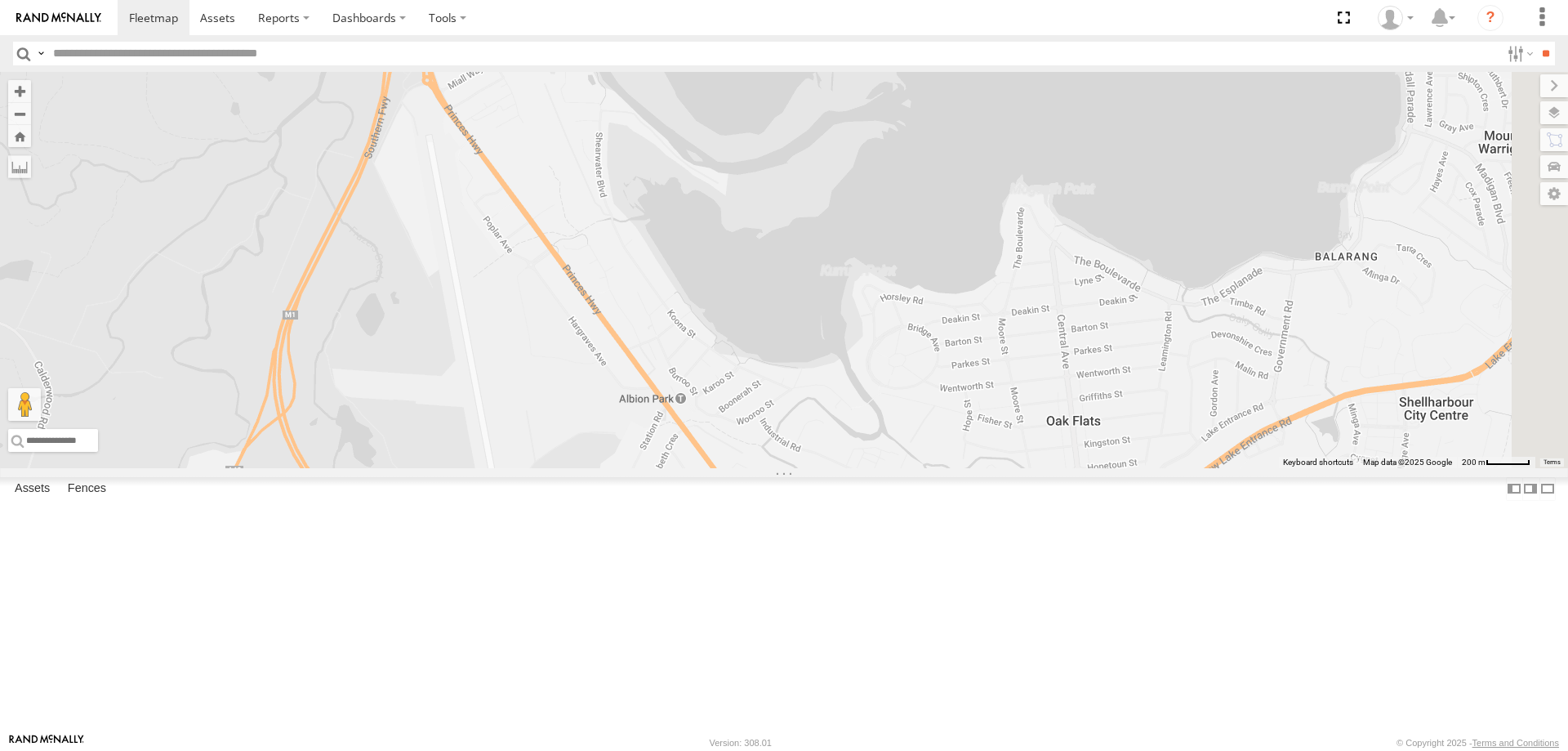
drag, startPoint x: 931, startPoint y: 364, endPoint x: 751, endPoint y: 531, distance: 245.5
click at [751, 469] on div "2" at bounding box center [784, 270] width 1568 height 396
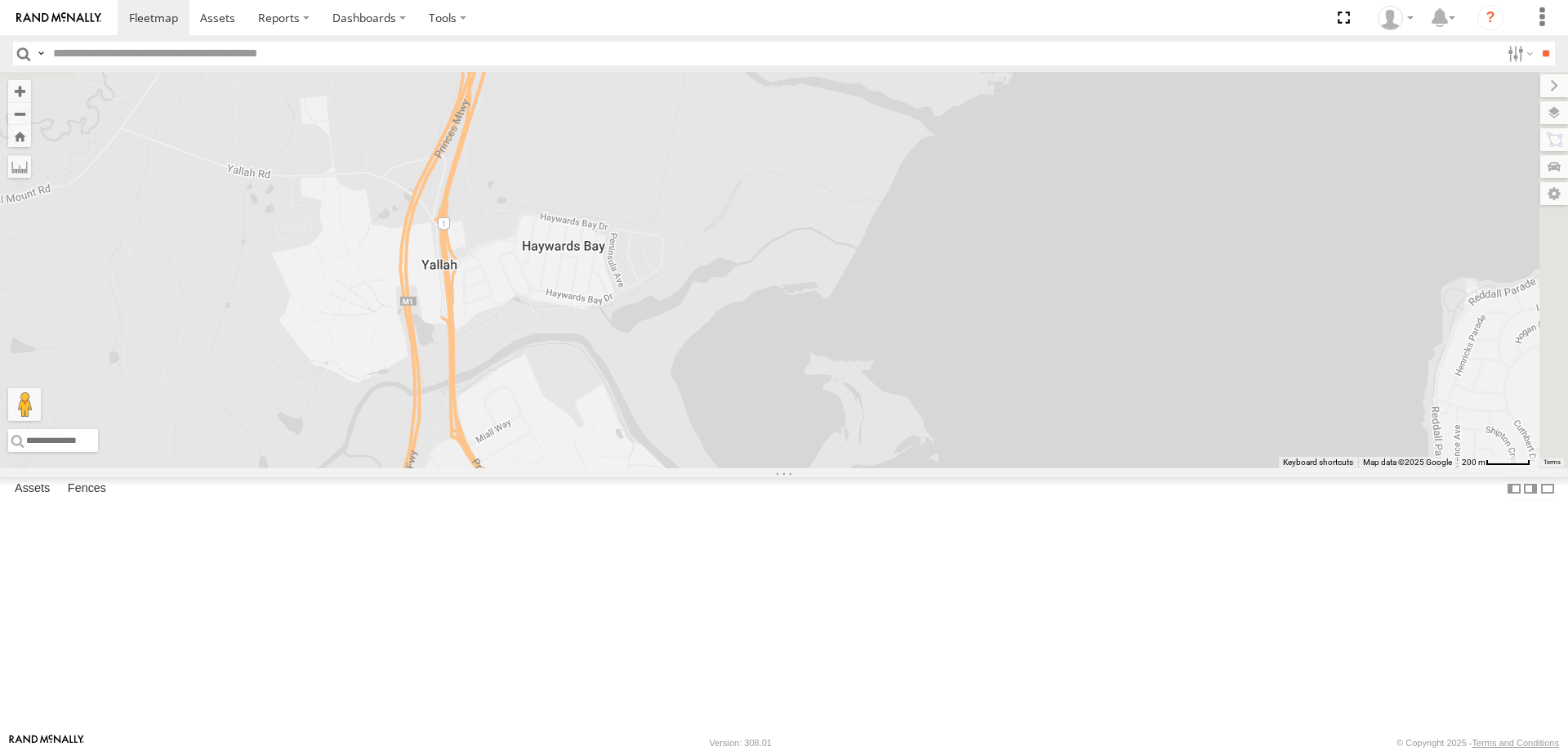
drag, startPoint x: 772, startPoint y: 552, endPoint x: 806, endPoint y: 644, distance: 98.1
click at [806, 469] on div "2" at bounding box center [784, 270] width 1568 height 396
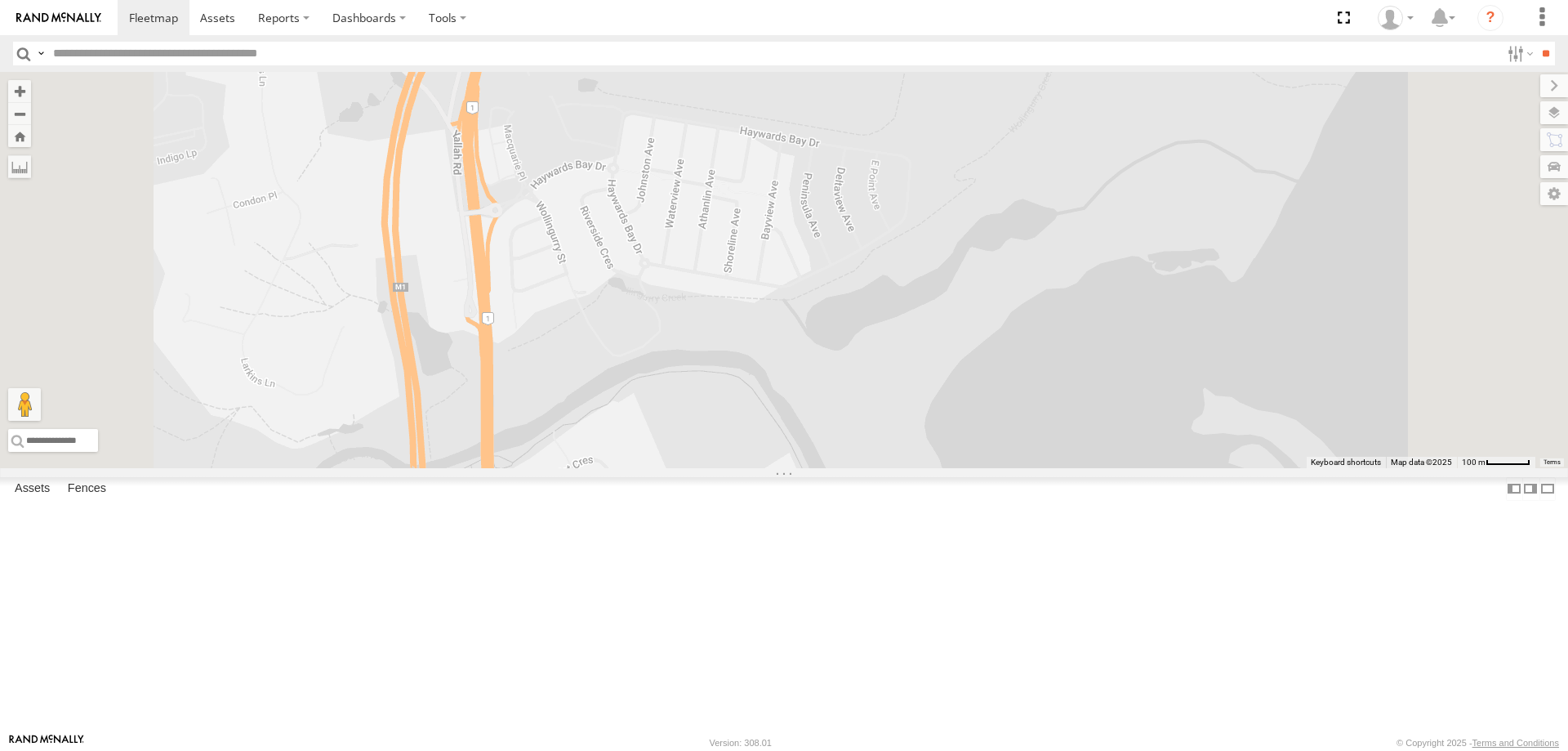
drag, startPoint x: 733, startPoint y: 526, endPoint x: 735, endPoint y: 387, distance: 139.0
click at [735, 388] on div at bounding box center [784, 270] width 1568 height 396
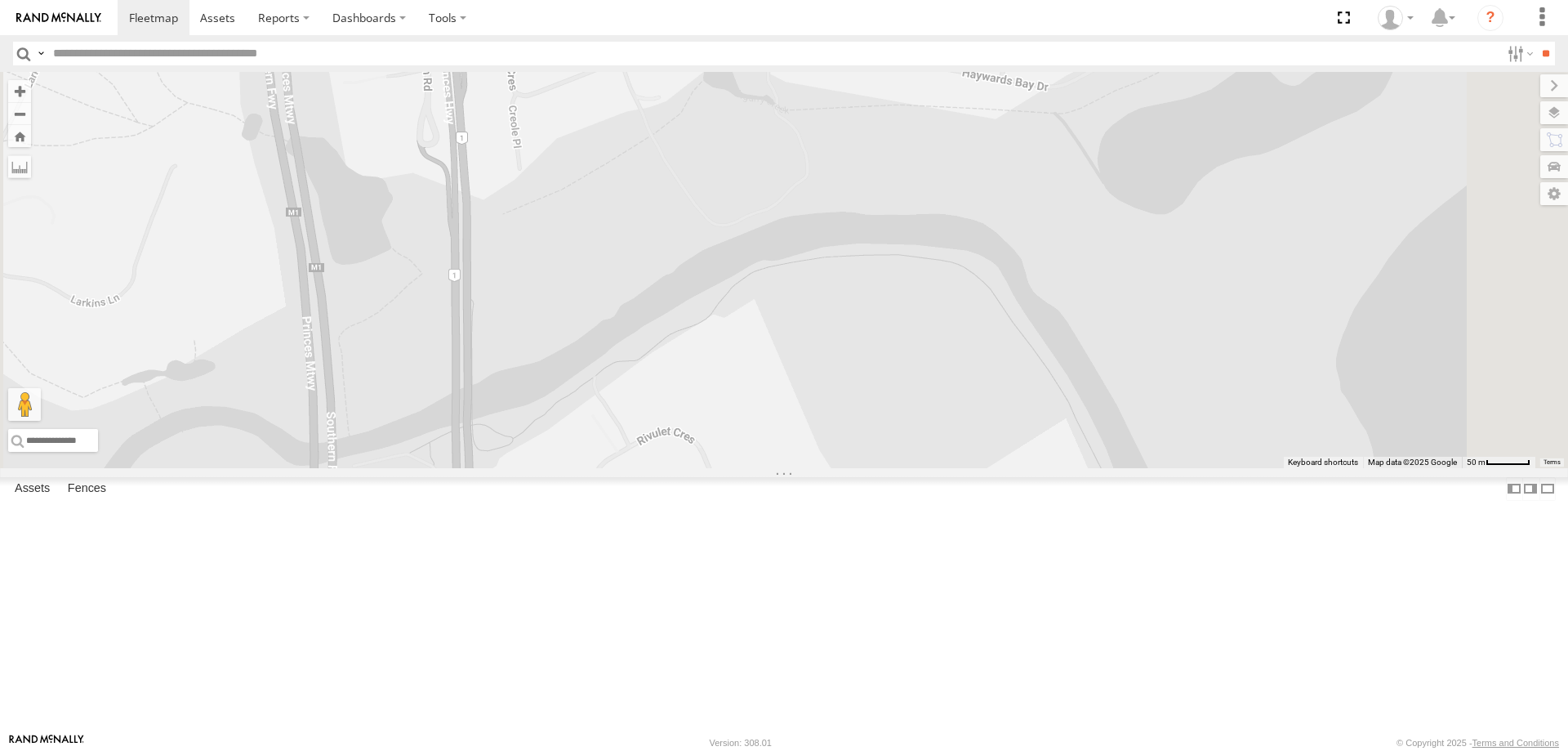
drag, startPoint x: 778, startPoint y: 595, endPoint x: 778, endPoint y: 630, distance: 35.0
click at [778, 469] on div at bounding box center [784, 270] width 1568 height 396
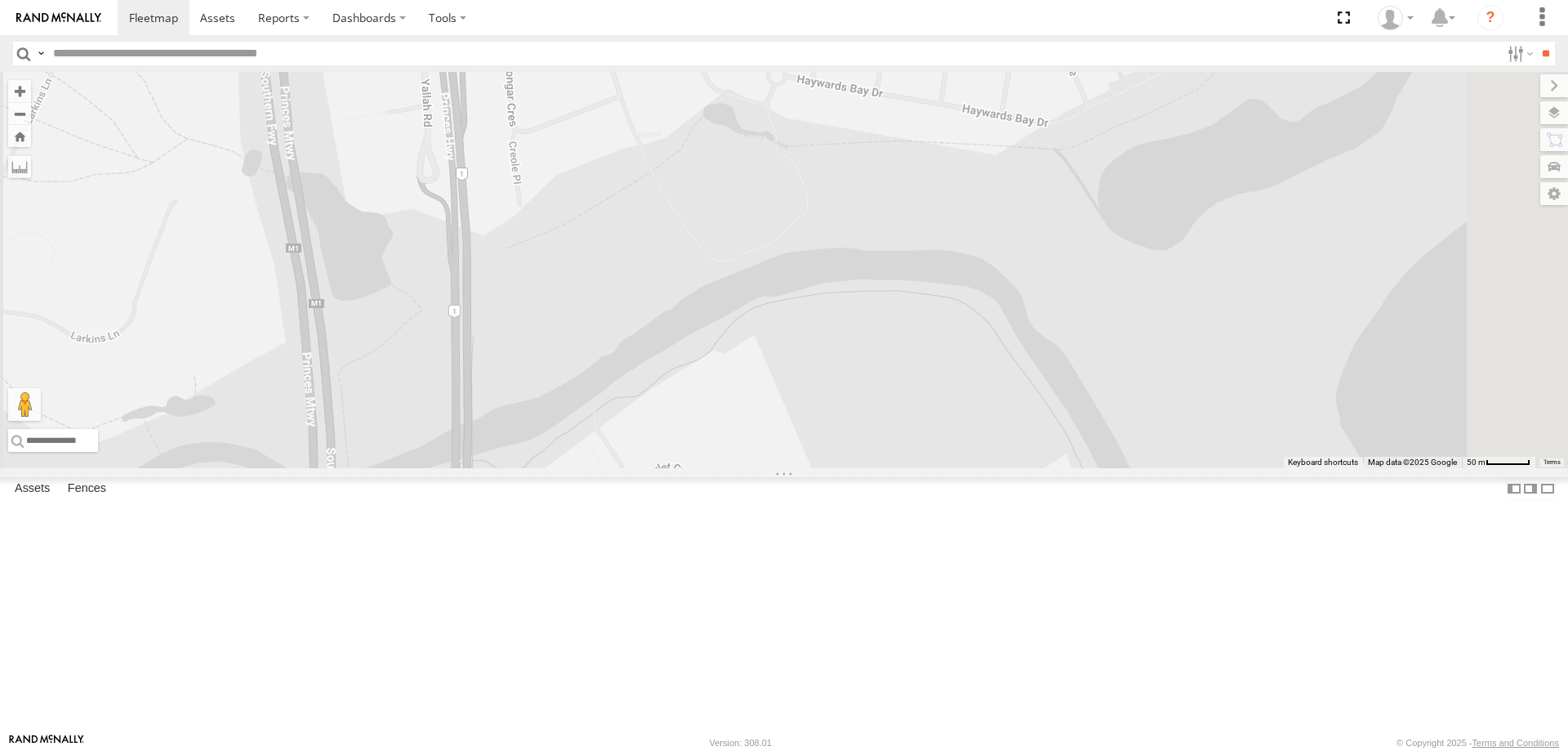
drag, startPoint x: 771, startPoint y: 622, endPoint x: 756, endPoint y: 222, distance: 400.3
click at [756, 241] on div at bounding box center [784, 270] width 1568 height 396
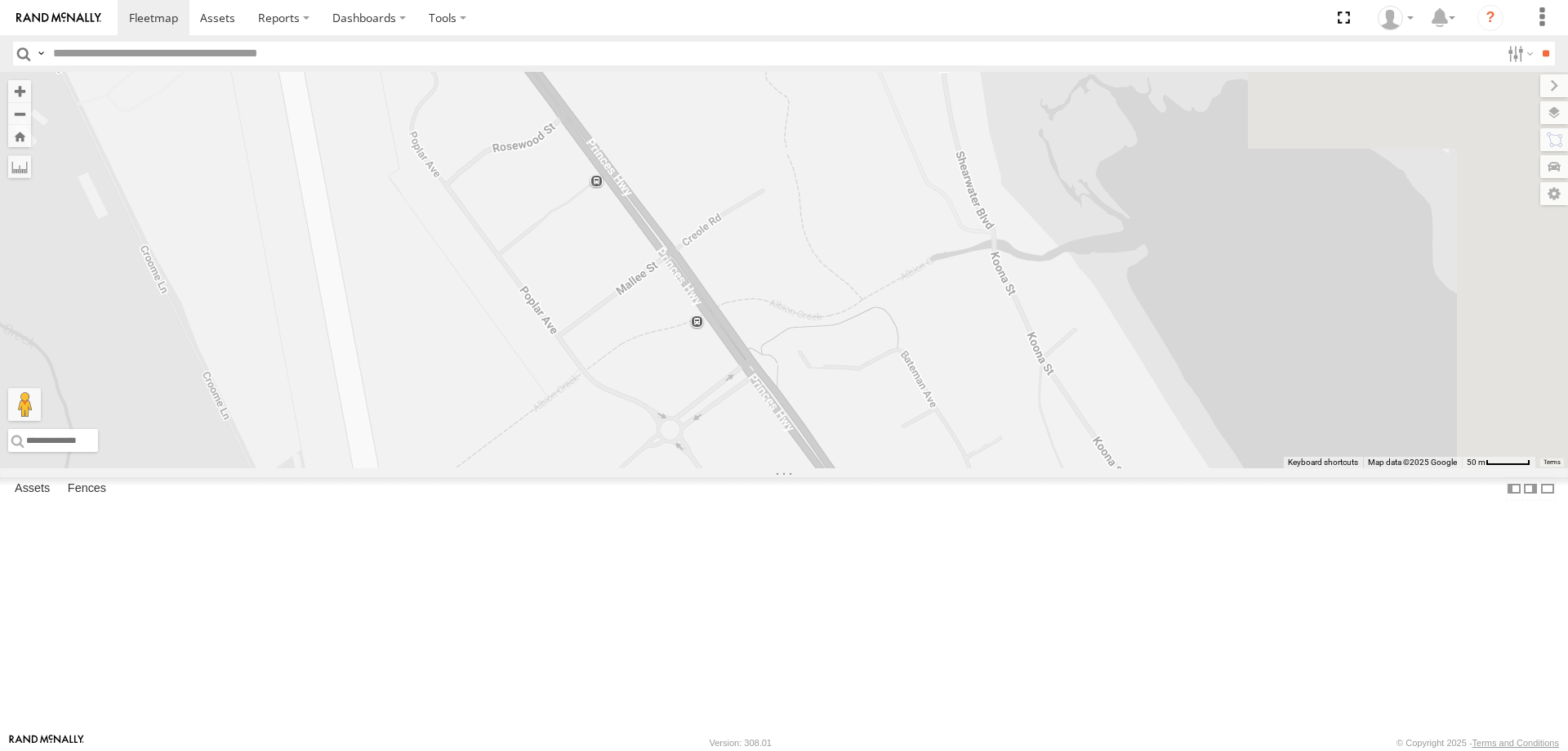
drag, startPoint x: 841, startPoint y: 279, endPoint x: 827, endPoint y: 245, distance: 36.8
click at [829, 252] on div at bounding box center [784, 270] width 1568 height 396
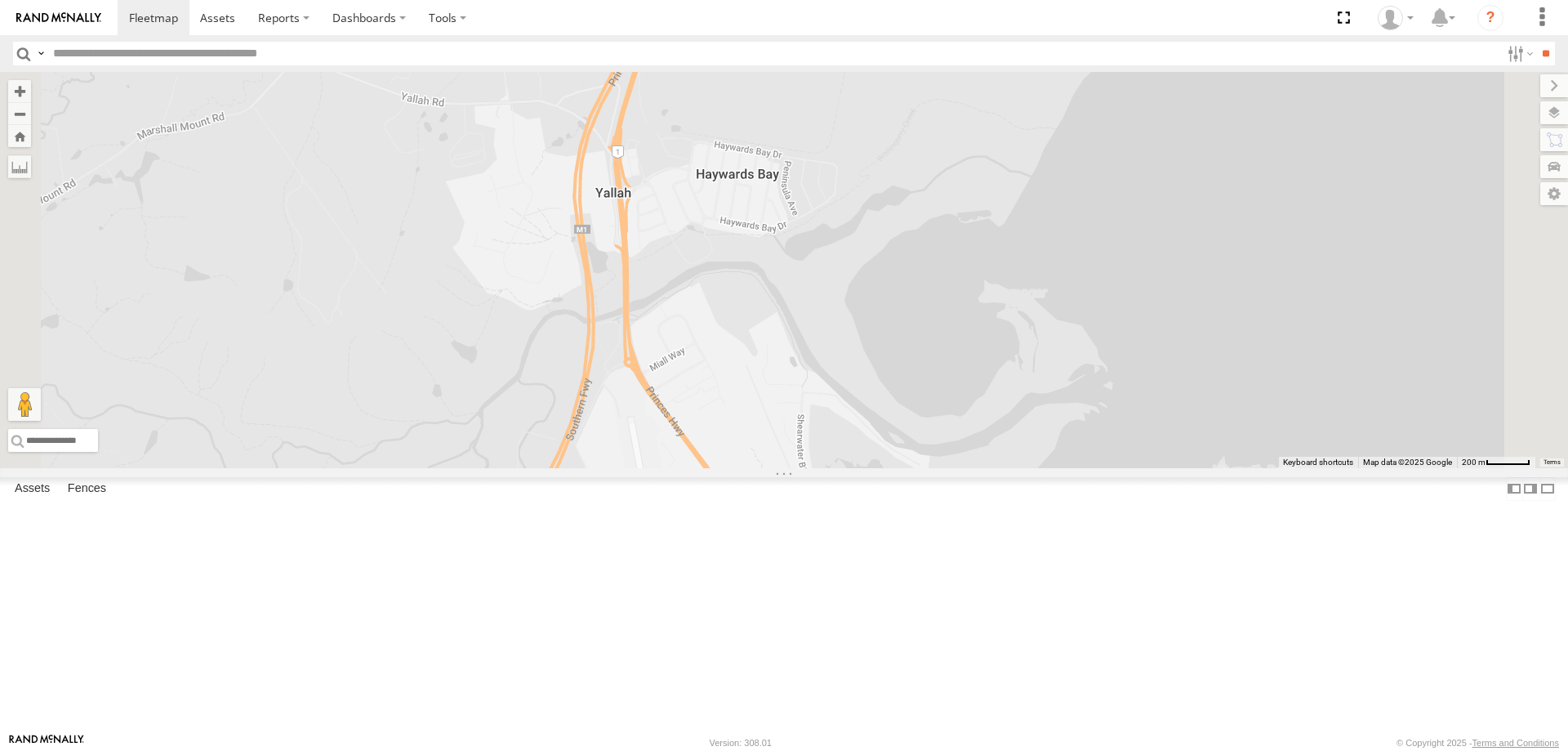
drag, startPoint x: 733, startPoint y: 375, endPoint x: 872, endPoint y: 609, distance: 272.2
click at [875, 469] on div at bounding box center [784, 270] width 1568 height 396
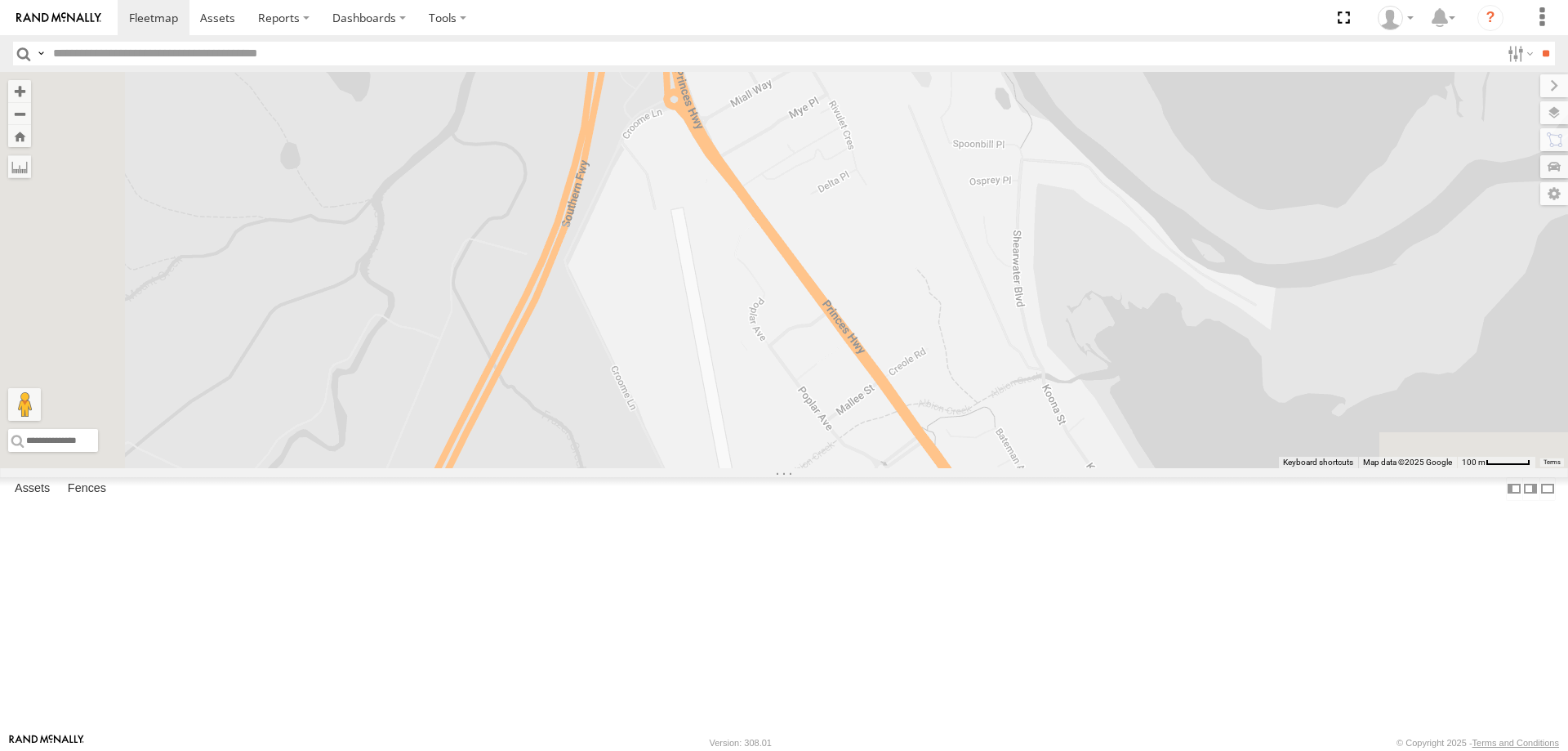
drag, startPoint x: 833, startPoint y: 364, endPoint x: 837, endPoint y: 303, distance: 61.1
click at [836, 319] on div at bounding box center [784, 270] width 1568 height 396
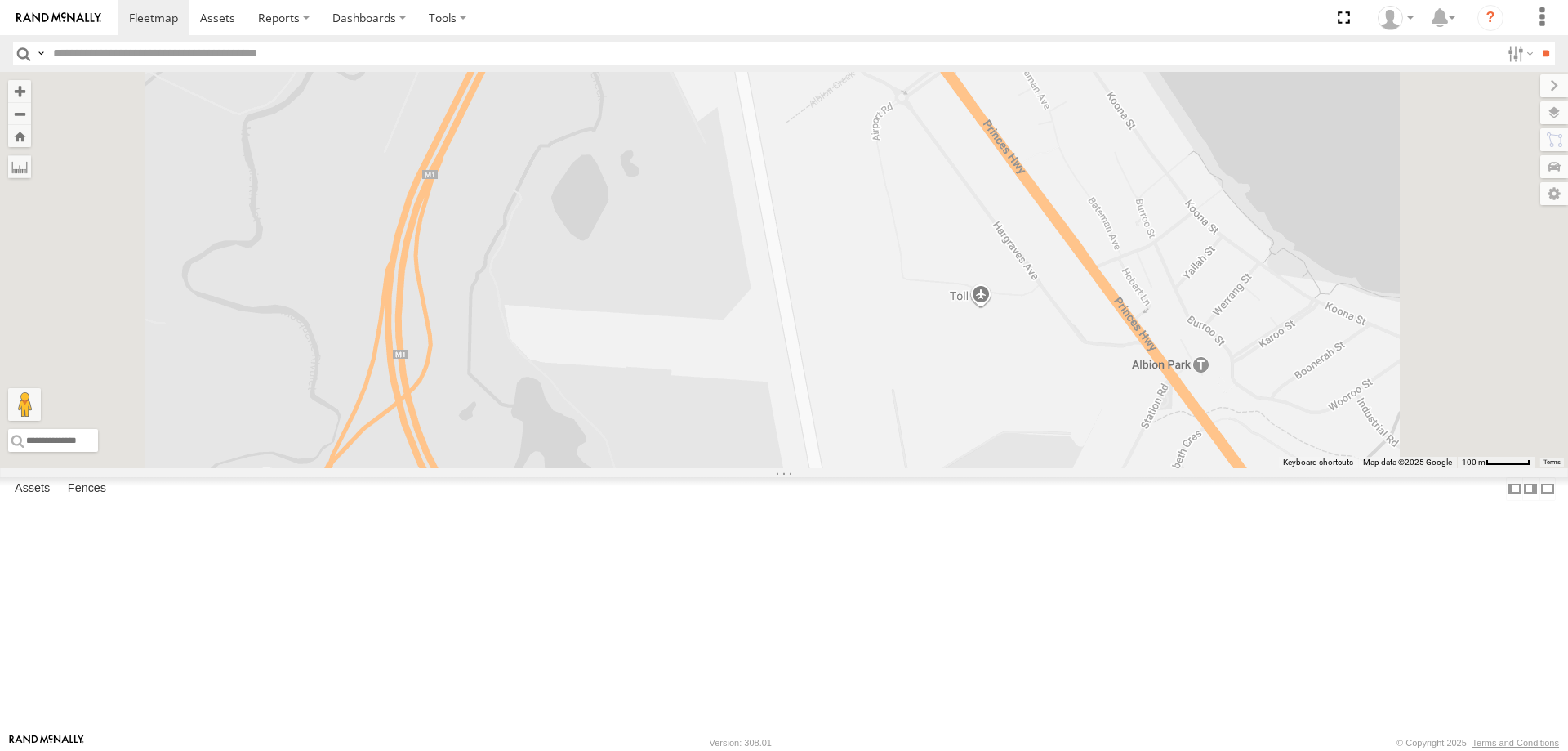
drag, startPoint x: 776, startPoint y: 508, endPoint x: 806, endPoint y: 260, distance: 249.8
click at [806, 260] on div at bounding box center [784, 270] width 1568 height 396
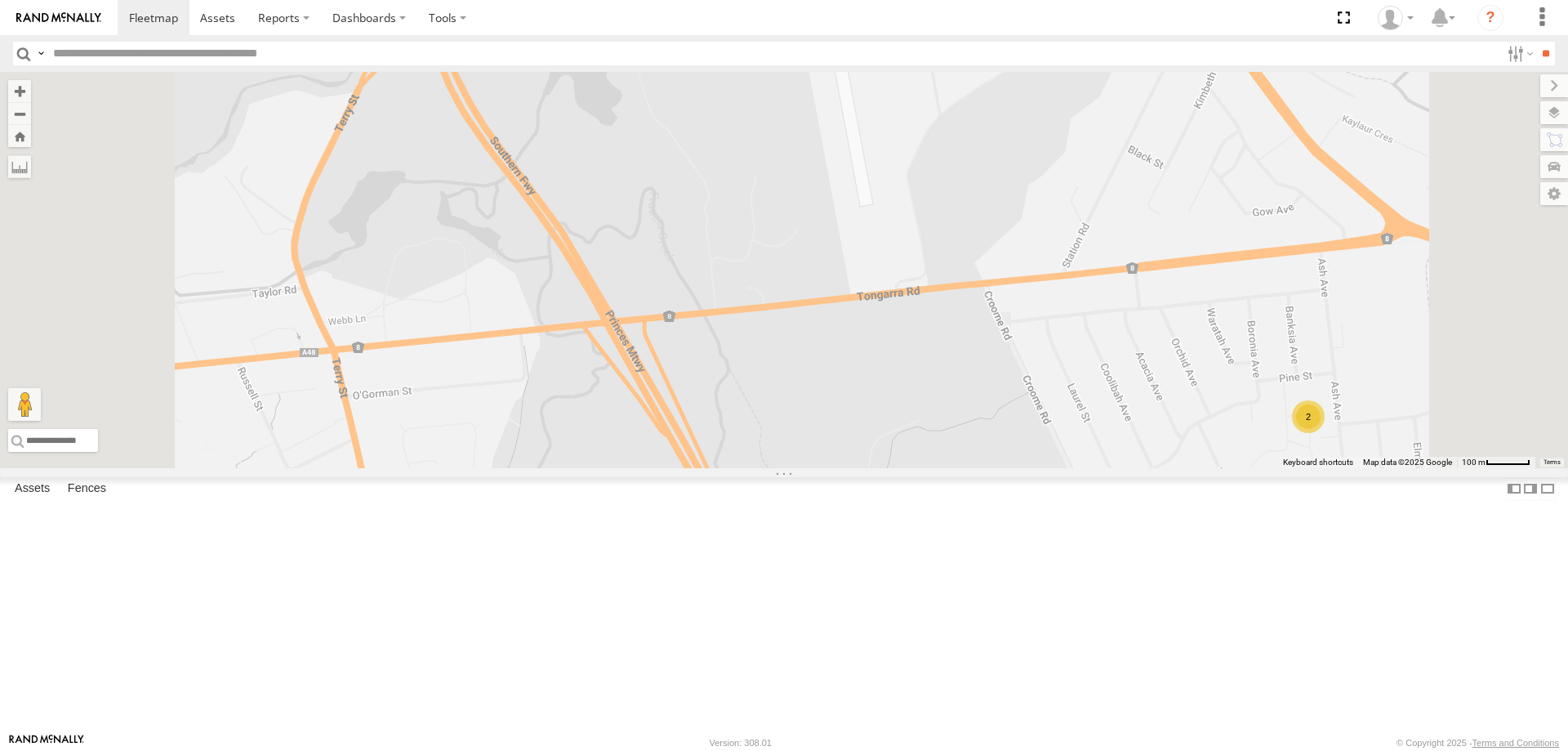
drag, startPoint x: 869, startPoint y: 359, endPoint x: 837, endPoint y: 332, distance: 41.9
click at [837, 332] on div "2" at bounding box center [784, 270] width 1568 height 396
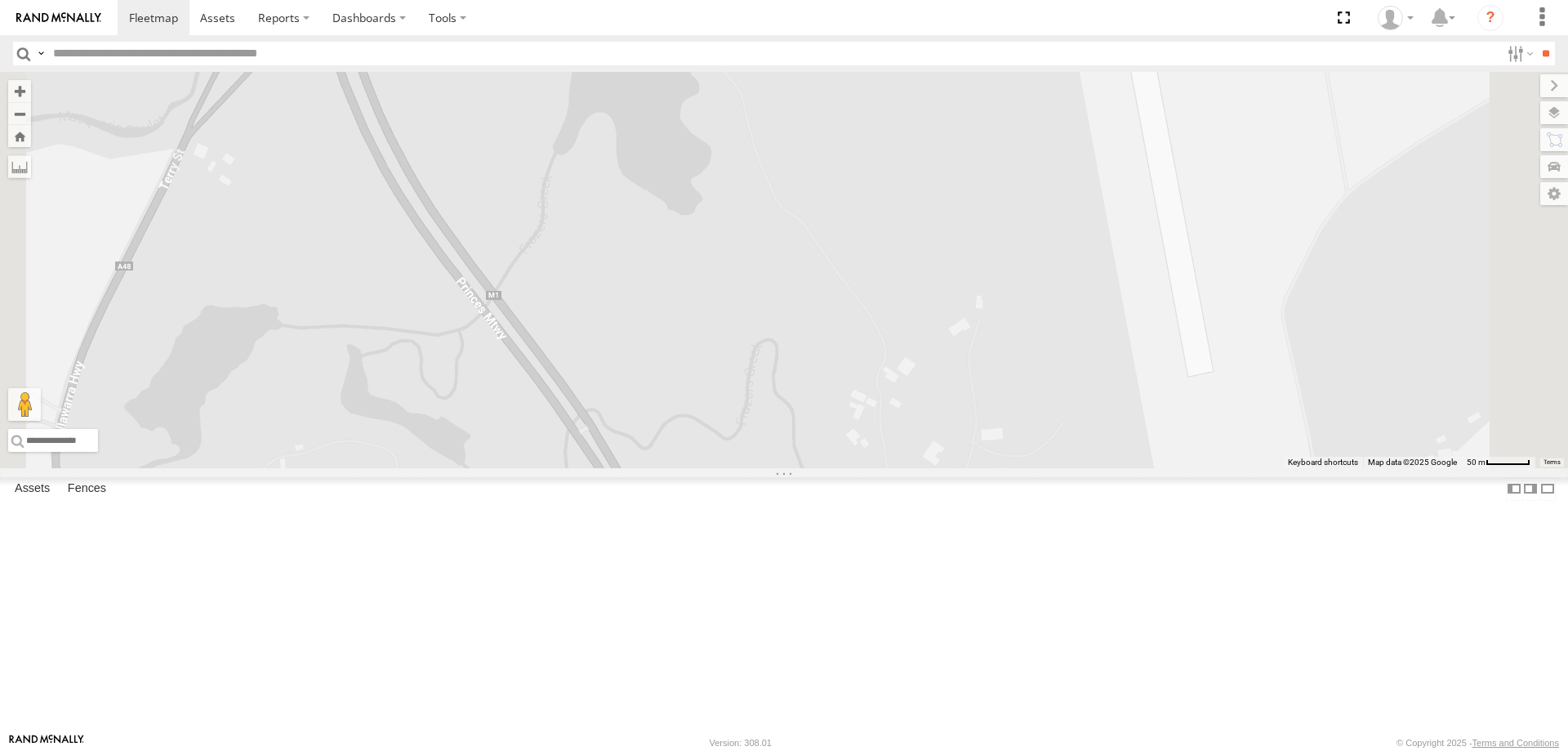
drag, startPoint x: 612, startPoint y: 185, endPoint x: 669, endPoint y: 312, distance: 139.2
click at [669, 312] on div at bounding box center [784, 270] width 1568 height 396
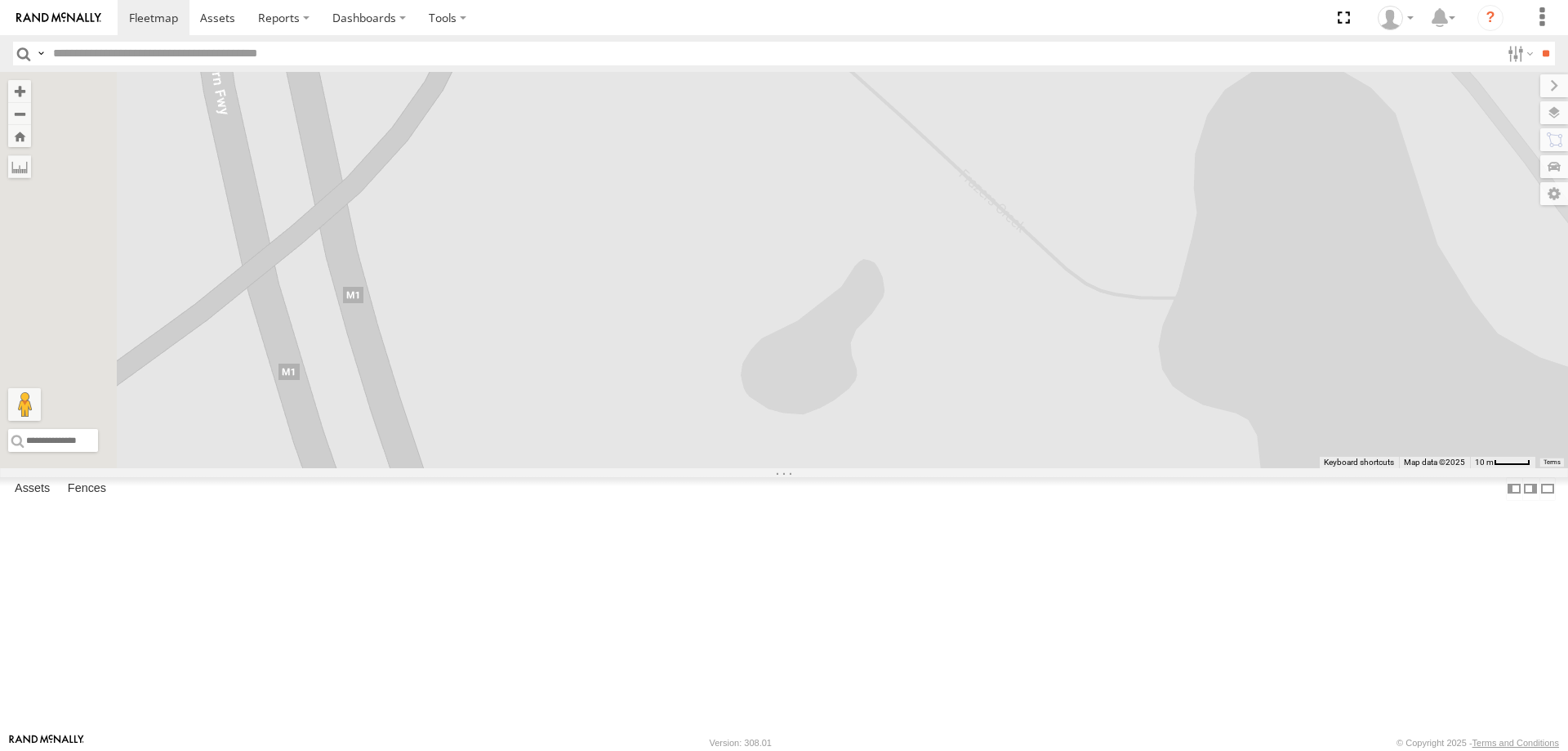
drag, startPoint x: 658, startPoint y: 215, endPoint x: 763, endPoint y: 627, distance: 425.2
click at [763, 469] on div at bounding box center [784, 270] width 1568 height 396
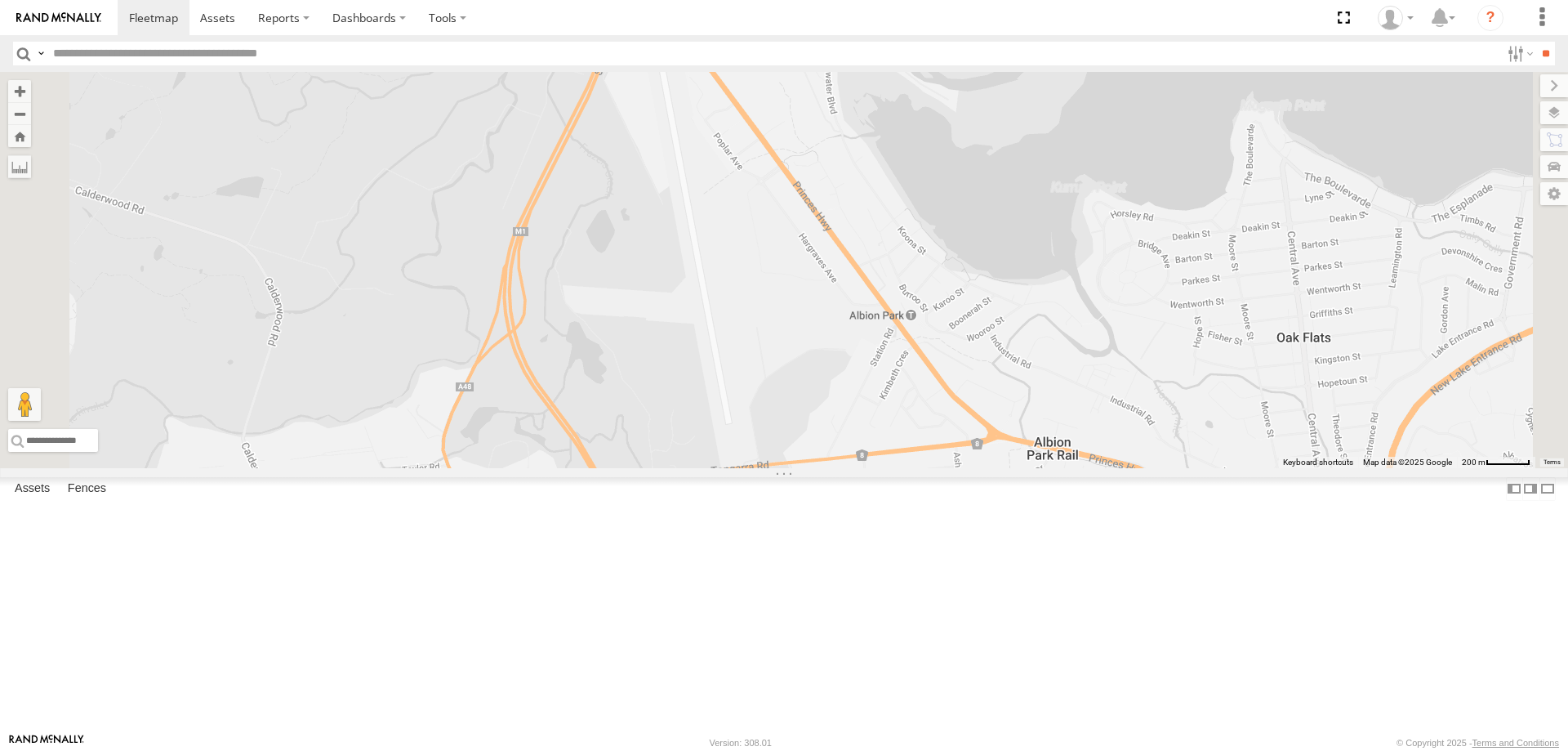
drag, startPoint x: 759, startPoint y: 504, endPoint x: 750, endPoint y: 478, distance: 27.5
click at [750, 469] on div "2" at bounding box center [784, 270] width 1568 height 396
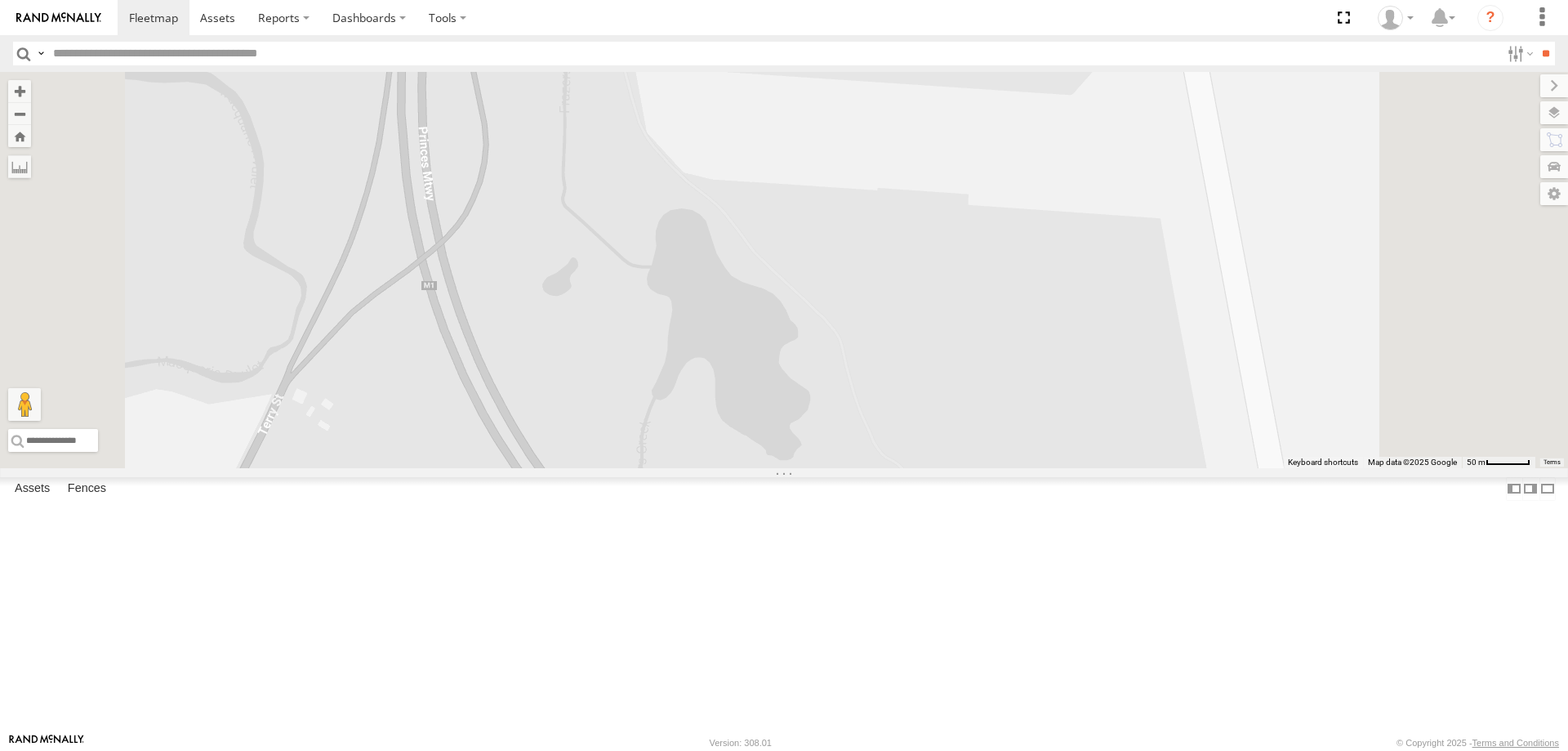
drag, startPoint x: 794, startPoint y: 542, endPoint x: 724, endPoint y: 360, distance: 195.0
click at [726, 365] on div at bounding box center [784, 270] width 1568 height 396
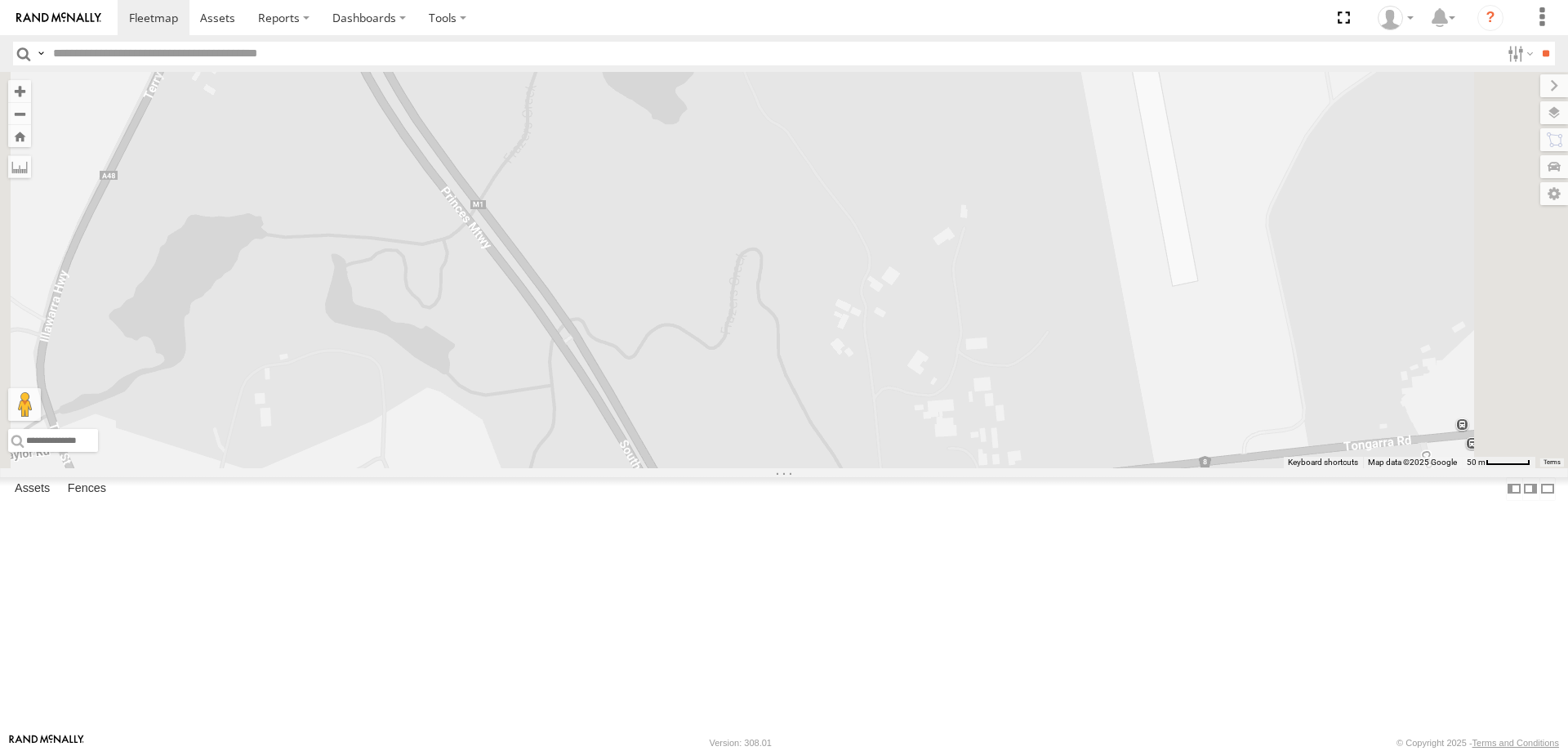
drag, startPoint x: 853, startPoint y: 418, endPoint x: 941, endPoint y: 538, distance: 148.8
click at [939, 469] on div at bounding box center [784, 270] width 1568 height 396
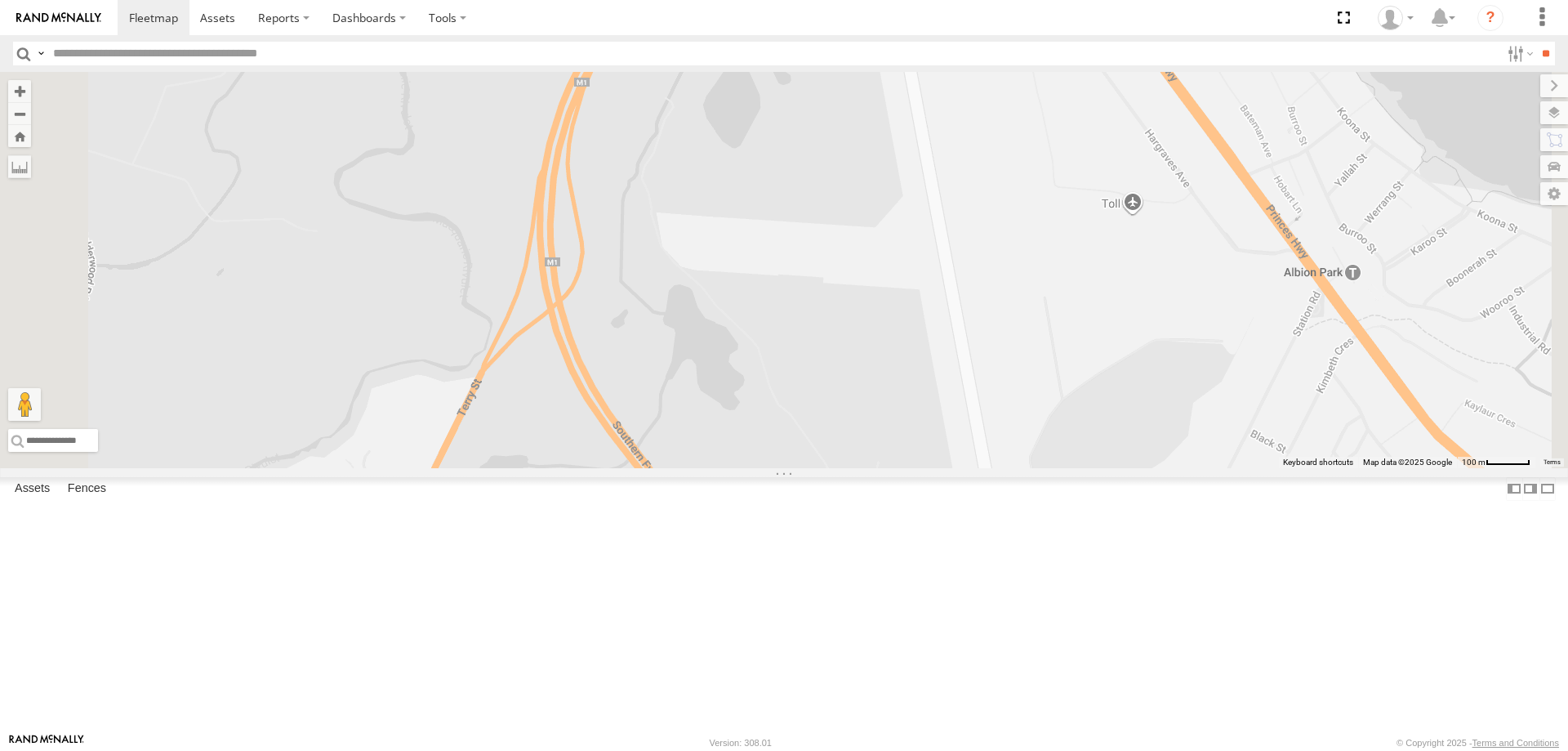
drag, startPoint x: 834, startPoint y: 341, endPoint x: 828, endPoint y: 485, distance: 144.1
click at [828, 469] on div at bounding box center [784, 270] width 1568 height 396
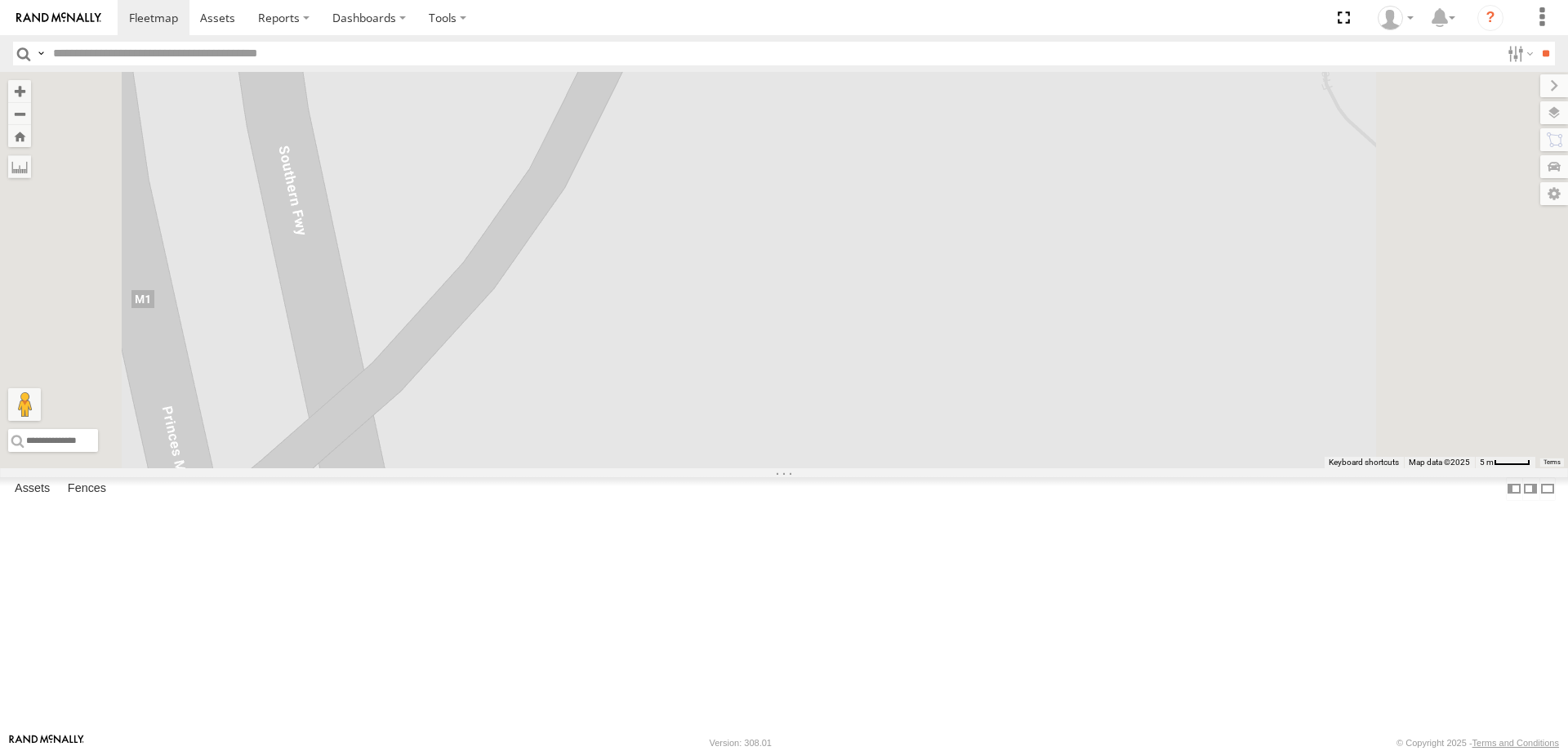
click at [537, 442] on div at bounding box center [784, 270] width 1568 height 396
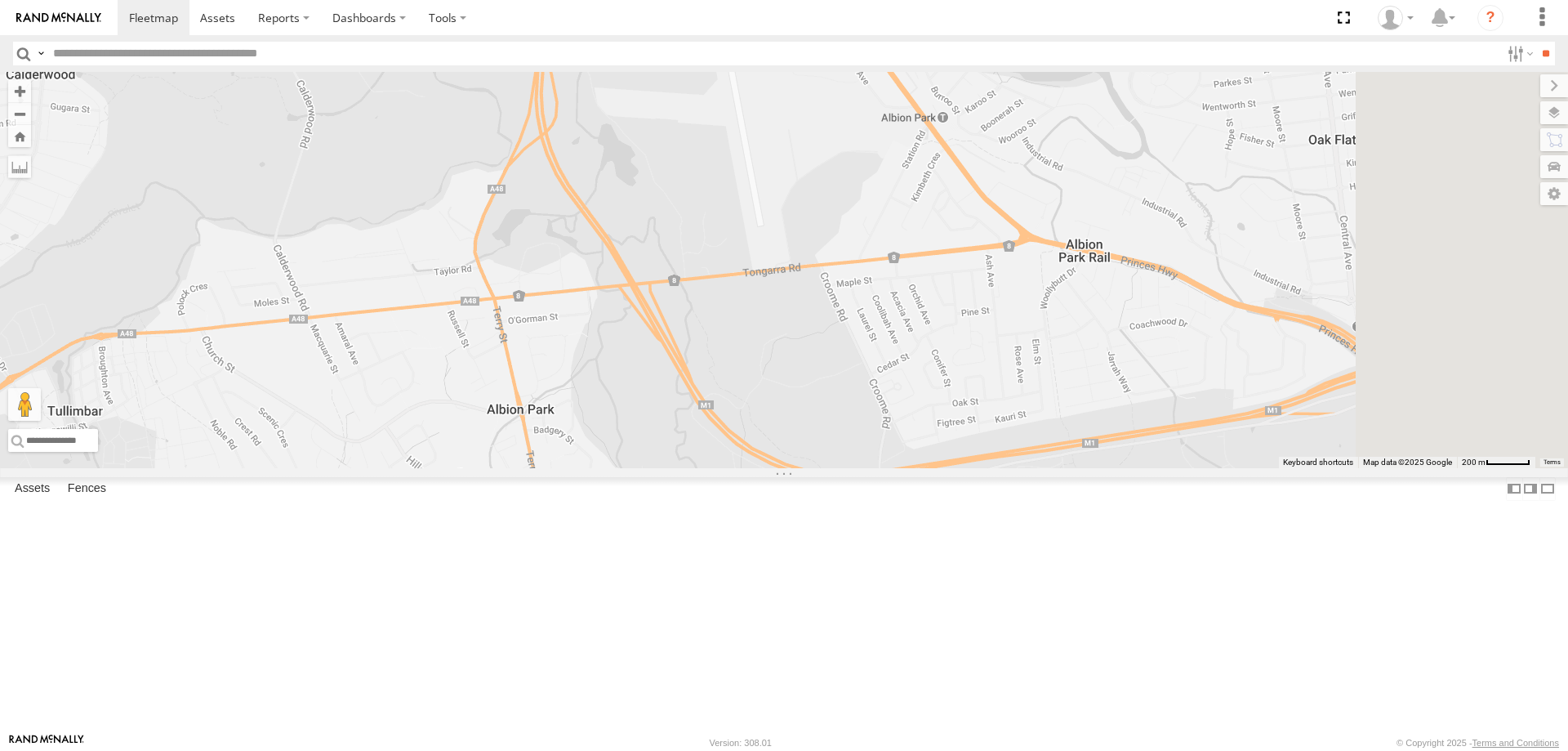
drag, startPoint x: 1015, startPoint y: 422, endPoint x: 938, endPoint y: 246, distance: 192.1
click at [939, 250] on div at bounding box center [784, 270] width 1568 height 396
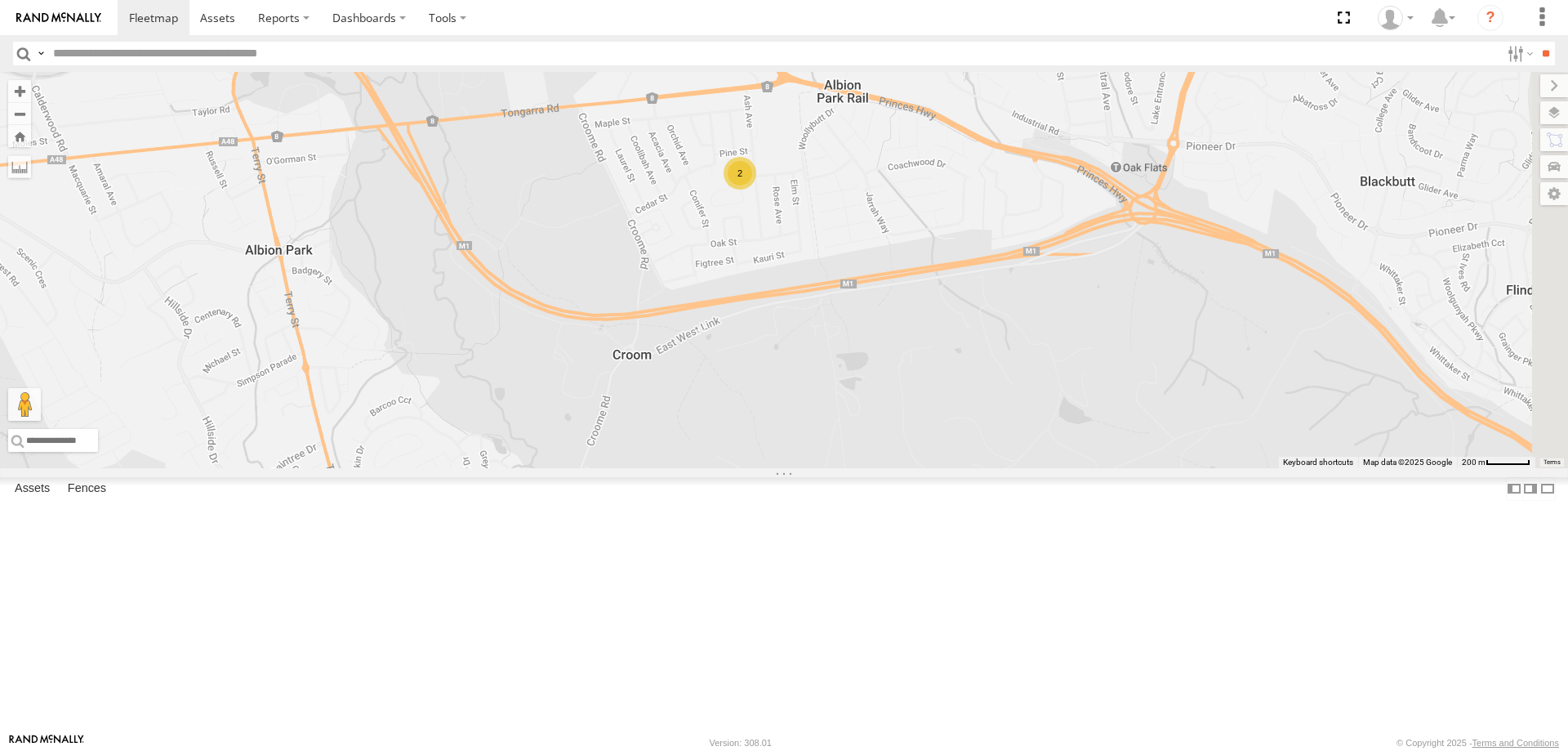
drag, startPoint x: 951, startPoint y: 456, endPoint x: 927, endPoint y: 553, distance: 99.9
click at [927, 469] on div "2" at bounding box center [784, 270] width 1568 height 396
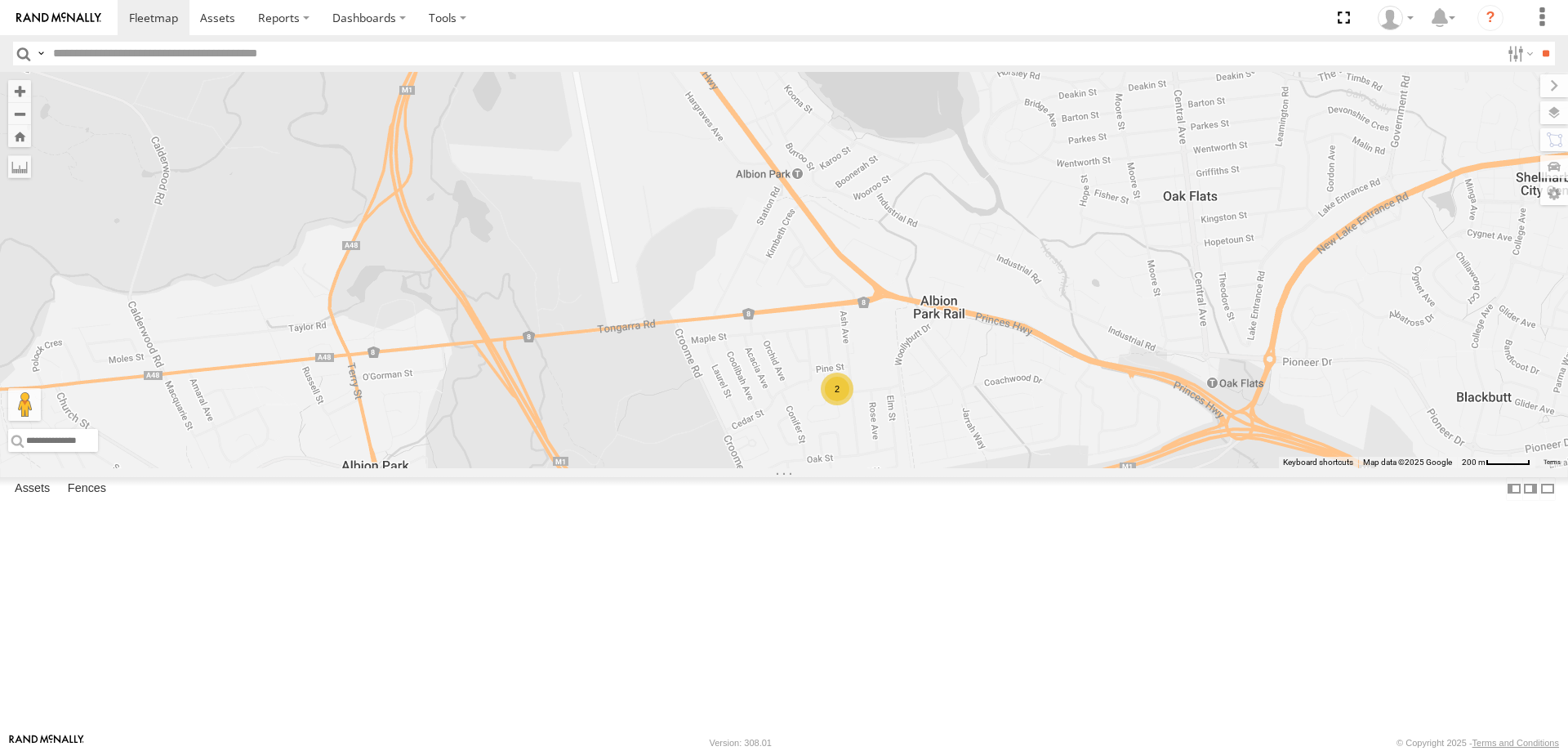
drag, startPoint x: 810, startPoint y: 425, endPoint x: 863, endPoint y: 519, distance: 107.9
click at [863, 469] on div "2" at bounding box center [784, 270] width 1568 height 396
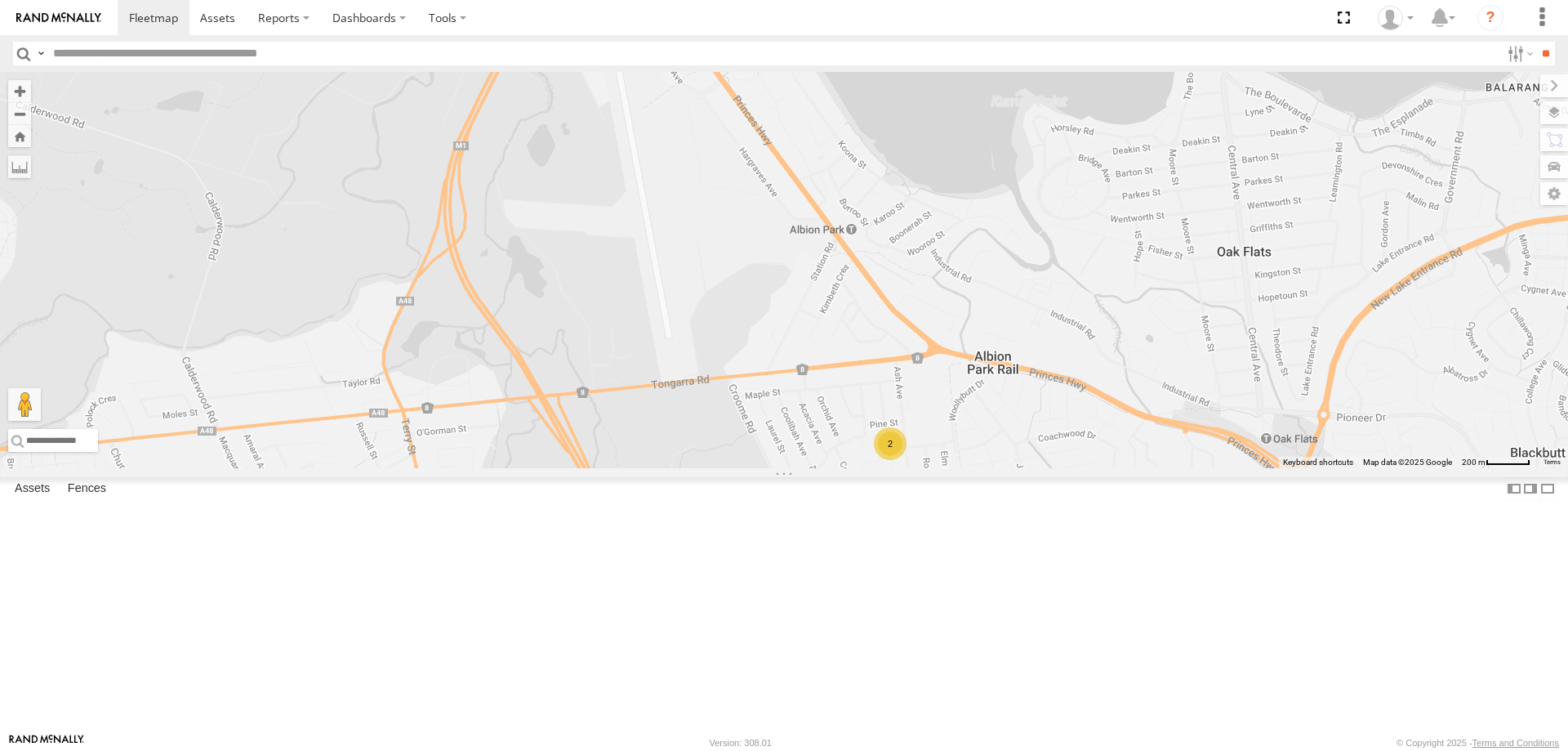
drag, startPoint x: 885, startPoint y: 425, endPoint x: 903, endPoint y: 439, distance: 22.8
click at [903, 439] on div "2" at bounding box center [784, 270] width 1568 height 396
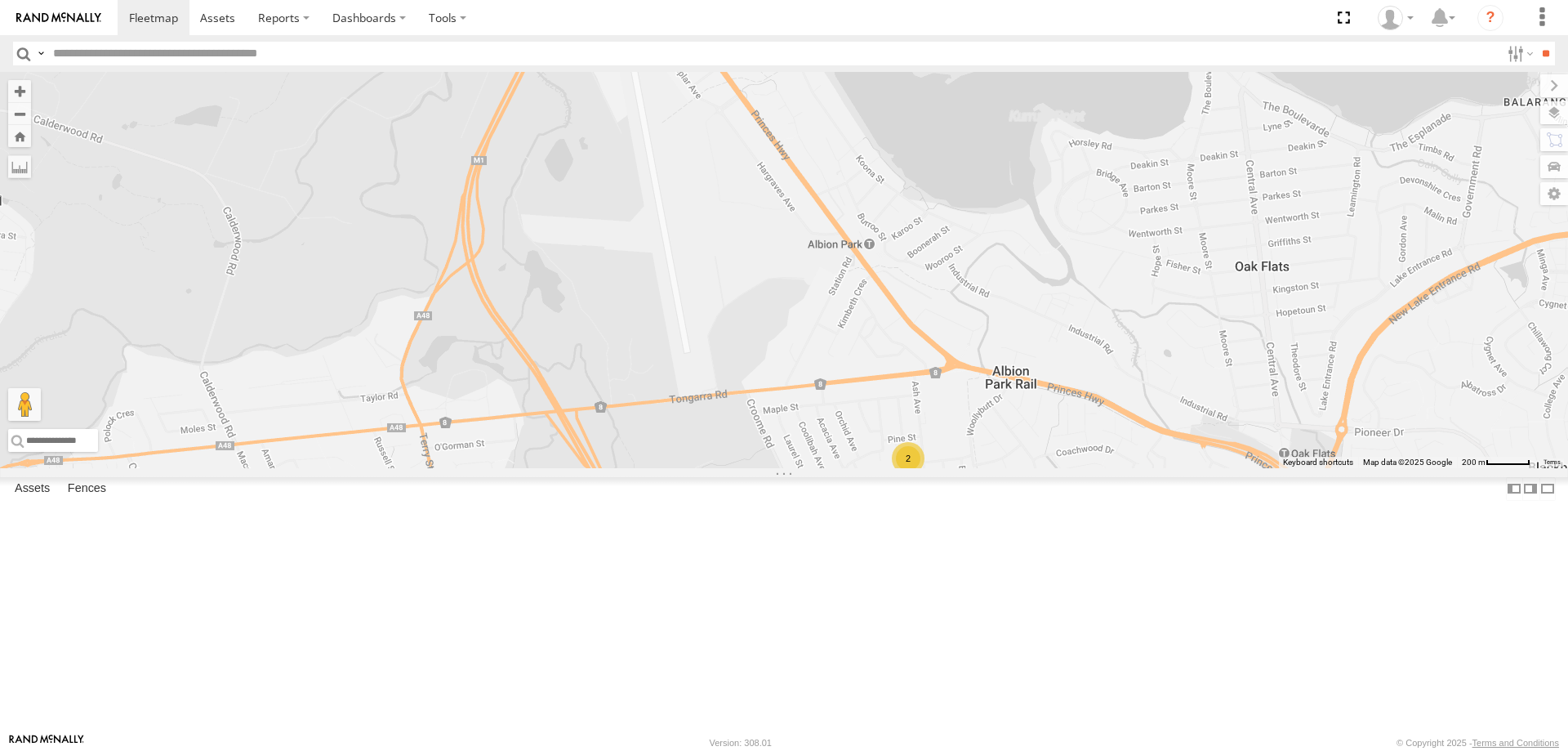
click at [925, 475] on div "2" at bounding box center [908, 458] width 33 height 33
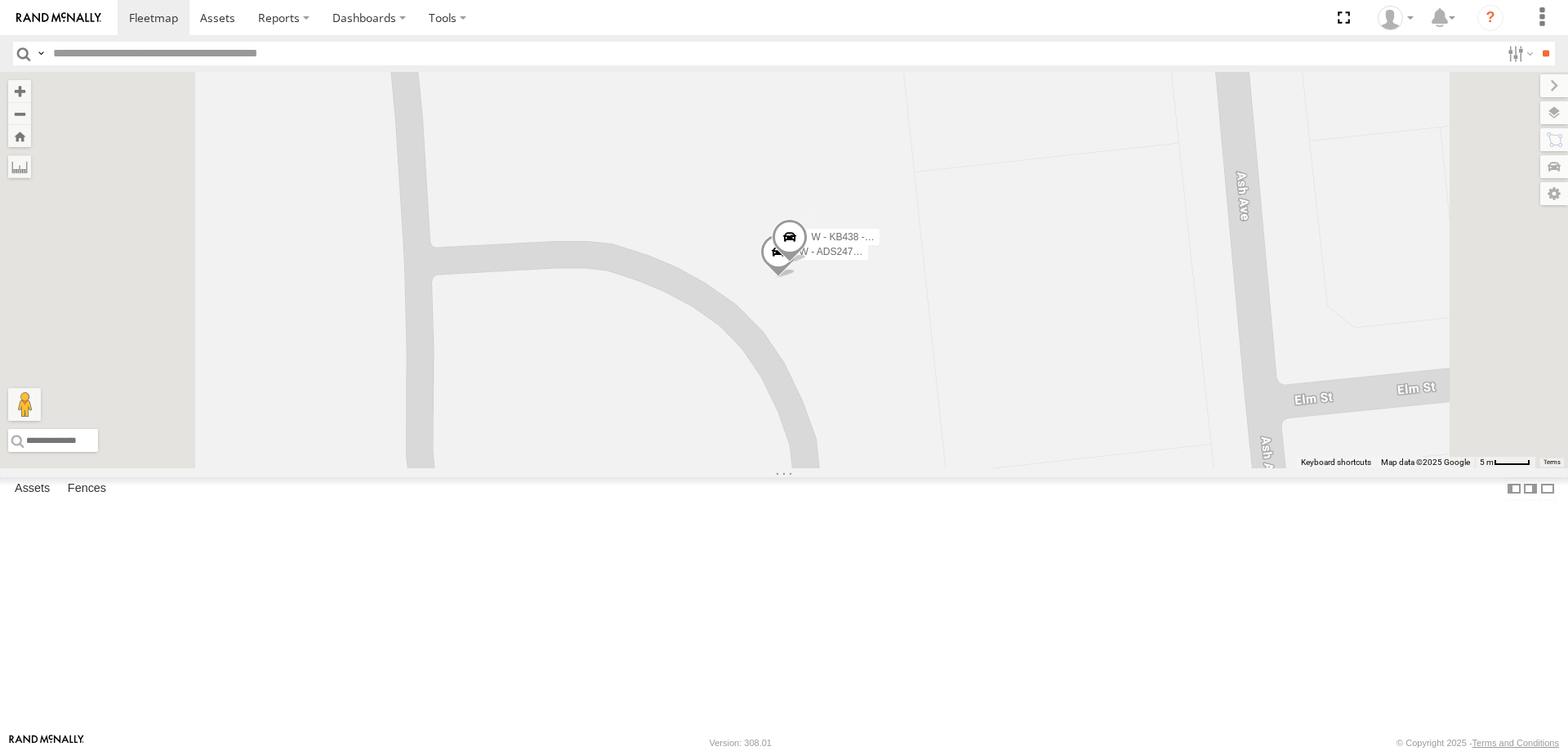
click at [808, 263] on span at bounding box center [789, 241] width 36 height 44
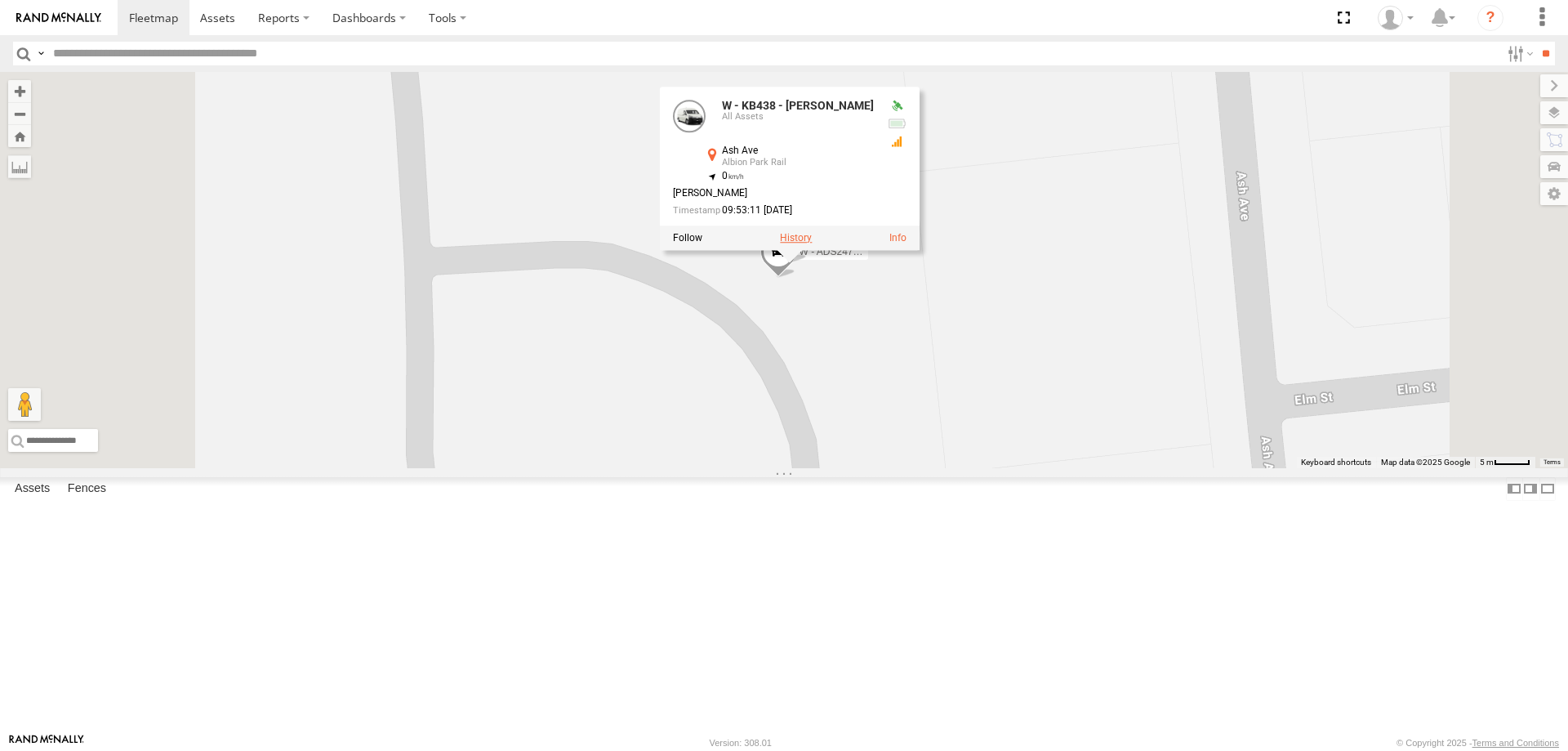
click at [812, 245] on label at bounding box center [795, 238] width 32 height 11
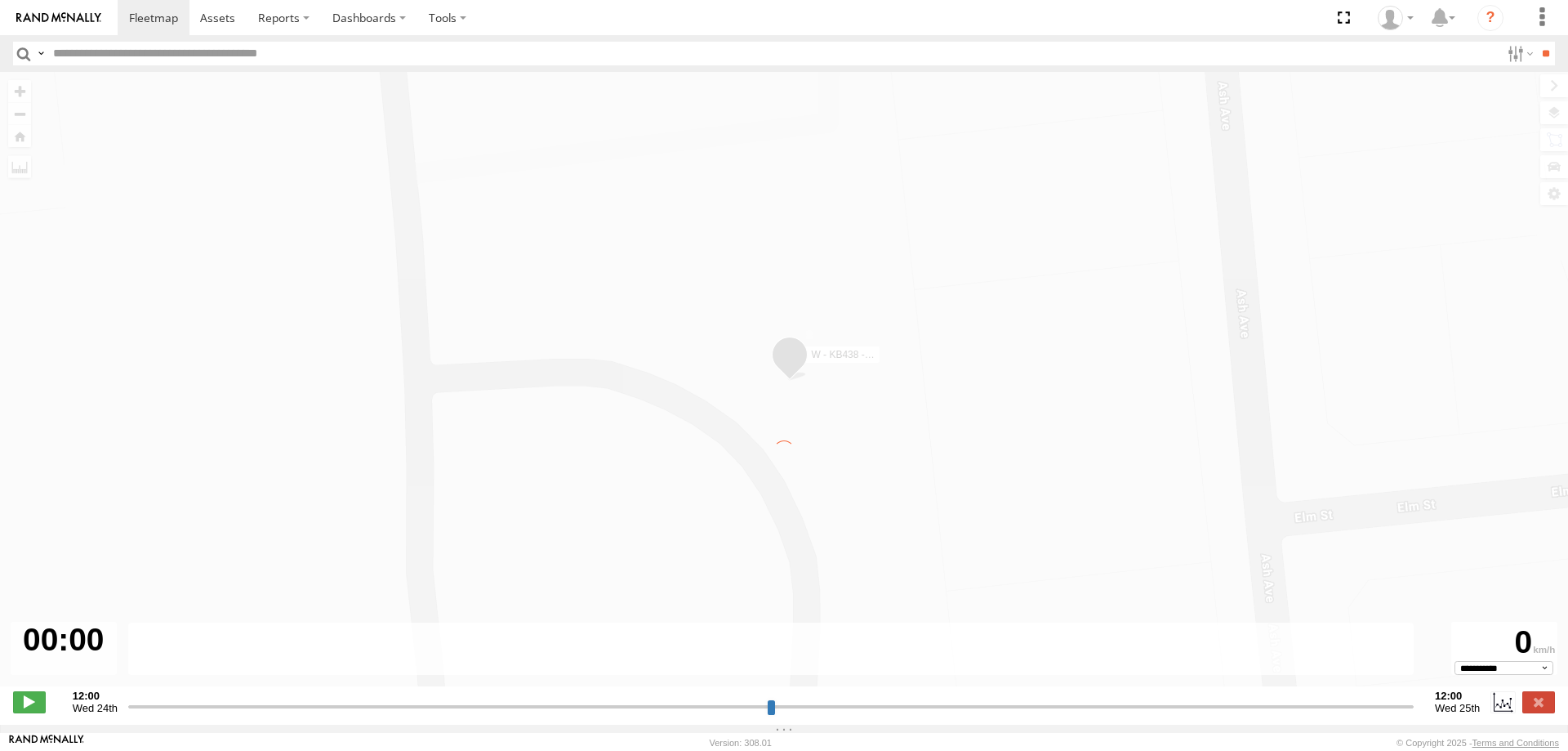
type input "**********"
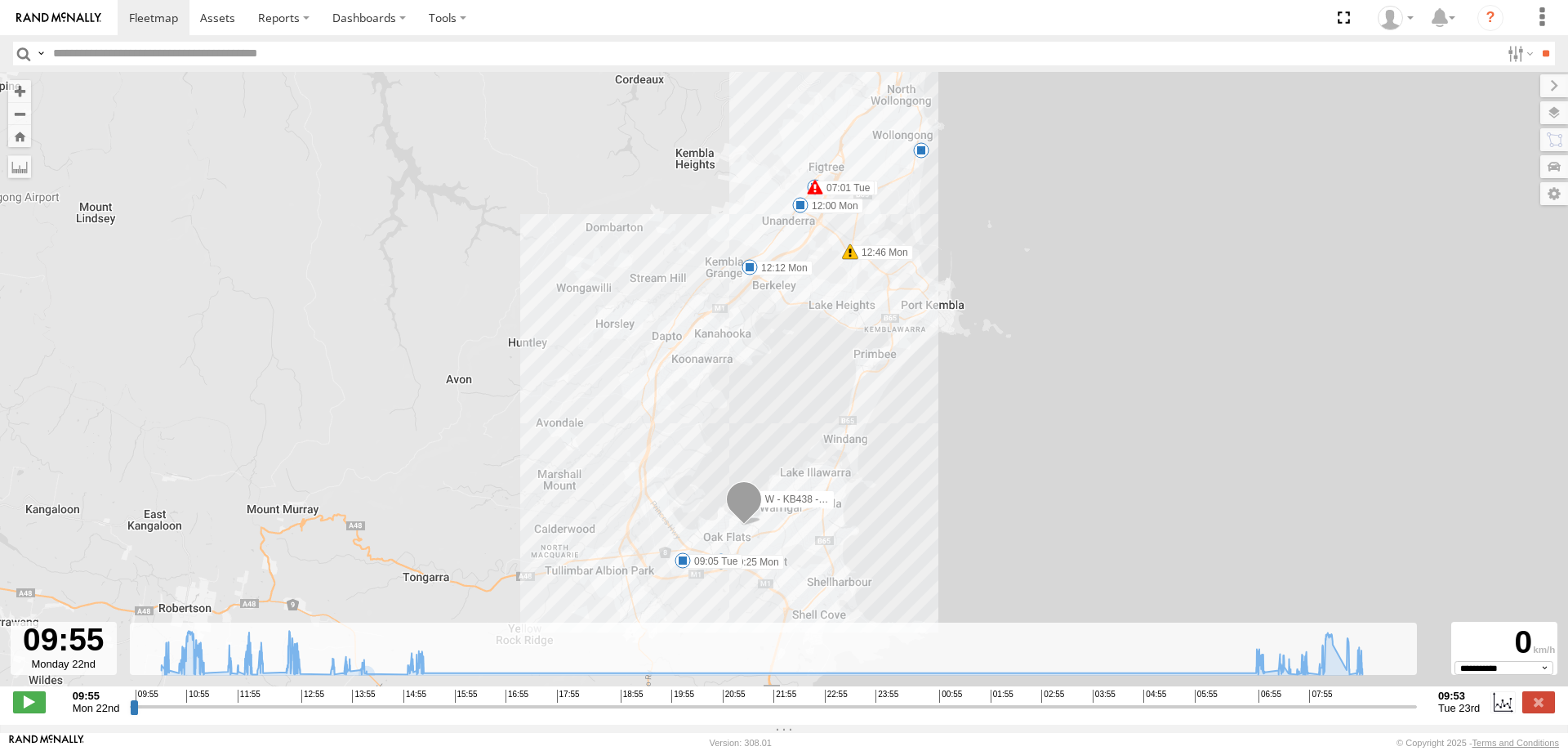
drag, startPoint x: 728, startPoint y: 468, endPoint x: 728, endPoint y: 398, distance: 70.0
click at [728, 398] on div "W - KB438 - [PERSON_NAME] 10:25 Mon 12:00 Mon 12:12 Mon 12:46 Mon 15:15 Mon 07:…" at bounding box center [784, 387] width 1568 height 632
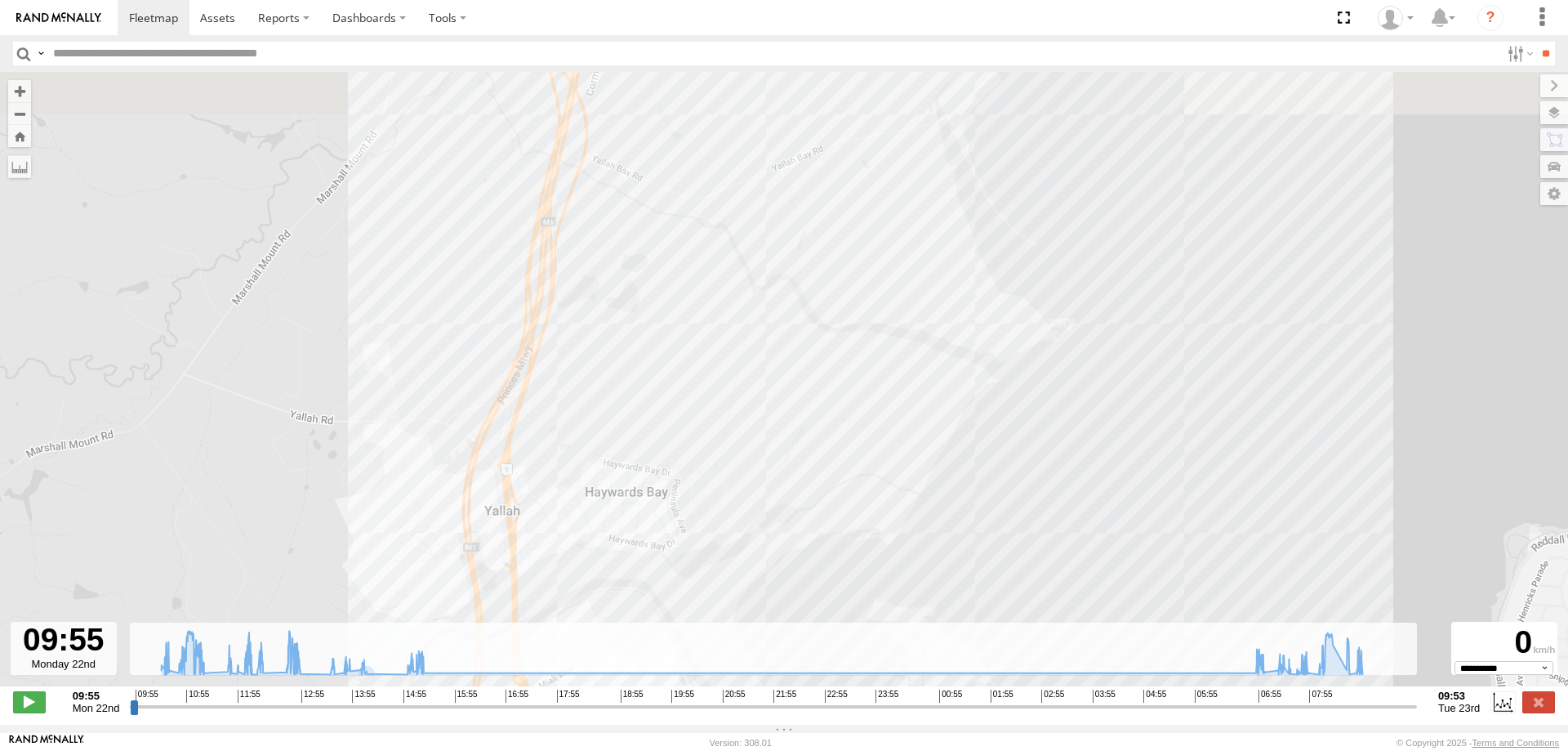
drag, startPoint x: 578, startPoint y: 358, endPoint x: 578, endPoint y: 436, distance: 78.0
click at [578, 468] on div "W - KB438 - [PERSON_NAME] 10:25 Mon 12:00 Mon 12:12 Mon 12:46 Mon 15:15 Mon 07:…" at bounding box center [784, 387] width 1568 height 632
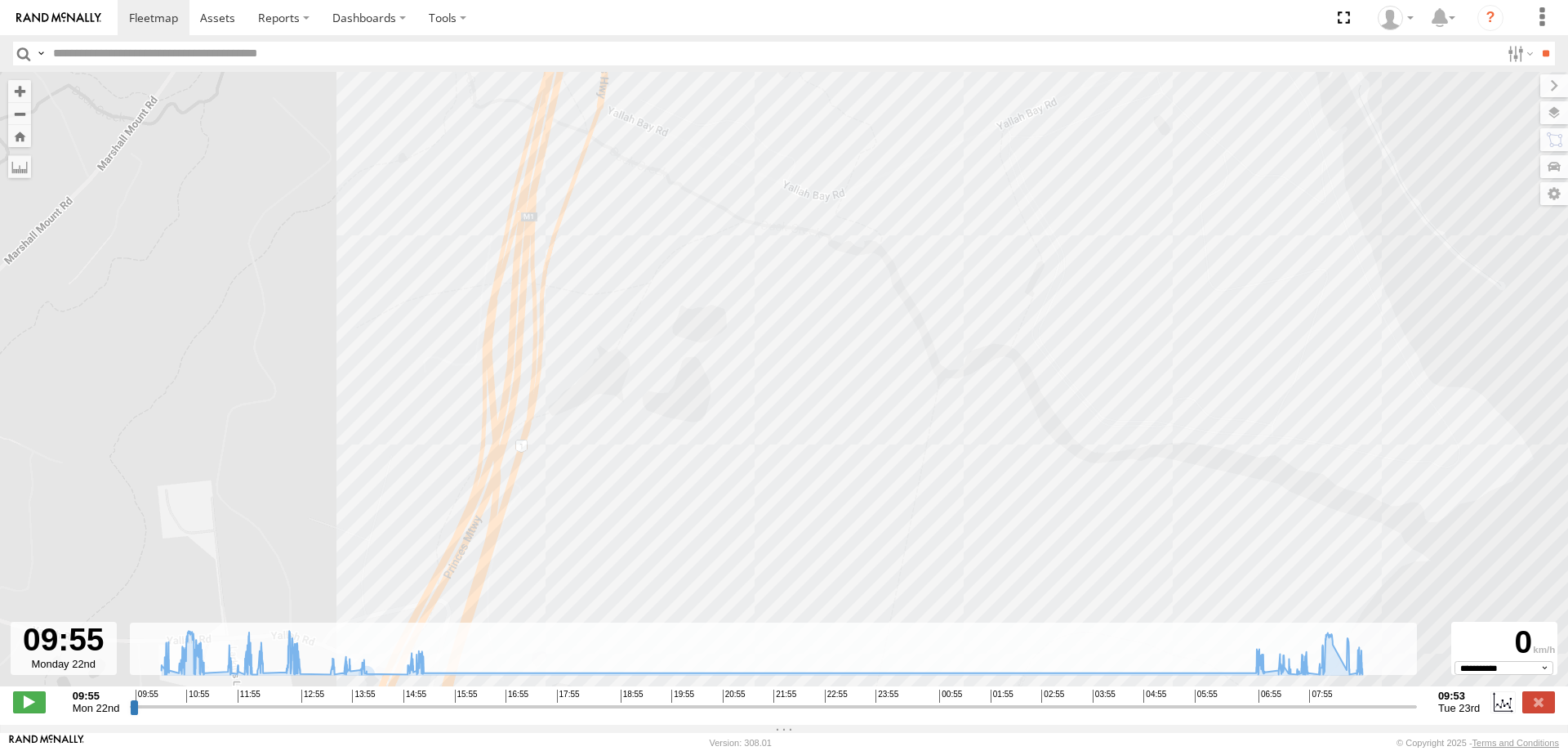
drag, startPoint x: 625, startPoint y: 158, endPoint x: 633, endPoint y: 317, distance: 159.2
click at [633, 317] on div "W - KB438 - [PERSON_NAME] 10:25 Mon 12:00 Mon 12:12 Mon 12:46 Mon 15:15 Mon 07:…" at bounding box center [784, 387] width 1568 height 632
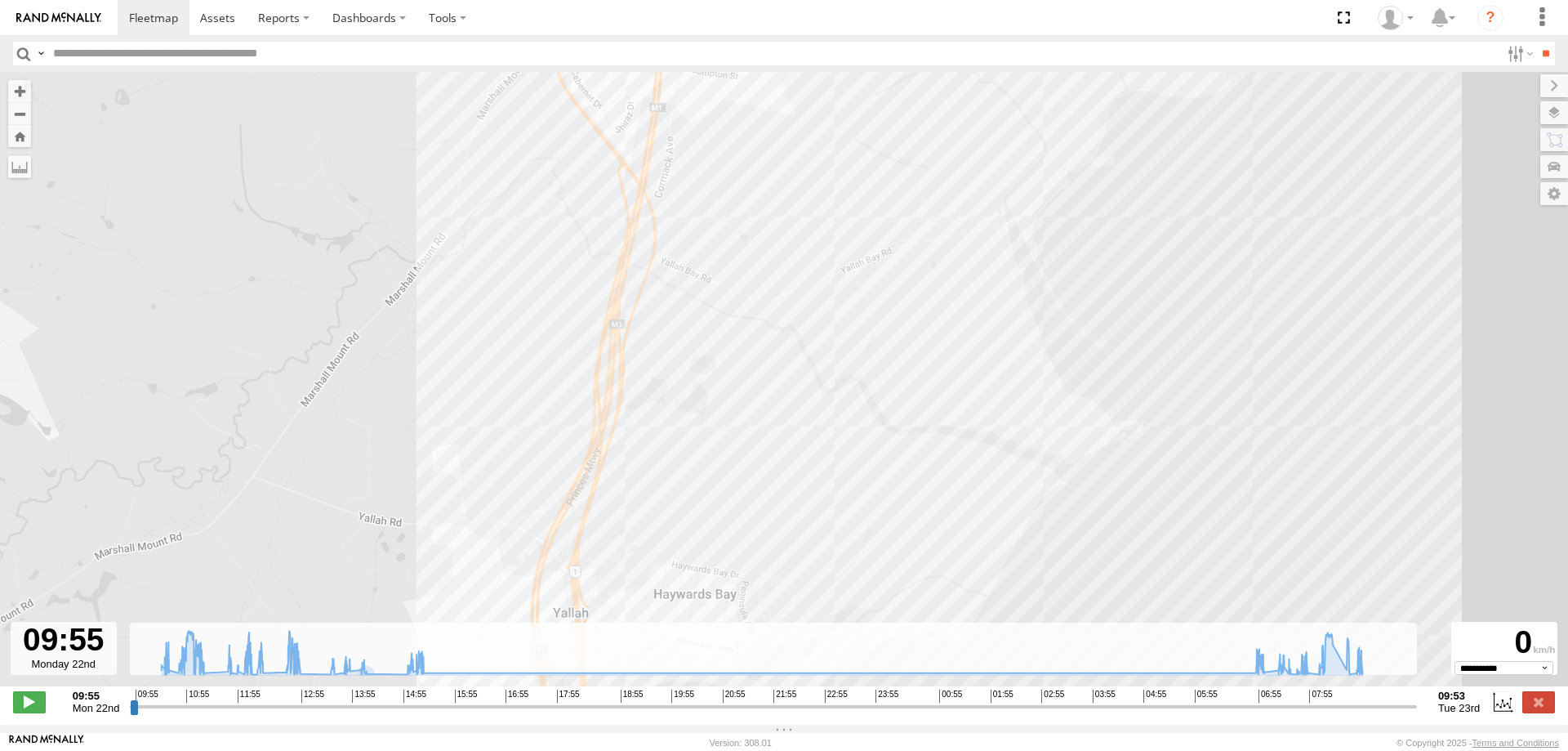
drag, startPoint x: 633, startPoint y: 388, endPoint x: 686, endPoint y: 225, distance: 171.4
click at [686, 226] on div "W - KB438 - [PERSON_NAME] 10:25 Mon 12:00 Mon 12:12 Mon 12:46 Mon 15:15 Mon 07:…" at bounding box center [784, 387] width 1568 height 632
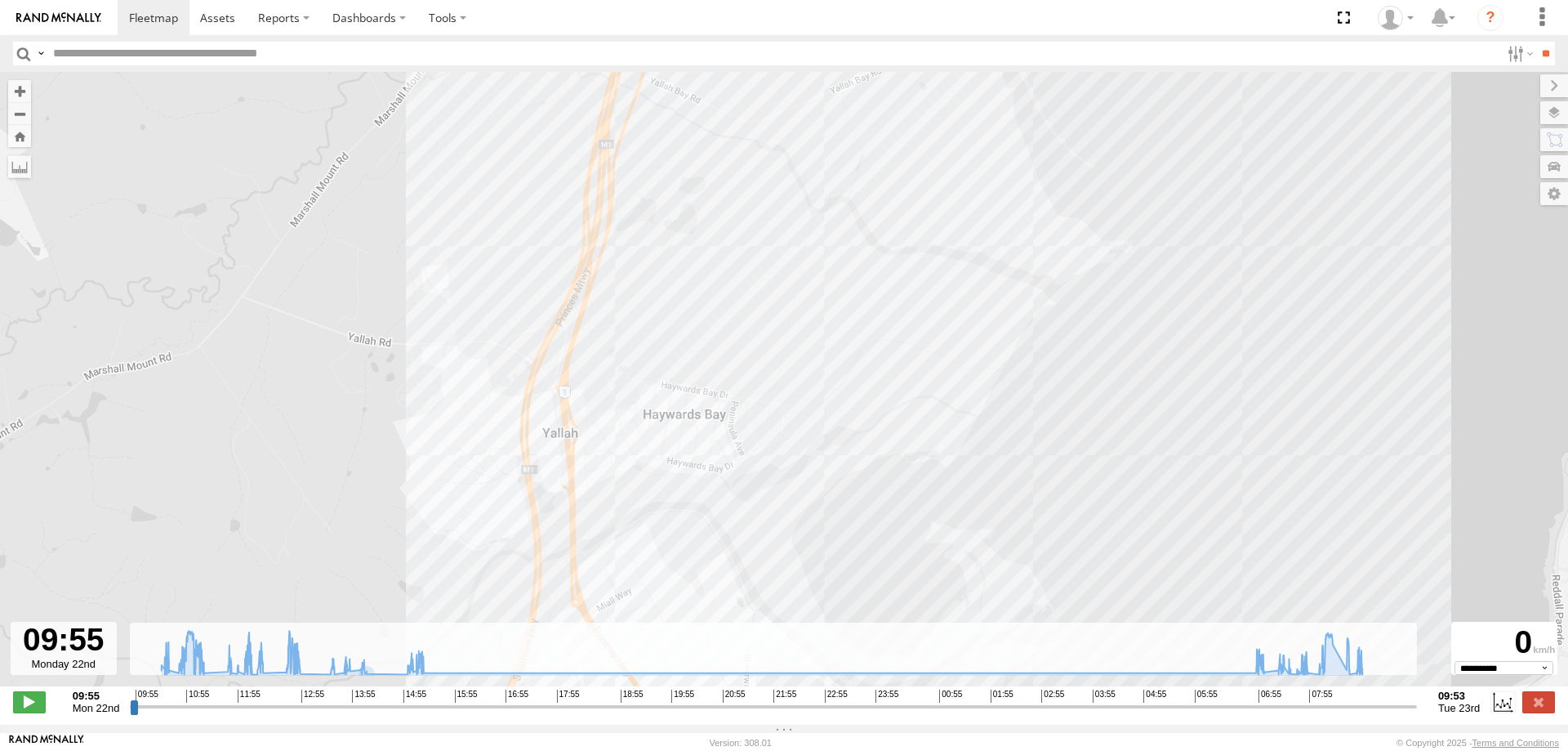
drag, startPoint x: 671, startPoint y: 442, endPoint x: 648, endPoint y: 331, distance: 113.4
click at [651, 335] on div "W - KB438 - [PERSON_NAME] 10:25 Mon 12:00 Mon 12:12 Mon 12:46 Mon 15:15 Mon 07:…" at bounding box center [784, 387] width 1568 height 632
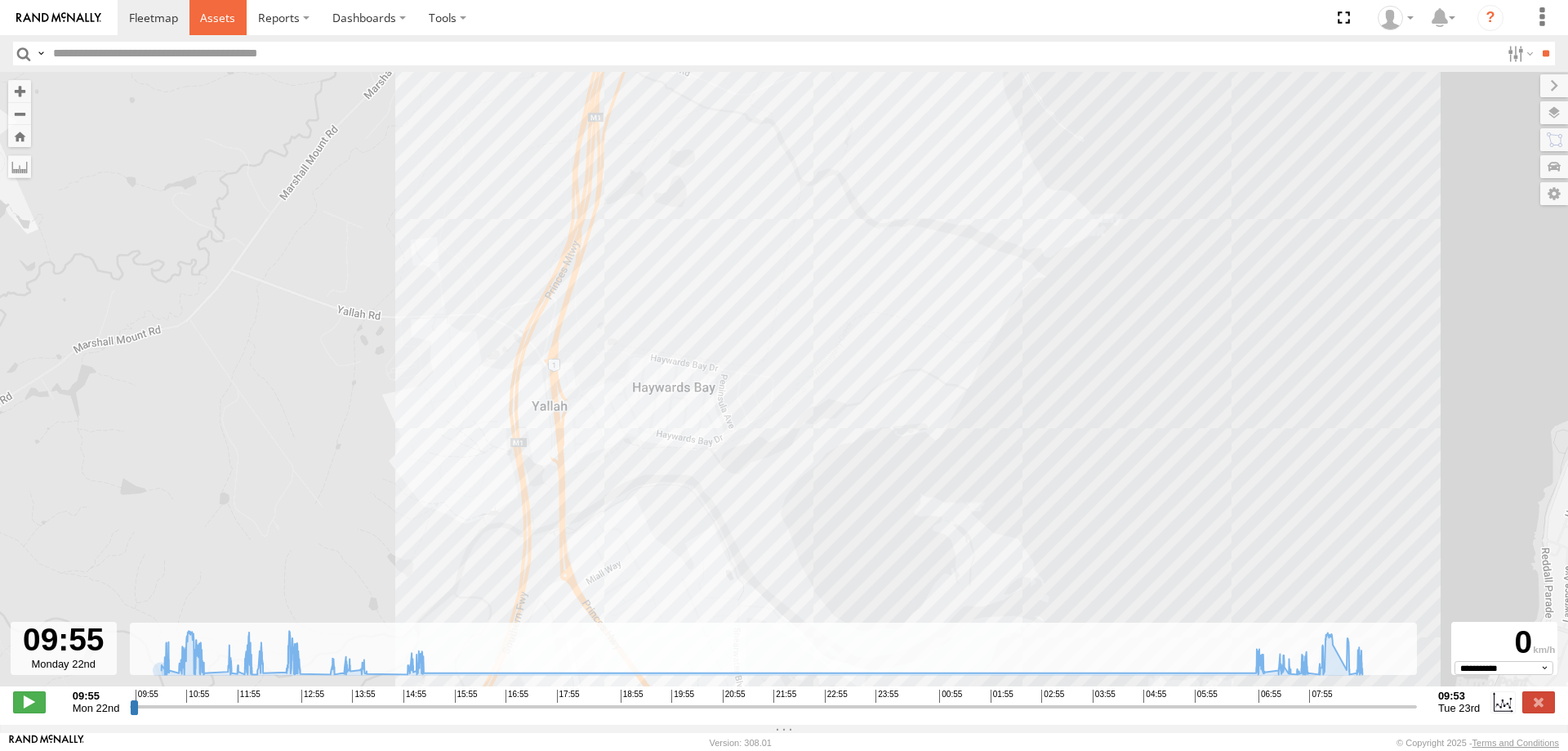
click at [216, 17] on span at bounding box center [217, 17] width 35 height 16
click at [154, 14] on span at bounding box center [153, 17] width 49 height 16
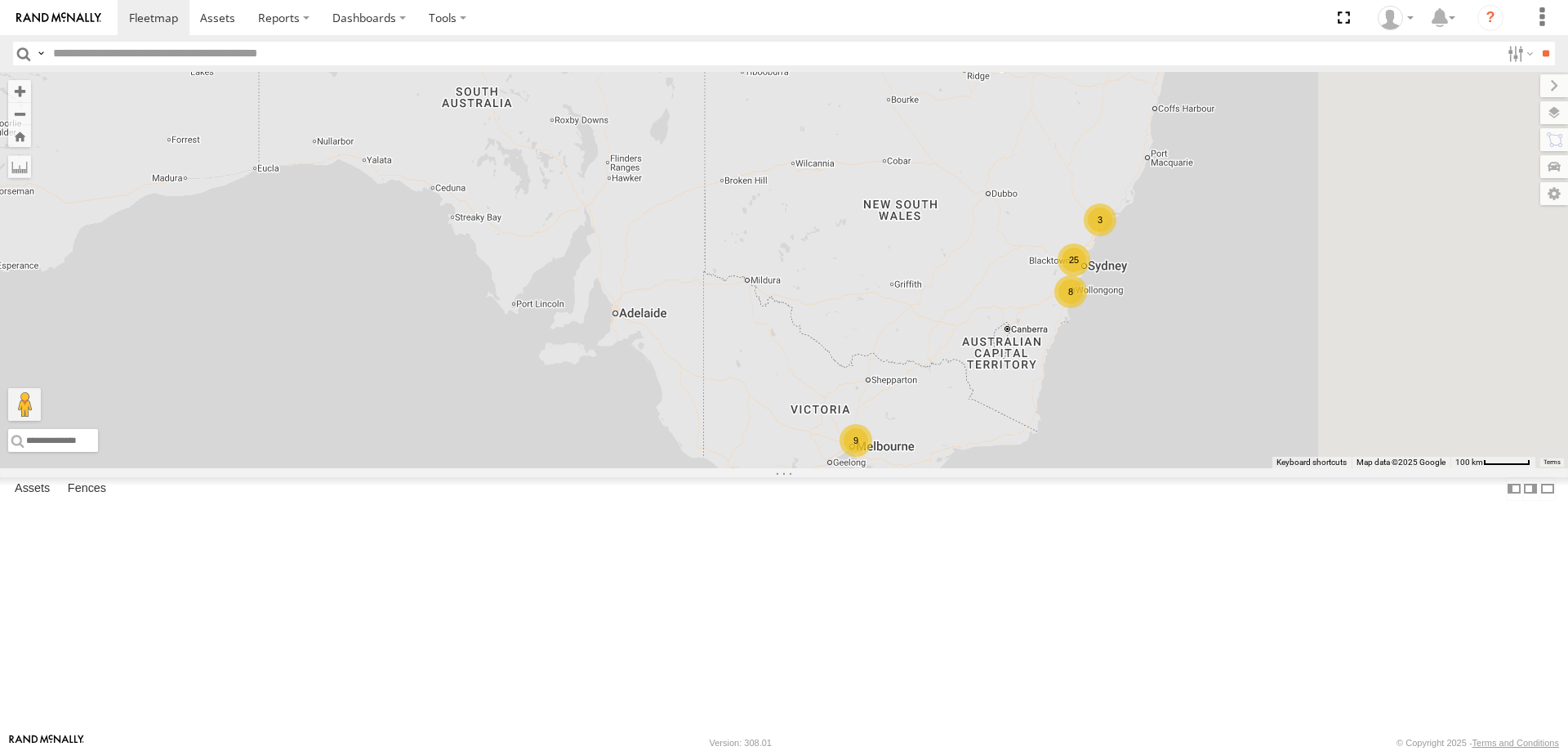
drag, startPoint x: 1258, startPoint y: 507, endPoint x: 1163, endPoint y: 490, distance: 96.5
click at [1167, 469] on div "B - DG93WL - Josh Fahd 8 3 9 25" at bounding box center [784, 270] width 1568 height 396
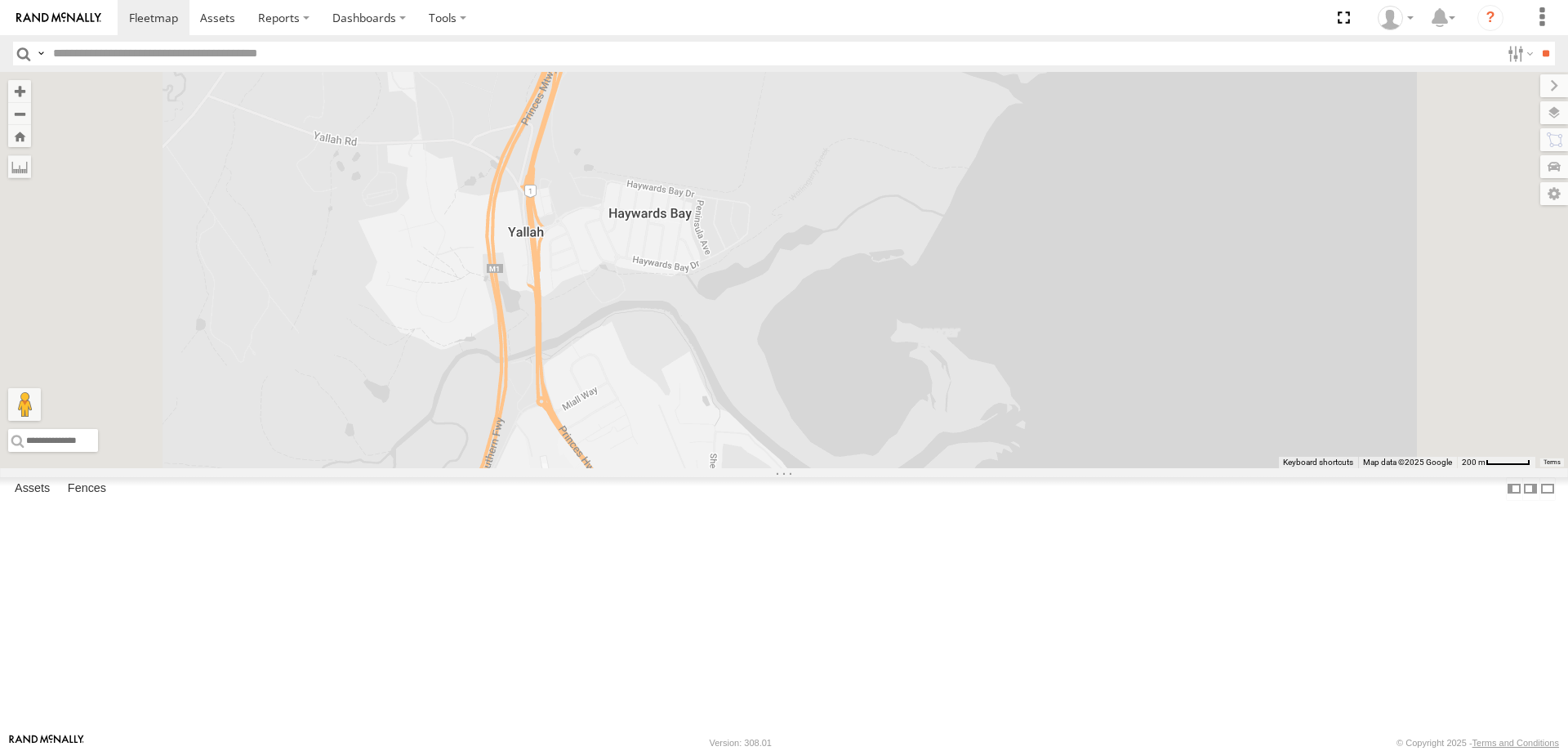
drag, startPoint x: 874, startPoint y: 429, endPoint x: 859, endPoint y: 453, distance: 28.3
click at [874, 469] on div "B - DG93WL - Josh Fahd W - CN51ES - Cameron Ashby W - IHW009 - Geoff Cooper W -…" at bounding box center [784, 270] width 1568 height 396
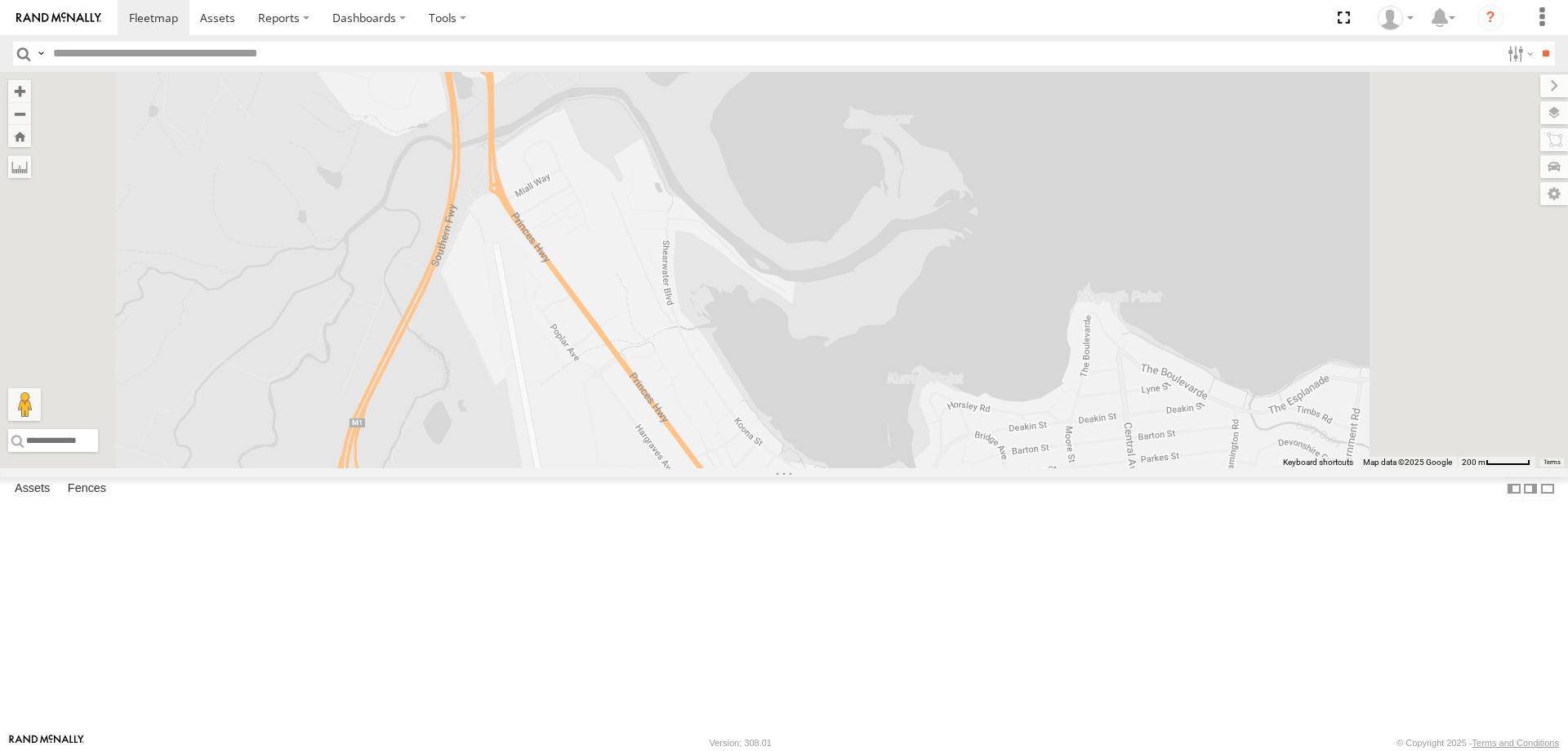
drag, startPoint x: 816, startPoint y: 315, endPoint x: 805, endPoint y: 267, distance: 49.2
click at [805, 267] on div "B - DG93WL - Josh Fahd W - CN51ES - Cameron Ashby W - IHW009 - Geoff Cooper W -…" at bounding box center [784, 270] width 1568 height 396
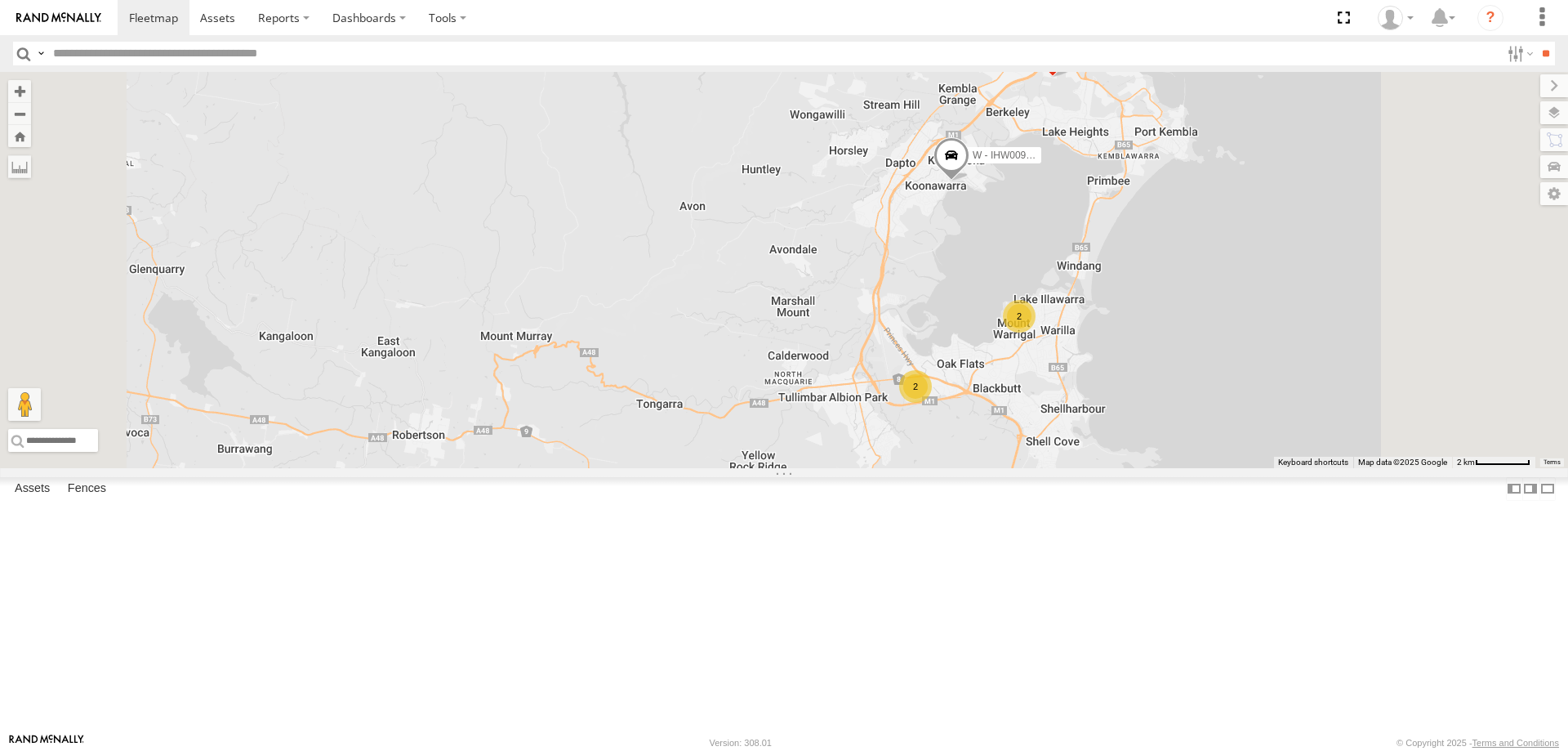
drag, startPoint x: 1419, startPoint y: 455, endPoint x: 1201, endPoint y: 508, distance: 224.4
click at [1282, 465] on div "W - IHW009 - Geoff Cooper W - CN51ES - Cameron Ashby 2 2 W - CM32CA - Cam Duffi…" at bounding box center [784, 270] width 1568 height 396
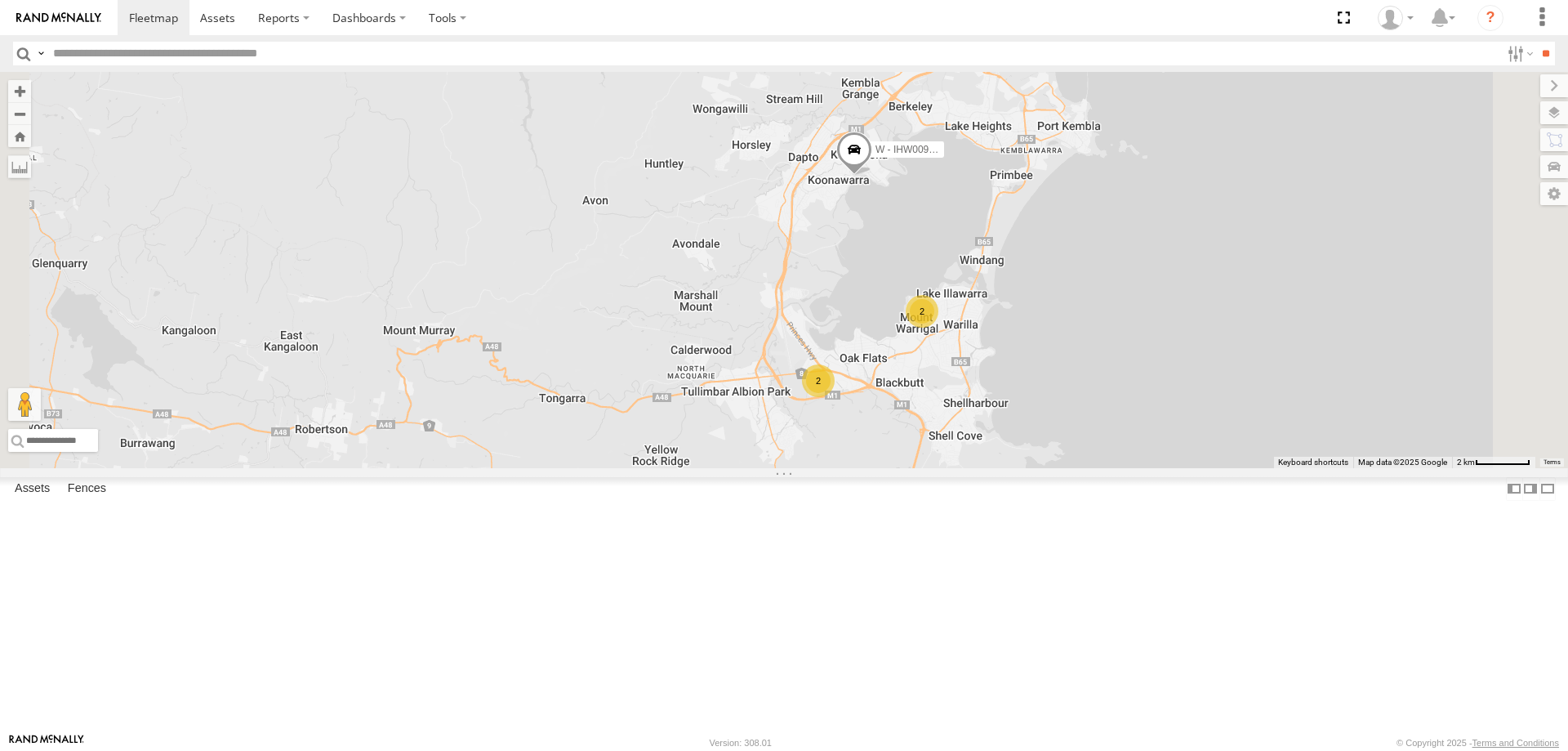
drag, startPoint x: 1313, startPoint y: 420, endPoint x: 1333, endPoint y: 480, distance: 63.2
click at [1333, 469] on div "W - IHW009 - Geoff Cooper W - CN51ES - Cameron Ashby W - CM32CA - Cam Duffield …" at bounding box center [784, 270] width 1568 height 396
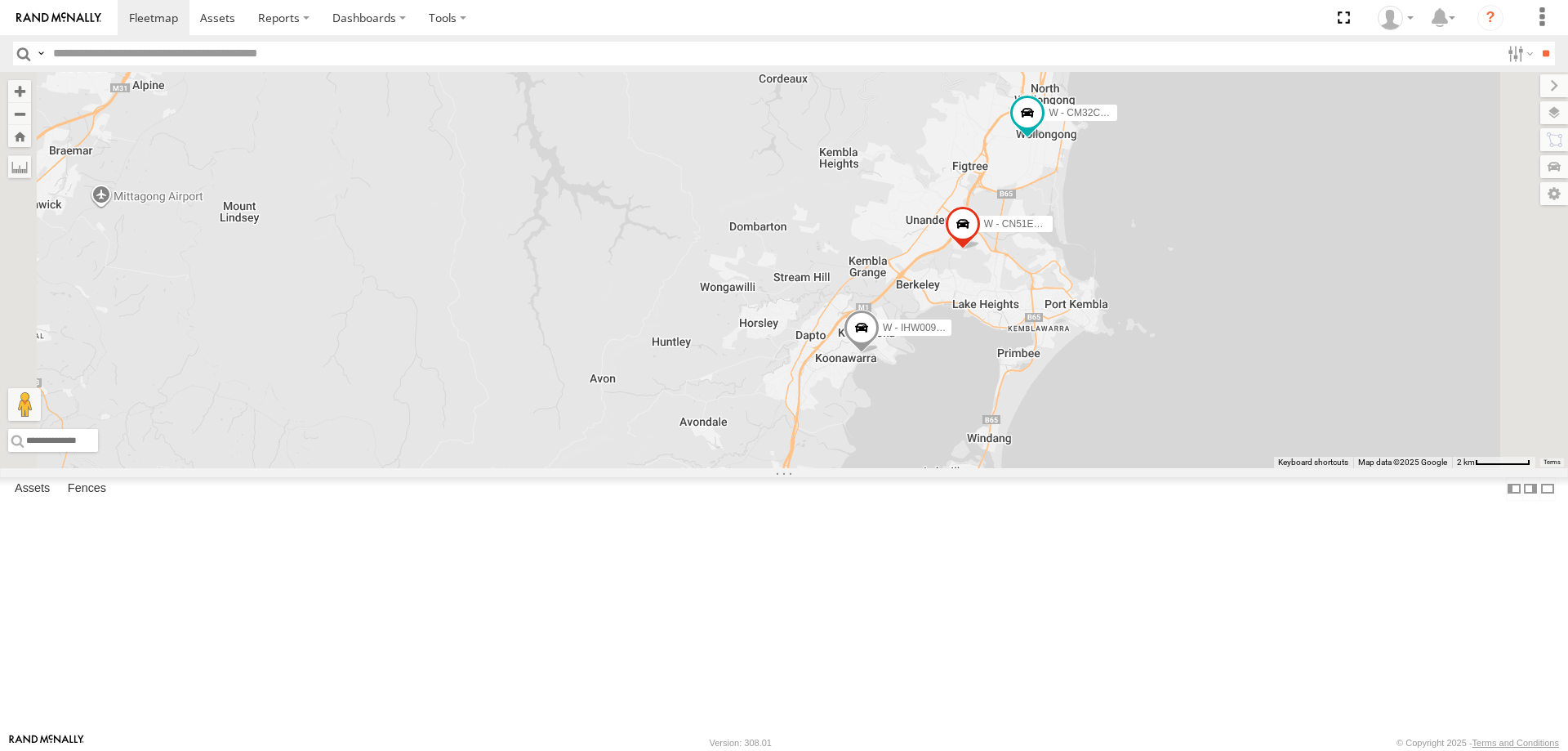
drag, startPoint x: 1419, startPoint y: 381, endPoint x: 1376, endPoint y: 468, distance: 97.0
click at [1376, 468] on div "W - IHW009 - Geoff Cooper W - CN51ES - Cameron Ashby W - CM32CA - Cam Duffield …" at bounding box center [784, 270] width 1568 height 396
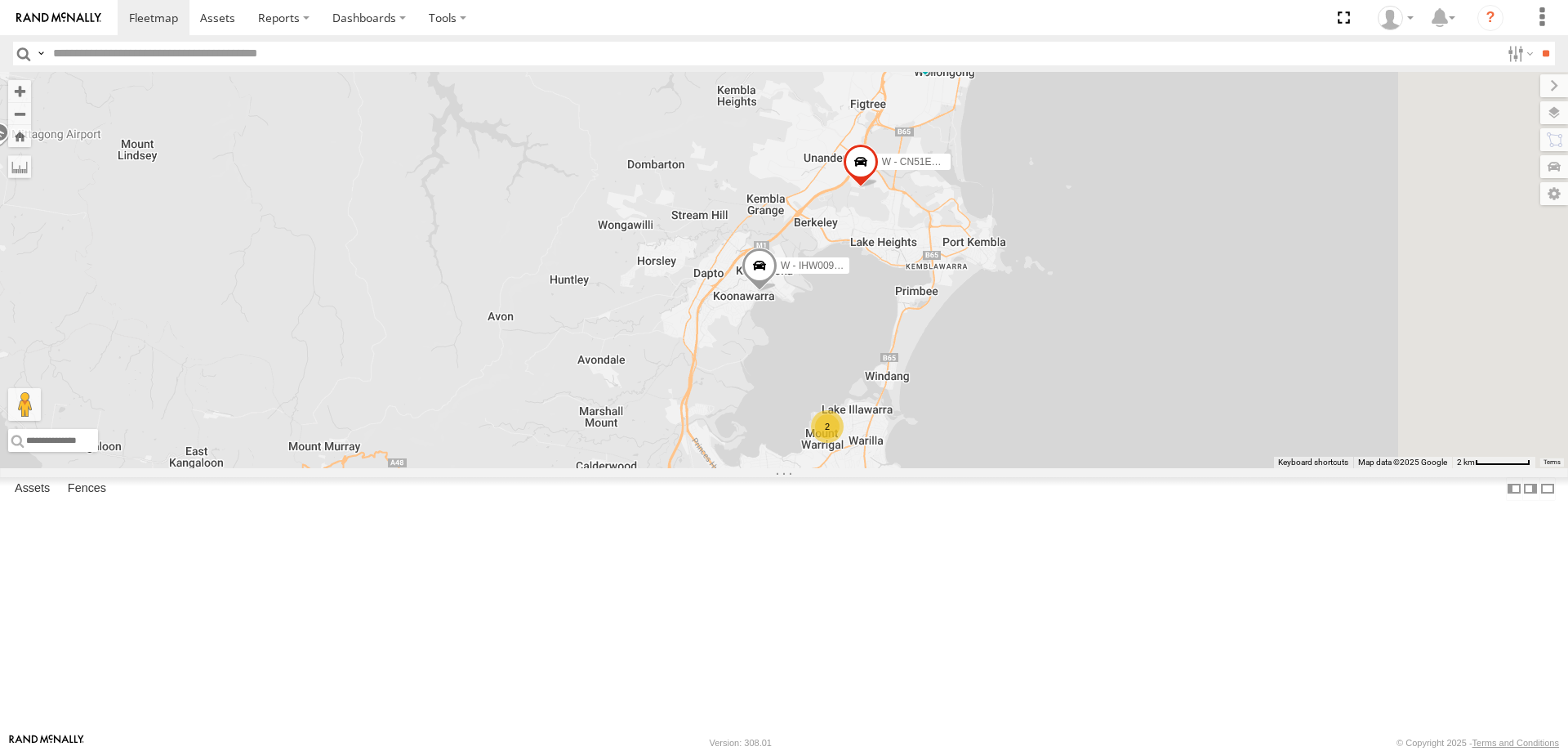
drag, startPoint x: 1368, startPoint y: 502, endPoint x: 1317, endPoint y: 353, distance: 157.5
click at [1318, 353] on div "W - IHW009 - Geoff Cooper W - CN51ES - Cameron Ashby W - CM32CA - Cam Duffield …" at bounding box center [784, 270] width 1568 height 396
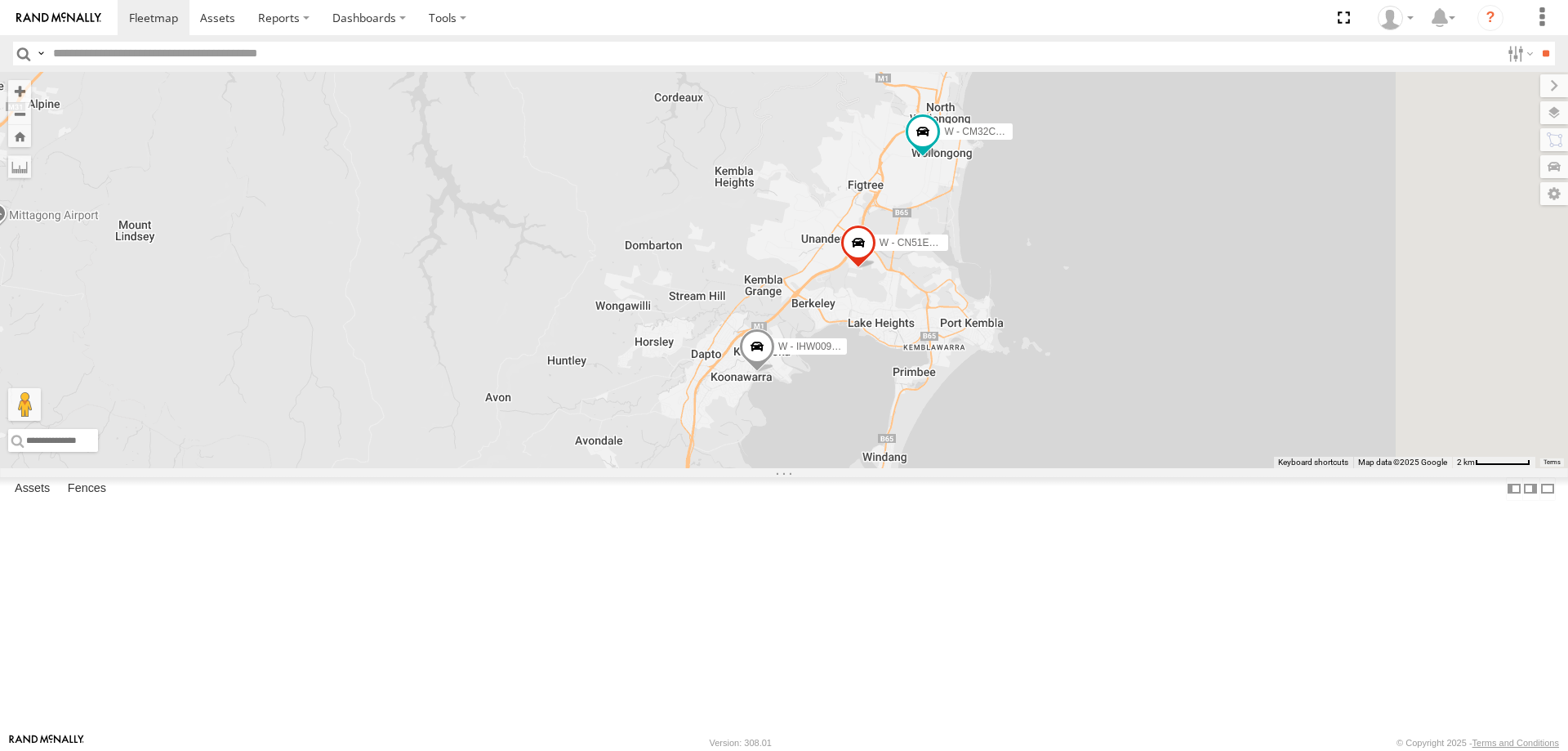
drag, startPoint x: 1275, startPoint y: 352, endPoint x: 1215, endPoint y: 352, distance: 60.0
click at [1266, 418] on div "W - IHW009 - Geoff Cooper W - CN51ES - Cameron Ashby W - CM32CA - Cam Duffield …" at bounding box center [784, 270] width 1568 height 396
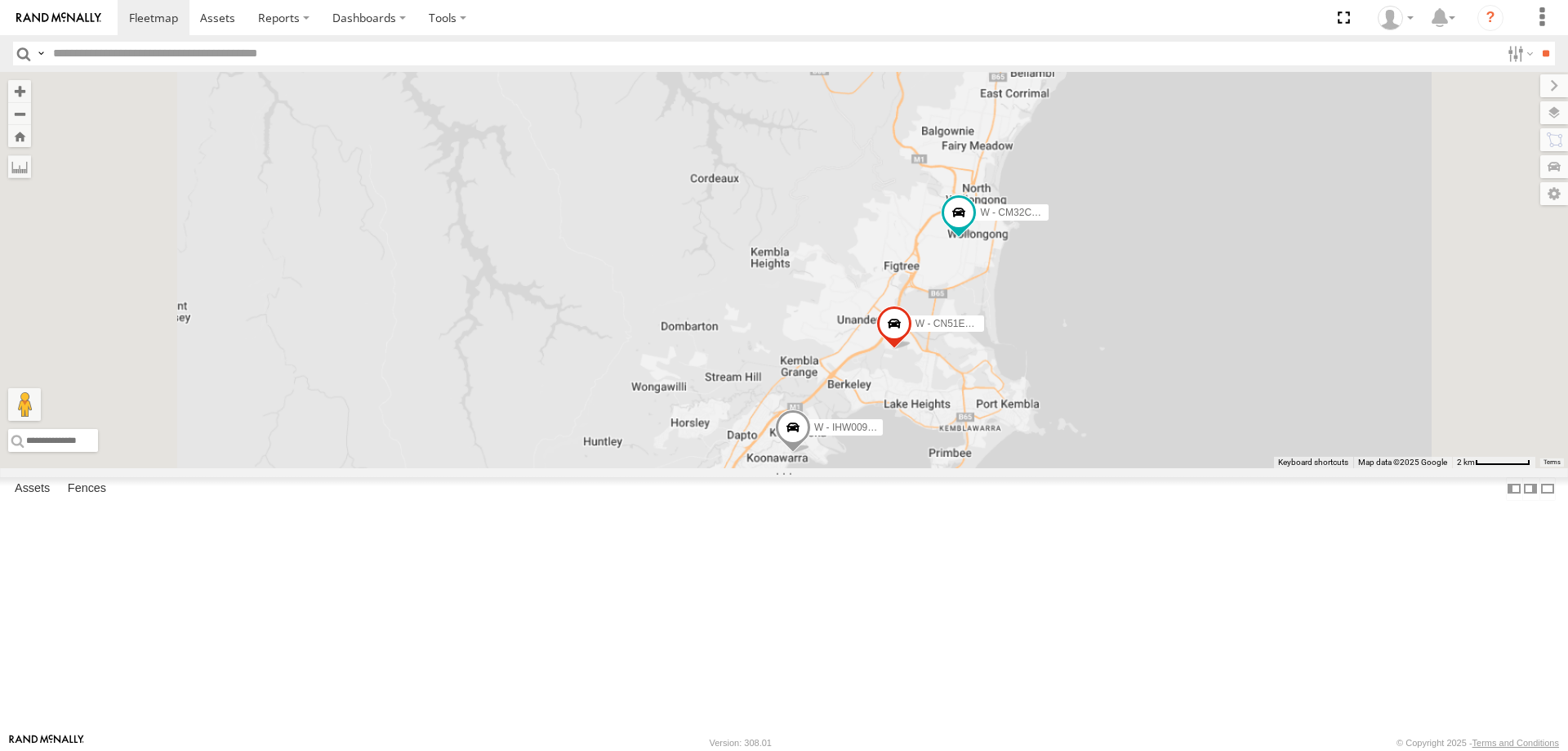
drag, startPoint x: 1392, startPoint y: 515, endPoint x: 1357, endPoint y: 413, distance: 107.8
click at [1357, 413] on div "W - IHW009 - Geoff Cooper W - CN51ES - Cameron Ashby W - CM32CA - Cam Duffield" at bounding box center [784, 270] width 1568 height 396
